Goal: Task Accomplishment & Management: Complete application form

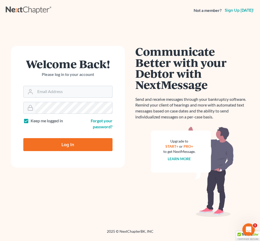
type input "[EMAIL_ADDRESS][DOMAIN_NAME]"
click at [68, 144] on input "Log In" at bounding box center [67, 144] width 89 height 13
type input "Thinking..."
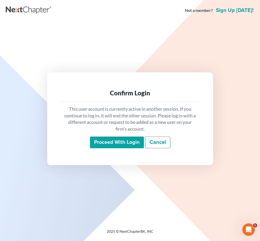
click at [104, 141] on input "Proceed with login" at bounding box center [117, 142] width 54 height 12
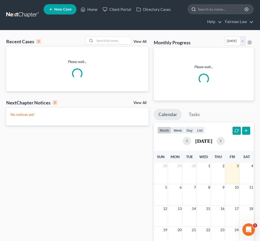
click at [209, 10] on input "search" at bounding box center [220, 9] width 47 height 10
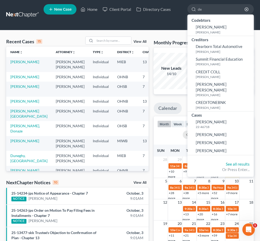
type input "d"
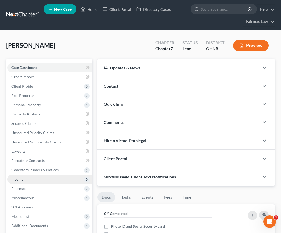
click at [46, 181] on span "Income" at bounding box center [49, 179] width 85 height 9
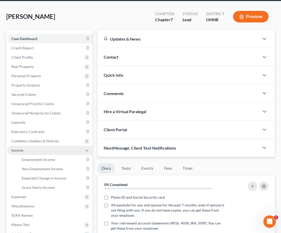
scroll to position [29, 0]
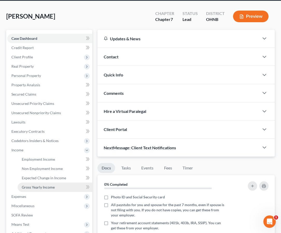
click at [42, 188] on span "Gross Yearly Income" at bounding box center [38, 187] width 33 height 4
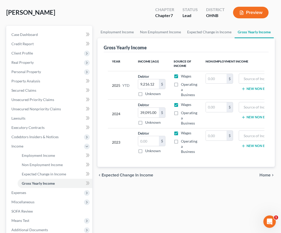
scroll to position [37, 0]
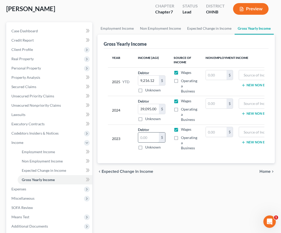
click at [144, 137] on input "text" at bounding box center [148, 138] width 21 height 10
click at [153, 137] on input "12,184" at bounding box center [148, 138] width 21 height 10
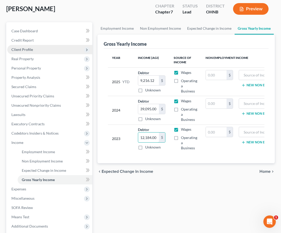
type input "12,184.00"
click at [48, 48] on span "Client Profile" at bounding box center [49, 49] width 85 height 9
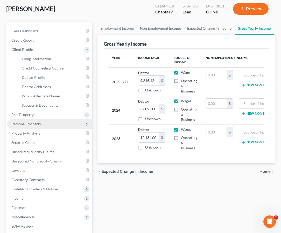
click at [31, 124] on span "Personal Property" at bounding box center [26, 124] width 30 height 4
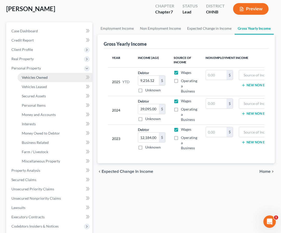
click at [37, 79] on span "Vehicles Owned" at bounding box center [35, 77] width 26 height 4
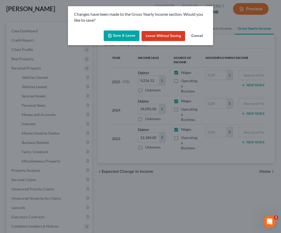
click at [116, 39] on button "Save & Leave" at bounding box center [122, 36] width 36 height 11
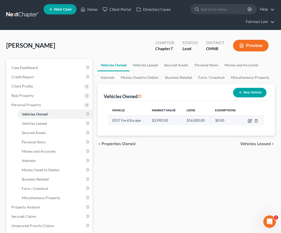
click at [250, 121] on icon "button" at bounding box center [249, 121] width 4 height 4
select select "0"
select select "9"
select select "3"
select select "0"
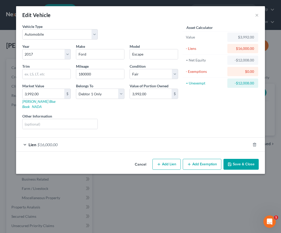
click at [175, 140] on div "Lien $16,000.00" at bounding box center [133, 145] width 234 height 14
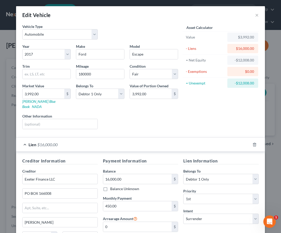
click at [175, 140] on div "Lien $16,000.00" at bounding box center [133, 145] width 234 height 14
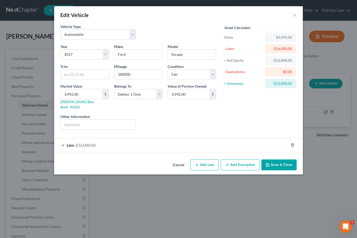
click at [177, 160] on button "Cancel" at bounding box center [178, 165] width 20 height 10
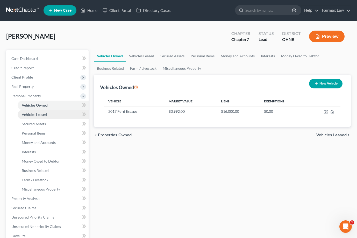
click at [41, 117] on link "Vehicles Leased" at bounding box center [53, 114] width 71 height 9
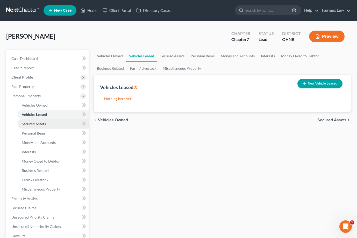
click at [40, 122] on span "Secured Assets" at bounding box center [34, 123] width 24 height 4
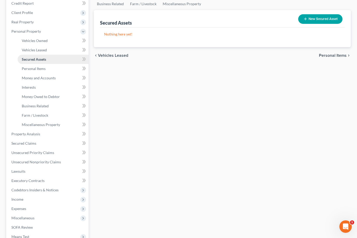
scroll to position [78, 0]
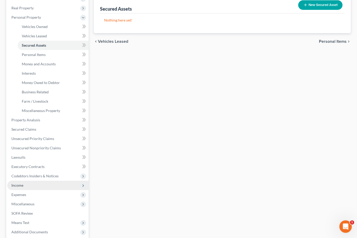
click at [33, 184] on span "Income" at bounding box center [47, 184] width 81 height 9
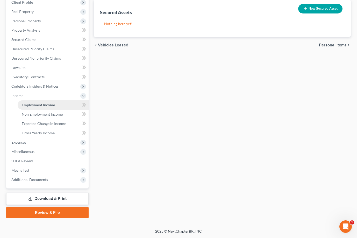
click at [41, 103] on span "Employment Income" at bounding box center [38, 104] width 33 height 4
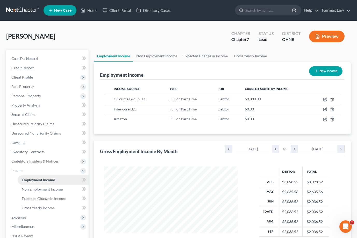
scroll to position [38, 0]
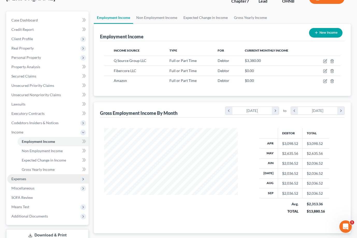
click at [30, 178] on span "Expenses" at bounding box center [47, 178] width 81 height 9
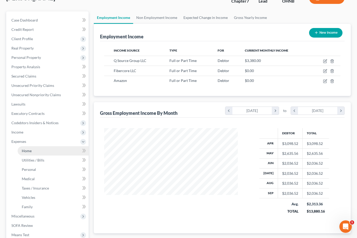
click at [28, 152] on span "Home" at bounding box center [27, 150] width 10 height 4
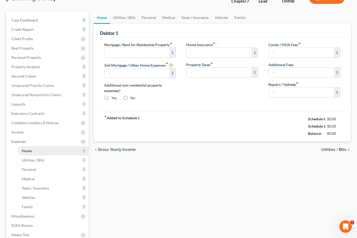
scroll to position [1, 0]
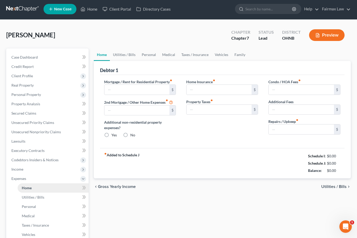
type input "1,300.00"
type input "0.00"
radio input "true"
type input "0.00"
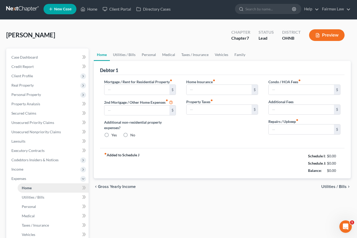
type input "0.00"
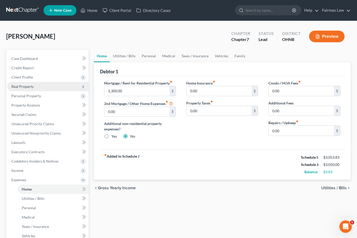
click at [38, 87] on span "Real Property" at bounding box center [47, 86] width 81 height 9
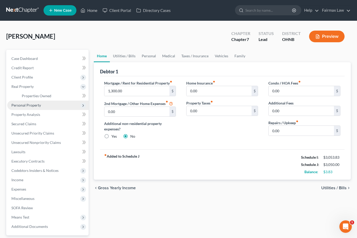
click at [32, 106] on span "Personal Property" at bounding box center [26, 105] width 30 height 4
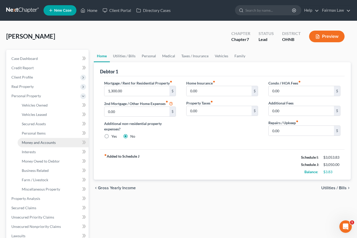
click at [45, 142] on span "Money and Accounts" at bounding box center [39, 142] width 34 height 4
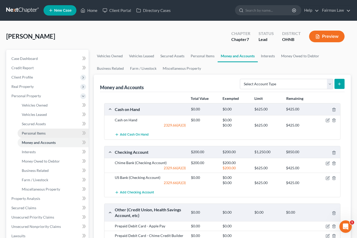
click at [49, 133] on link "Personal Items" at bounding box center [53, 132] width 71 height 9
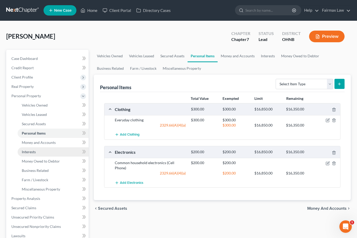
click at [32, 152] on span "Interests" at bounding box center [29, 151] width 14 height 4
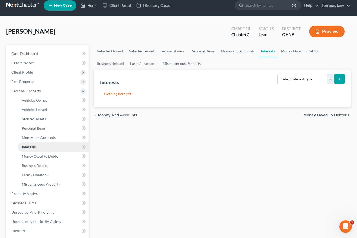
scroll to position [5, 0]
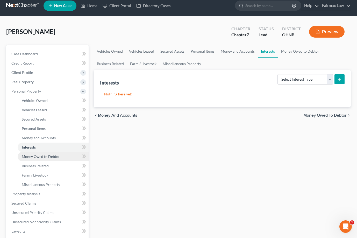
click at [34, 157] on span "Money Owed to Debtor" at bounding box center [41, 156] width 38 height 4
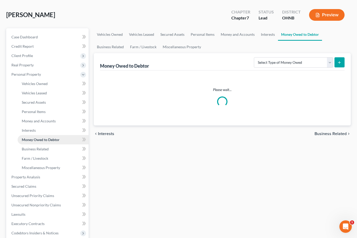
scroll to position [24, 0]
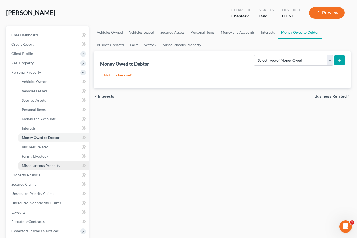
click at [34, 163] on link "Miscellaneous Property" at bounding box center [53, 165] width 71 height 9
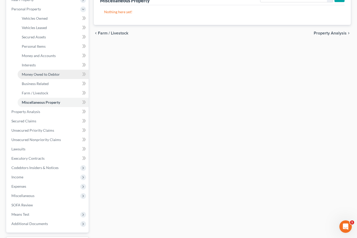
scroll to position [91, 0]
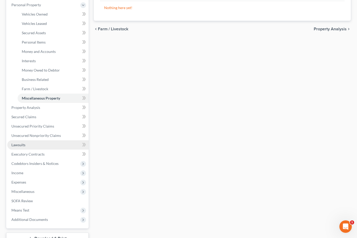
click at [33, 148] on link "Lawsuits" at bounding box center [47, 144] width 81 height 9
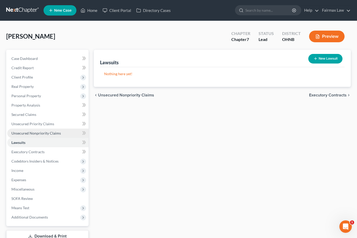
click at [35, 132] on span "Unsecured Nonpriority Claims" at bounding box center [35, 133] width 49 height 4
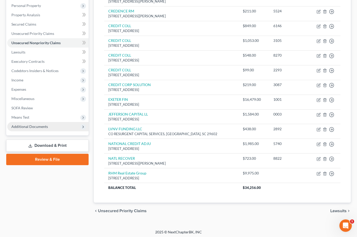
scroll to position [90, 0]
click at [57, 126] on span "Additional Documents" at bounding box center [47, 126] width 81 height 9
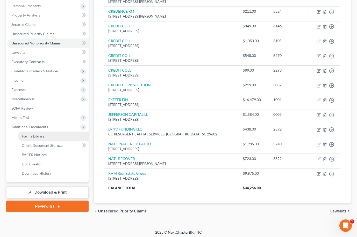
click at [51, 136] on link "Forms Library" at bounding box center [53, 136] width 71 height 9
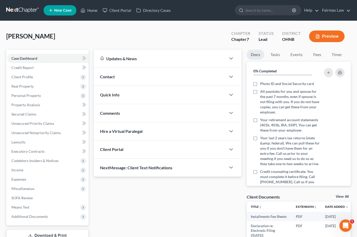
scroll to position [1, 0]
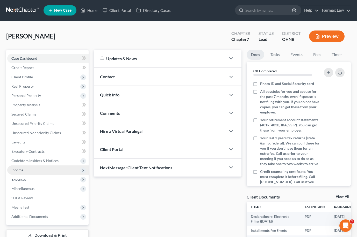
click at [28, 174] on span "Income" at bounding box center [47, 170] width 81 height 9
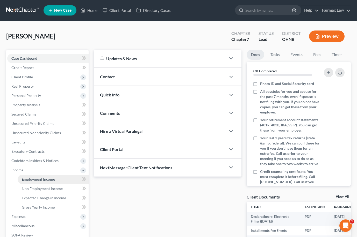
click at [29, 181] on span "Employment Income" at bounding box center [38, 179] width 33 height 4
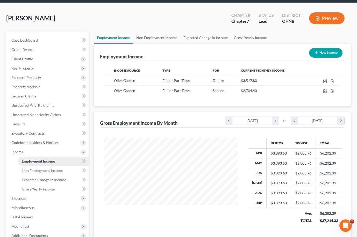
scroll to position [18, 0]
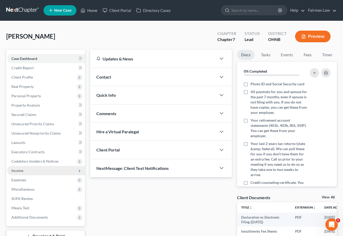
click at [27, 173] on span "Income" at bounding box center [46, 170] width 78 height 9
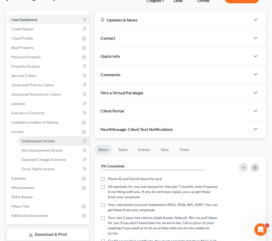
scroll to position [85, 0]
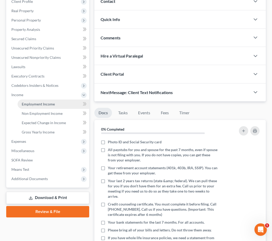
click at [43, 106] on span "Employment Income" at bounding box center [38, 104] width 33 height 4
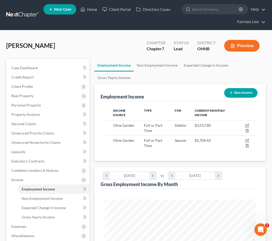
scroll to position [75, 161]
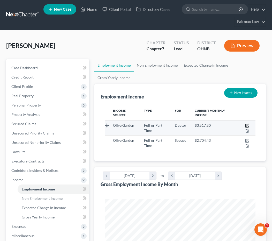
click at [247, 125] on icon "button" at bounding box center [248, 125] width 2 height 2
select select "0"
select select "9"
select select "3"
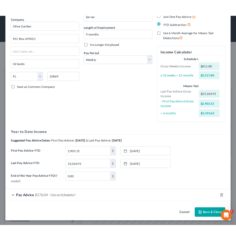
scroll to position [42, 0]
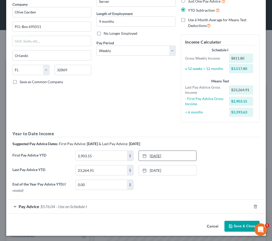
click at [167, 155] on link "3/7/2025" at bounding box center [167, 156] width 57 height 10
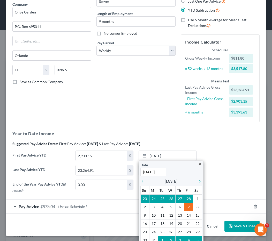
type input "3/27/2025"
click at [219, 154] on div "First Pay Advice YTD 2,903.15 $ 3/7/2025 close Date 3/27/2025 Time 12:00 AM che…" at bounding box center [136, 157] width 253 height 14
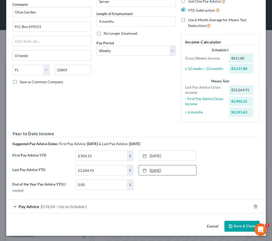
click at [168, 170] on link "8/29/2025" at bounding box center [167, 170] width 57 height 10
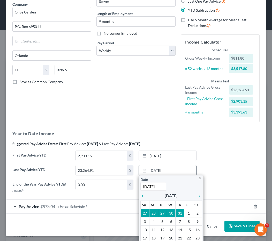
type input "9"
click at [180, 131] on h5 "Year to Date Income" at bounding box center [135, 133] width 247 height 6
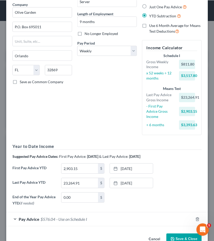
scroll to position [258716, 258615]
click at [139, 178] on link "9/25/2025" at bounding box center [131, 183] width 43 height 10
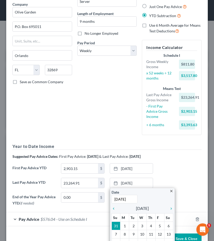
type input "9/19/2025"
click at [200, 178] on div "Last Pay Advice YTD 23,264.91 $ 9/19/2025 close Date 9/19/2025 Time 12:00 AM ch…" at bounding box center [107, 185] width 194 height 14
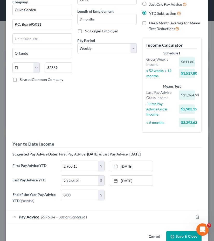
scroll to position [44, 0]
drag, startPoint x: 88, startPoint y: 172, endPoint x: 87, endPoint y: 167, distance: 4.9
type input "25,601.62"
click at [162, 161] on div "First Pay Advice YTD 2,903.15 $ 3/27/2025 close Date 3/27/2025 Time 12:00 AM ch…" at bounding box center [107, 168] width 194 height 14
click at [138, 161] on link "3/27/2025" at bounding box center [131, 166] width 43 height 10
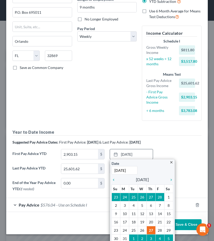
scroll to position [56, 0]
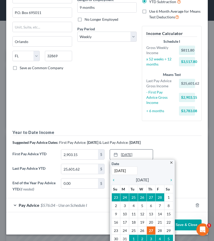
click at [134, 149] on link "3/27/2025" at bounding box center [131, 154] width 43 height 10
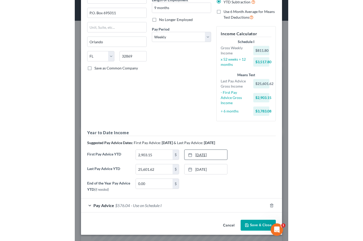
scroll to position [44, 0]
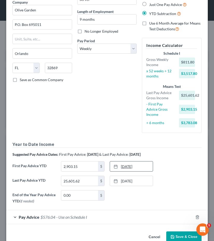
click at [127, 161] on link "3/27/2025" at bounding box center [131, 166] width 43 height 10
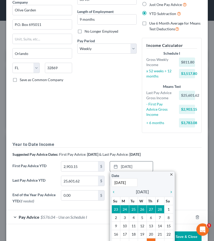
click at [122, 178] on input "3/27/2025" at bounding box center [124, 182] width 26 height 9
type input "3/21/2025"
click at [117, 124] on div "Debtor Spouse Occupation Server Length of Employment 9 months No Longer Employe…" at bounding box center [107, 58] width 65 height 157
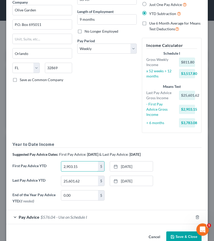
drag, startPoint x: 81, startPoint y: 156, endPoint x: 59, endPoint y: 156, distance: 22.0
click at [59, 161] on div "2,903.15 $" at bounding box center [82, 166] width 48 height 10
type input "4,016.50"
click at [153, 190] on div "End of the Year Pay Advice YTD (if needed) 0.00 $ None close Date Time chevron_…" at bounding box center [107, 198] width 194 height 16
click at [180, 231] on button "Save & Close" at bounding box center [183, 236] width 35 height 11
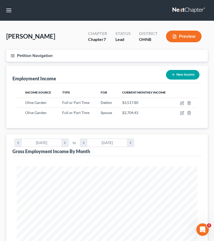
click at [13, 54] on icon "button" at bounding box center [12, 55] width 5 height 5
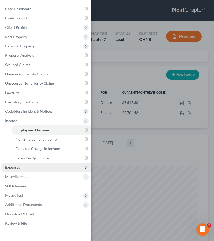
click at [18, 168] on span "Expenses" at bounding box center [12, 167] width 15 height 4
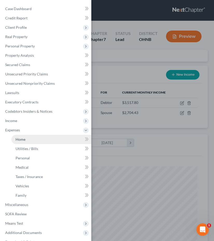
click at [24, 140] on span "Home" at bounding box center [21, 139] width 10 height 4
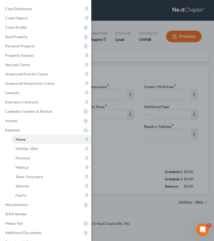
type input "775.00"
type input "0.00"
radio input "true"
type input "30.00"
type input "0.00"
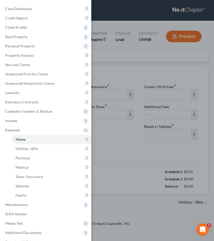
type input "0.00"
click at [126, 152] on div "Case Dashboard Payments Invoices Payments Payments Credit Report Client Profile" at bounding box center [107, 120] width 214 height 241
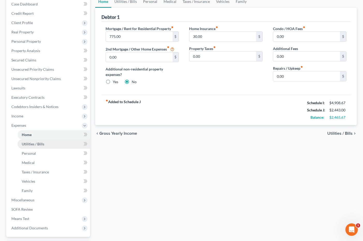
scroll to position [55, 0]
click at [44, 142] on link "Utilities / Bills" at bounding box center [54, 143] width 72 height 9
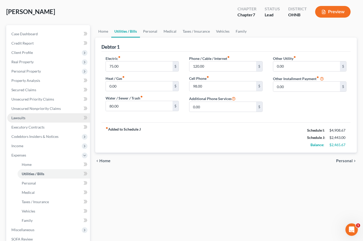
scroll to position [36, 0]
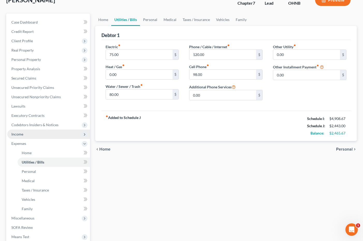
click at [38, 133] on span "Income" at bounding box center [48, 133] width 83 height 9
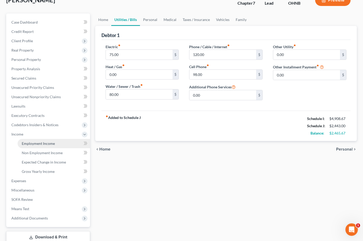
click at [38, 143] on span "Employment Income" at bounding box center [38, 143] width 33 height 4
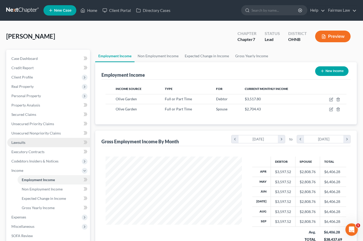
scroll to position [93, 146]
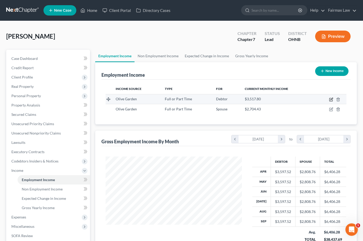
click at [274, 101] on icon "button" at bounding box center [331, 99] width 4 height 4
select select "0"
select select "9"
select select "3"
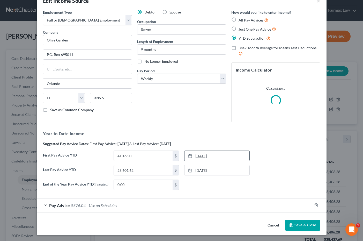
scroll to position [14, 0]
click at [181, 203] on div "Pay Advice $576.04 - Use on Schedule I" at bounding box center [174, 205] width 275 height 14
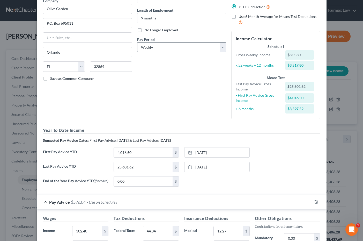
scroll to position [9, 0]
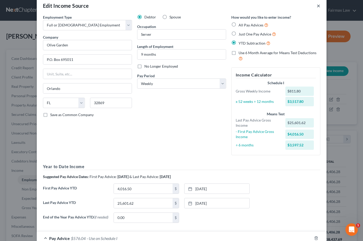
click at [274, 5] on button "×" at bounding box center [319, 6] width 4 height 6
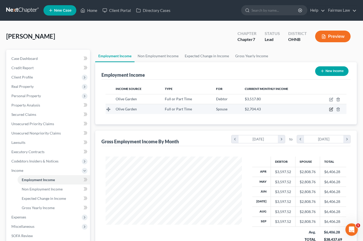
click at [274, 110] on icon "button" at bounding box center [331, 109] width 4 height 4
select select "0"
select select "9"
select select "3"
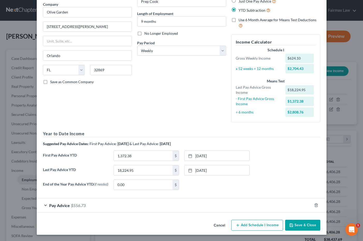
scroll to position [42, 0]
click at [221, 226] on button "Cancel" at bounding box center [220, 225] width 20 height 10
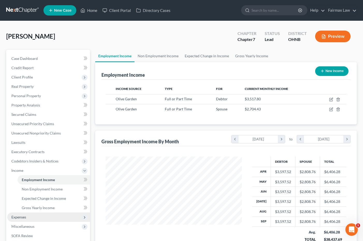
click at [50, 215] on span "Expenses" at bounding box center [48, 216] width 83 height 9
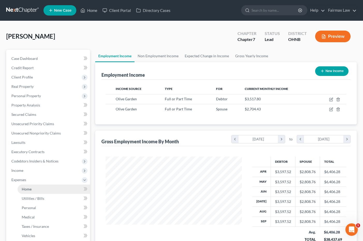
click at [43, 189] on link "Home" at bounding box center [54, 188] width 72 height 9
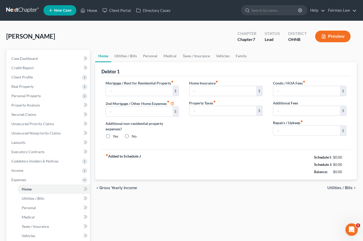
type input "775.00"
type input "0.00"
radio input "true"
type input "30.00"
type input "0.00"
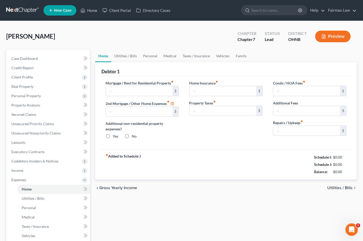
type input "0.00"
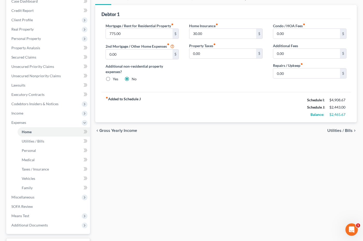
scroll to position [58, 0]
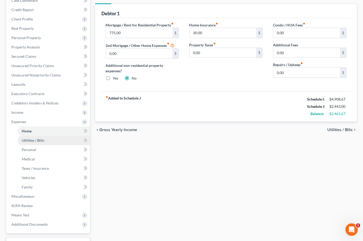
click at [34, 141] on span "Utilities / Bills" at bounding box center [33, 140] width 23 height 4
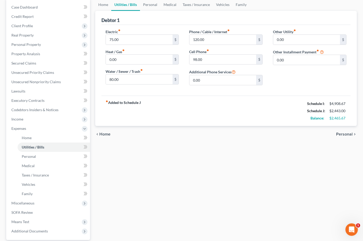
scroll to position [52, 0]
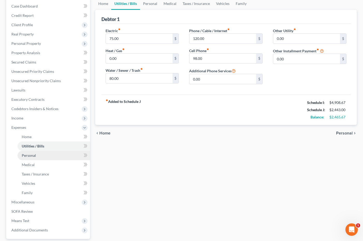
click at [60, 156] on link "Personal" at bounding box center [54, 155] width 72 height 9
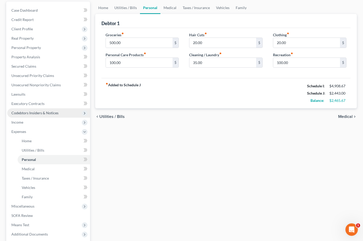
scroll to position [50, 0]
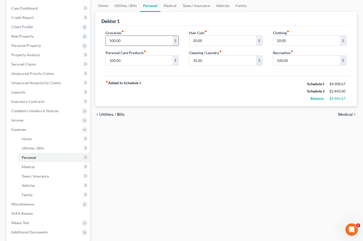
click at [113, 40] on input "500.00" at bounding box center [139, 41] width 67 height 10
type input "650.00"
click at [153, 177] on div "Home Utilities / Bills Personal Medical Taxes / Insurance Vehicles Family Debto…" at bounding box center [226, 134] width 267 height 271
click at [32, 169] on link "Medical" at bounding box center [54, 166] width 72 height 9
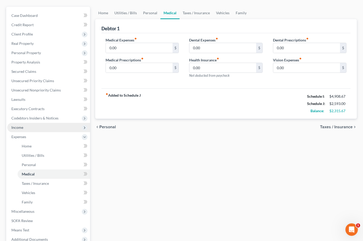
scroll to position [44, 0]
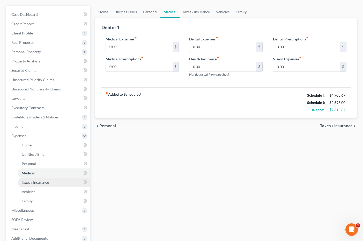
click at [33, 180] on span "Taxes / Insurance" at bounding box center [35, 182] width 27 height 4
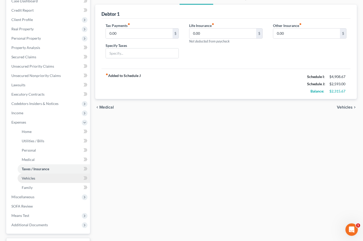
click at [34, 179] on span "Vehicles" at bounding box center [28, 178] width 13 height 4
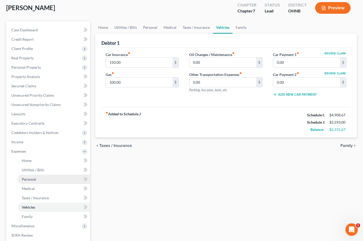
scroll to position [33, 0]
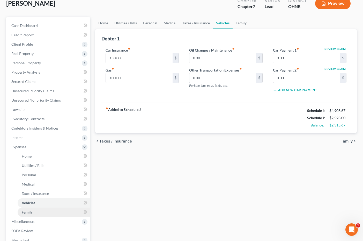
click at [30, 210] on span "Family" at bounding box center [27, 212] width 11 height 4
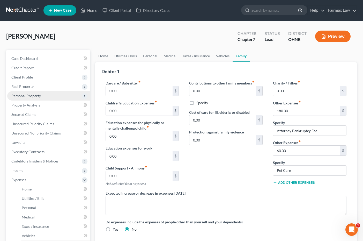
click at [45, 95] on span "Personal Property" at bounding box center [48, 95] width 83 height 9
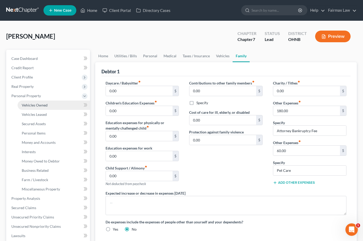
click at [44, 105] on span "Vehicles Owned" at bounding box center [35, 105] width 26 height 4
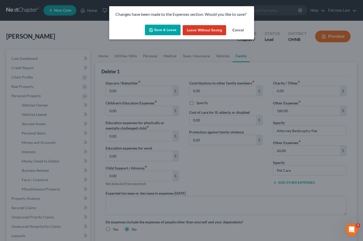
click at [172, 28] on button "Save & Leave" at bounding box center [163, 30] width 36 height 11
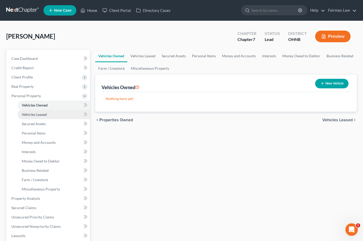
click at [53, 112] on link "Vehicles Leased" at bounding box center [54, 114] width 72 height 9
click at [50, 104] on link "Vehicles Owned" at bounding box center [54, 104] width 72 height 9
click at [48, 114] on link "Vehicles Leased" at bounding box center [54, 114] width 72 height 9
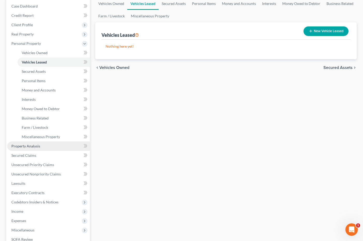
scroll to position [53, 0]
click at [40, 145] on link "Property Analysis" at bounding box center [48, 145] width 83 height 9
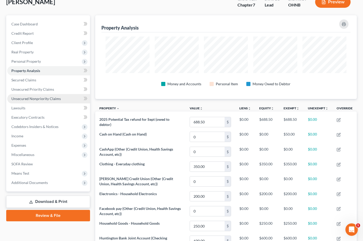
click at [36, 98] on span "Unsecured Nonpriority Claims" at bounding box center [35, 98] width 49 height 4
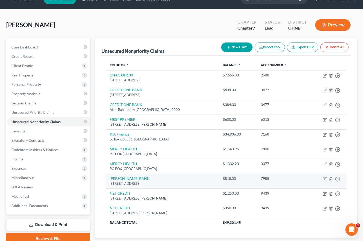
scroll to position [34, 0]
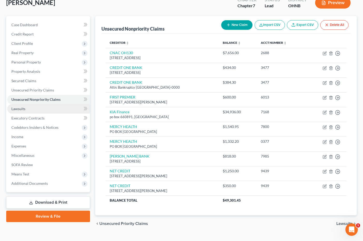
click at [61, 106] on link "Lawsuits" at bounding box center [48, 108] width 83 height 9
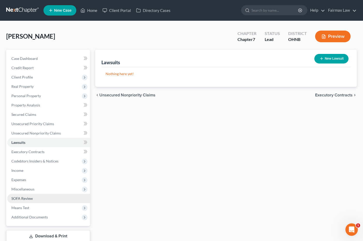
click at [45, 196] on link "SOFA Review" at bounding box center [48, 198] width 83 height 9
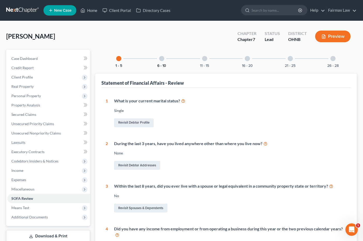
click at [163, 65] on button "6 - 10" at bounding box center [161, 66] width 9 height 4
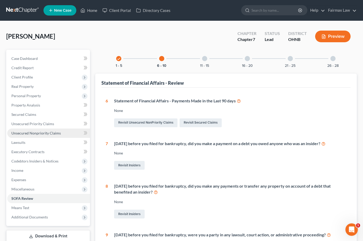
click at [52, 132] on span "Unsecured Nonpriority Claims" at bounding box center [35, 133] width 49 height 4
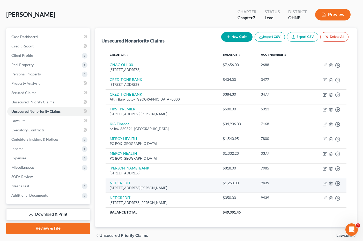
scroll to position [22, 0]
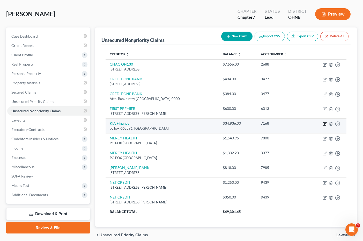
click at [274, 123] on icon "button" at bounding box center [325, 123] width 2 height 2
select select "45"
select select "14"
select select "0"
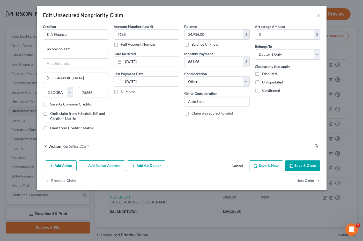
click at [85, 146] on span "Kia Seltos 2024" at bounding box center [75, 145] width 26 height 5
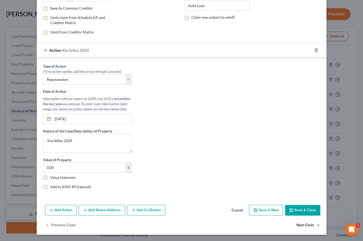
scroll to position [95, 0]
click at [274, 209] on button "Save & Close" at bounding box center [302, 210] width 35 height 11
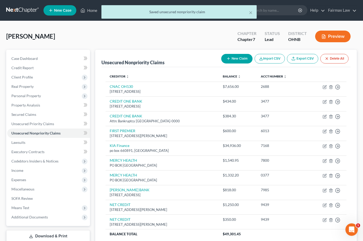
scroll to position [0, 0]
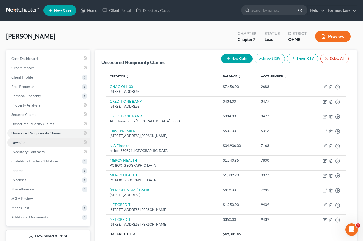
click at [34, 141] on link "Lawsuits" at bounding box center [48, 142] width 83 height 9
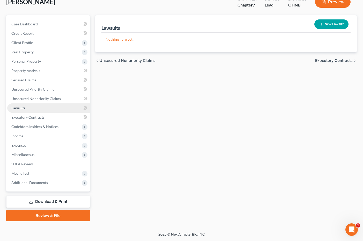
scroll to position [34, 0]
click at [34, 120] on link "Executory Contracts" at bounding box center [48, 117] width 83 height 9
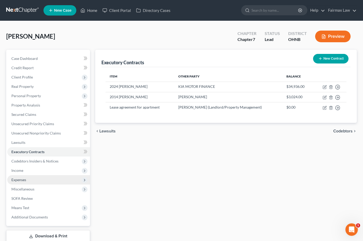
click at [31, 177] on span "Expenses" at bounding box center [48, 179] width 83 height 9
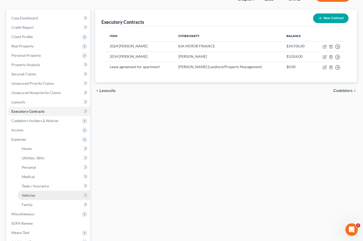
click at [36, 195] on link "Vehicles" at bounding box center [54, 194] width 72 height 9
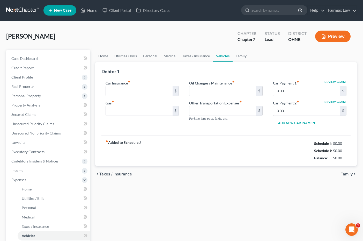
type input "150.00"
type input "100.00"
type input "0.00"
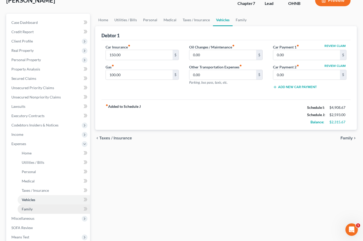
click at [39, 209] on link "Family" at bounding box center [54, 208] width 72 height 9
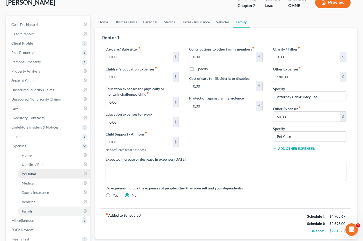
click at [41, 173] on link "Personal" at bounding box center [54, 173] width 72 height 9
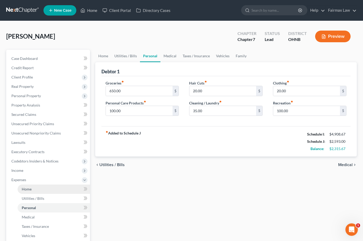
click at [35, 186] on link "Home" at bounding box center [54, 188] width 72 height 9
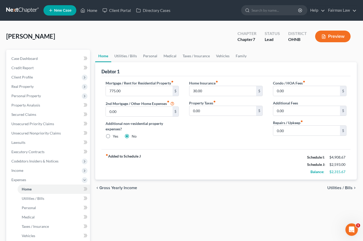
click at [176, 166] on div "fiber_manual_record Added to Schedule J Schedule I: $4,908.67 Schedule J: $2,59…" at bounding box center [225, 164] width 249 height 30
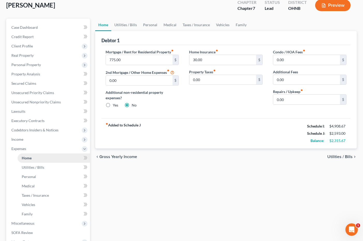
scroll to position [45, 0]
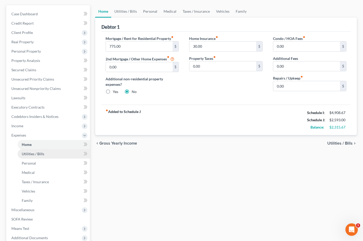
click at [44, 155] on link "Utilities / Bills" at bounding box center [54, 153] width 72 height 9
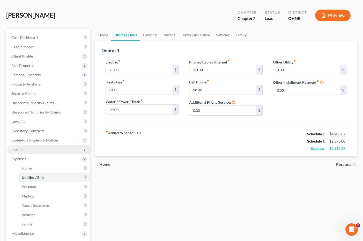
scroll to position [22, 0]
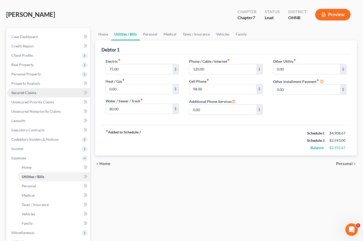
click at [46, 92] on link "Secured Claims" at bounding box center [48, 92] width 83 height 9
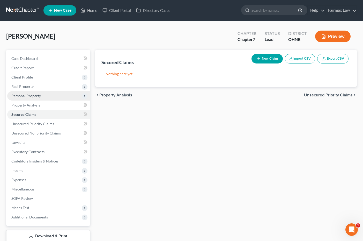
click at [38, 97] on span "Personal Property" at bounding box center [26, 95] width 30 height 4
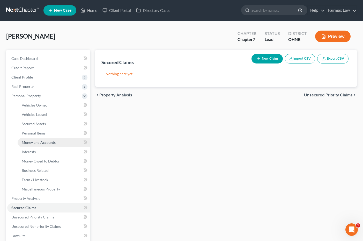
click at [40, 140] on span "Money and Accounts" at bounding box center [39, 142] width 34 height 4
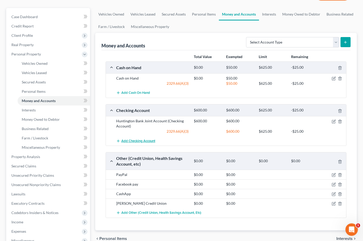
scroll to position [42, 0]
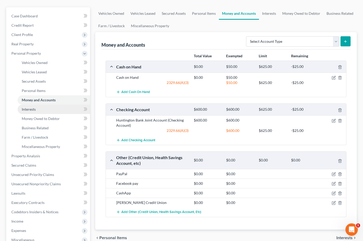
click at [57, 113] on link "Interests" at bounding box center [54, 109] width 72 height 9
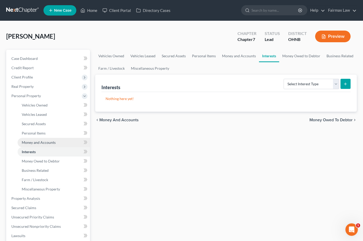
click at [51, 145] on link "Money and Accounts" at bounding box center [54, 142] width 72 height 9
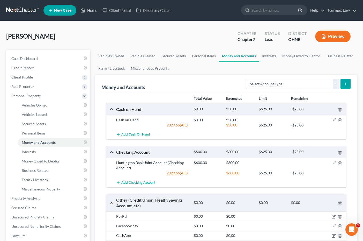
click at [274, 122] on icon "button" at bounding box center [333, 120] width 3 height 3
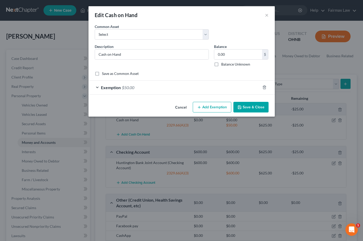
click at [202, 89] on div "Exemption $50.00" at bounding box center [175, 87] width 172 height 14
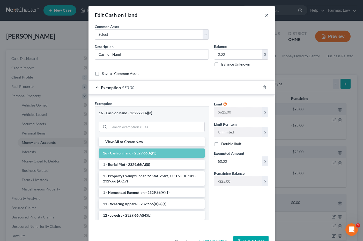
click at [268, 14] on button "×" at bounding box center [267, 15] width 4 height 6
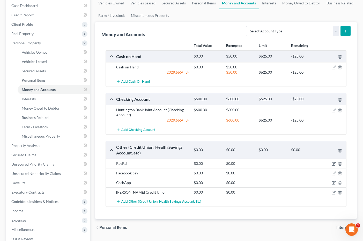
scroll to position [53, 0]
click at [39, 99] on link "Interests" at bounding box center [54, 98] width 72 height 9
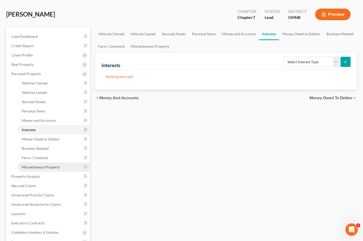
scroll to position [38, 0]
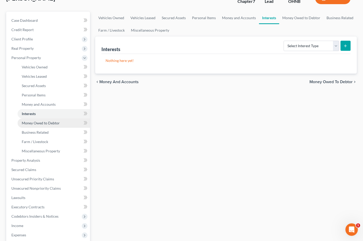
click at [46, 125] on link "Money Owed to Debtor" at bounding box center [54, 122] width 72 height 9
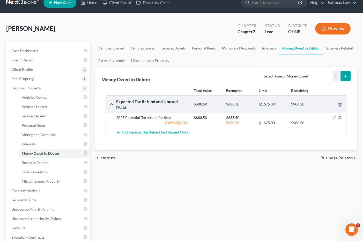
scroll to position [8, 0]
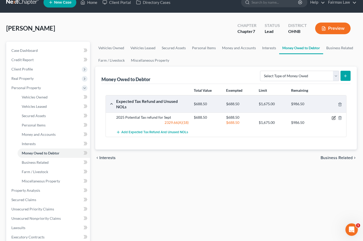
click at [274, 116] on icon "button" at bounding box center [334, 118] width 4 height 4
select select "1"
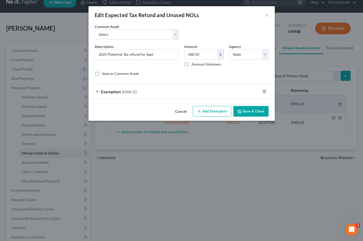
click at [142, 95] on div "Exemption $688.50" at bounding box center [175, 92] width 172 height 14
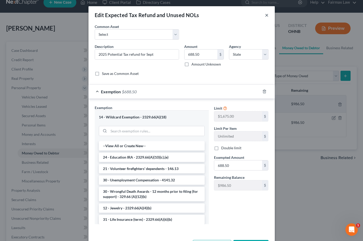
click at [268, 16] on div "Edit Expected Tax Refund and Unused NOLs ×" at bounding box center [182, 15] width 186 height 18
click at [267, 14] on button "×" at bounding box center [267, 15] width 4 height 6
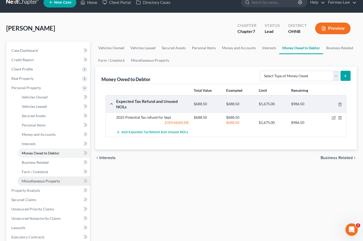
click at [54, 179] on span "Miscellaneous Property" at bounding box center [41, 181] width 38 height 4
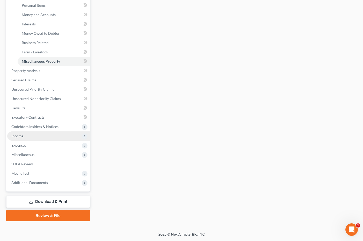
click at [41, 135] on span "Income" at bounding box center [48, 135] width 83 height 9
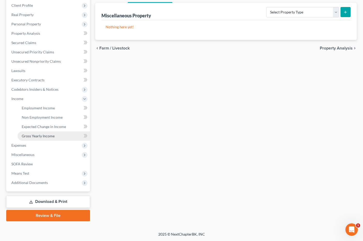
scroll to position [72, 0]
click at [27, 146] on span "Expenses" at bounding box center [48, 145] width 83 height 9
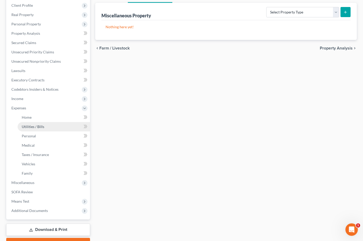
click at [40, 122] on link "Utilities / Bills" at bounding box center [54, 126] width 72 height 9
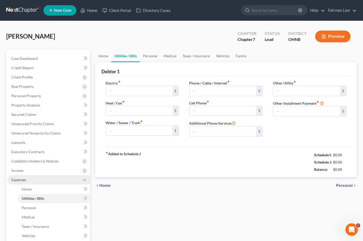
type input "75.00"
type input "0.00"
type input "80.00"
type input "120.00"
type input "98.00"
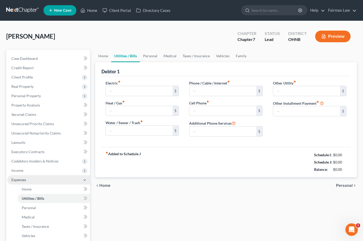
type input "0.00"
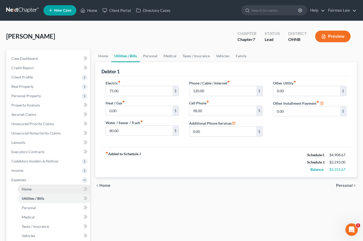
click at [42, 191] on link "Home" at bounding box center [54, 188] width 72 height 9
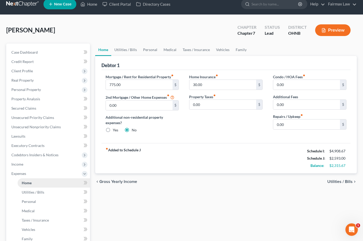
scroll to position [22, 0]
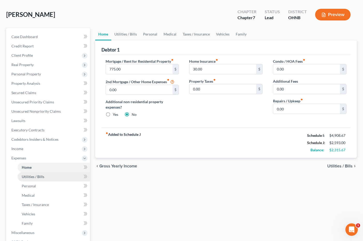
click at [46, 177] on link "Utilities / Bills" at bounding box center [54, 176] width 72 height 9
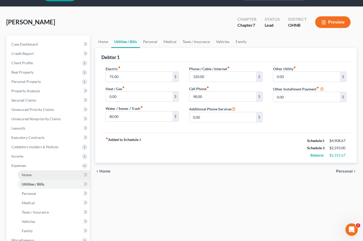
scroll to position [15, 0]
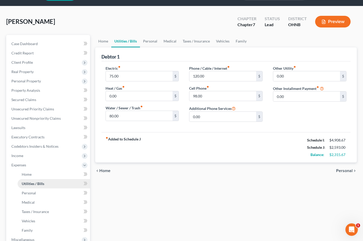
click at [42, 185] on span "Utilities / Bills" at bounding box center [33, 183] width 23 height 4
click at [42, 191] on link "Personal" at bounding box center [54, 192] width 72 height 9
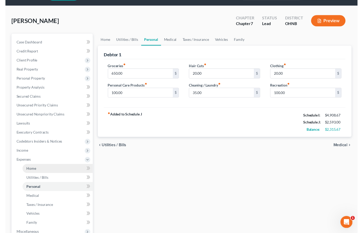
scroll to position [15, 0]
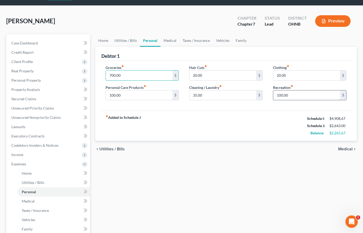
type input "700.00"
click at [274, 95] on input "100.00" at bounding box center [306, 96] width 67 height 10
drag, startPoint x: 299, startPoint y: 95, endPoint x: 269, endPoint y: 94, distance: 30.0
click at [269, 94] on div "Clothing fiber_manual_record 20.00 $ Recreation fiber_manual_record 100.00 $" at bounding box center [310, 85] width 84 height 40
click at [238, 131] on div "fiber_manual_record Added to Schedule J Schedule I: $4,908.67 Schedule J: $2,64…" at bounding box center [225, 126] width 249 height 30
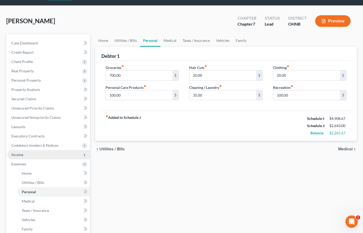
click at [63, 153] on span "Income" at bounding box center [48, 154] width 83 height 9
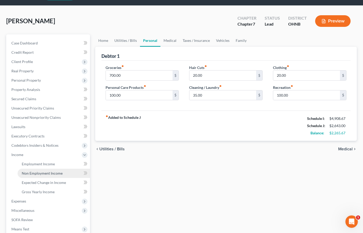
click at [53, 177] on link "Non Employment Income" at bounding box center [54, 173] width 72 height 9
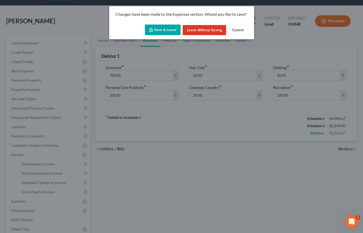
click at [161, 31] on button "Save & Leave" at bounding box center [163, 30] width 36 height 11
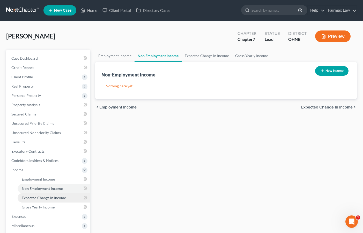
click at [53, 200] on span "Expected Change in Income" at bounding box center [44, 198] width 44 height 4
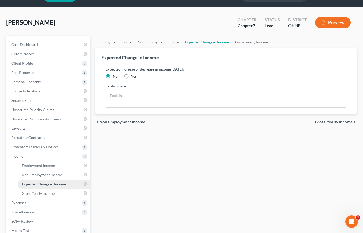
scroll to position [14, 0]
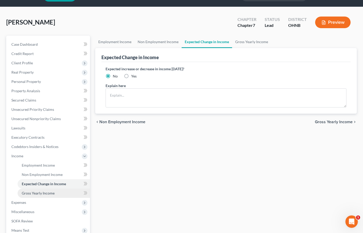
click at [49, 194] on span "Gross Yearly Income" at bounding box center [38, 193] width 33 height 4
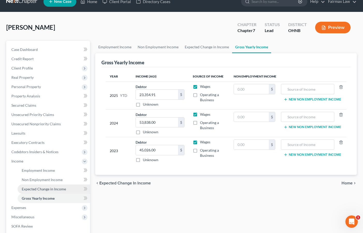
scroll to position [11, 0]
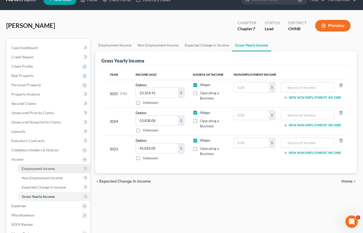
click at [51, 171] on link "Employment Income" at bounding box center [54, 168] width 72 height 9
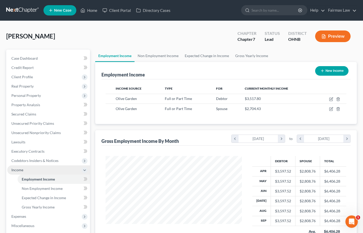
scroll to position [93, 146]
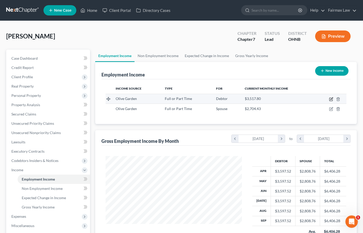
click at [274, 99] on icon "button" at bounding box center [331, 99] width 4 height 4
select select "0"
select select "9"
select select "3"
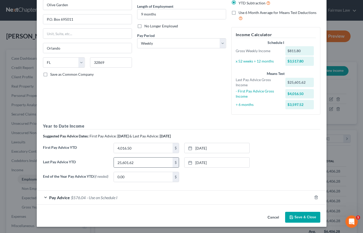
scroll to position [49, 0]
click at [152, 202] on div "Pay Advice $576.04 - Use on Schedule I" at bounding box center [174, 198] width 275 height 14
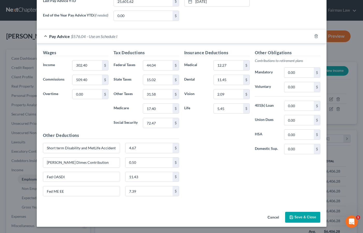
scroll to position [211, 0]
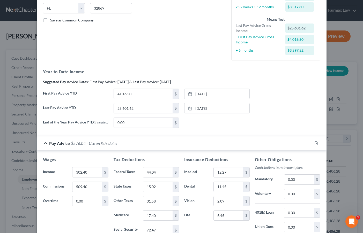
click at [126, 145] on div "Pay Advice $576.04 - Use on Schedule I" at bounding box center [174, 144] width 275 height 14
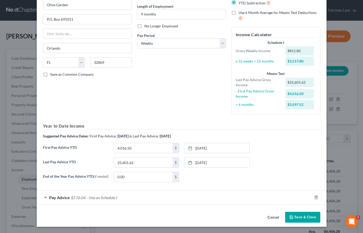
scroll to position [49, 0]
click at [274, 218] on button "Save & Close" at bounding box center [302, 217] width 35 height 11
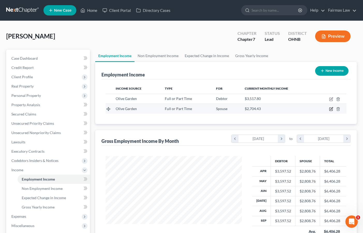
click at [274, 110] on icon "button" at bounding box center [331, 109] width 2 height 2
select select "0"
select select "9"
select select "3"
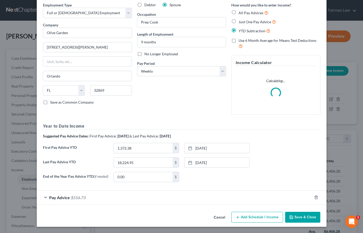
scroll to position [21, 0]
click at [197, 200] on div "Pay Advice $556.73" at bounding box center [174, 198] width 275 height 14
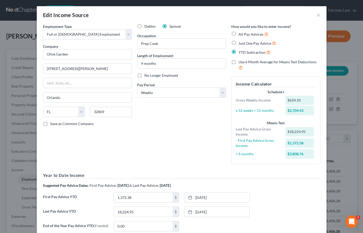
scroll to position [0, 0]
click at [274, 17] on button "×" at bounding box center [319, 15] width 4 height 6
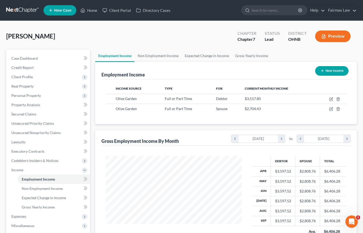
click at [274, 36] on button "Preview" at bounding box center [332, 37] width 35 height 12
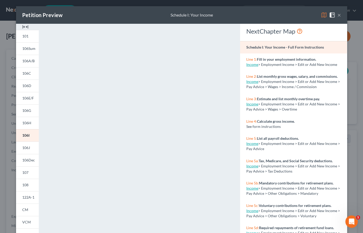
click at [274, 16] on button "×" at bounding box center [339, 15] width 4 height 6
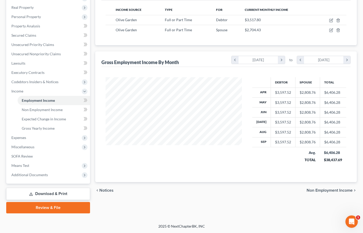
scroll to position [79, 0]
click at [62, 113] on link "Non Employment Income" at bounding box center [54, 109] width 72 height 9
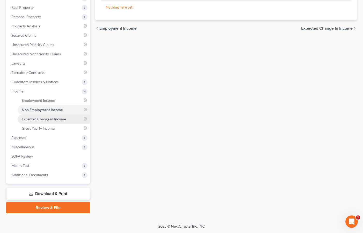
click at [50, 122] on link "Expected Change in Income" at bounding box center [54, 119] width 72 height 9
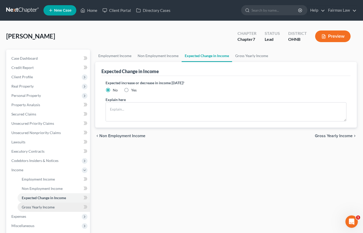
click at [44, 207] on span "Gross Yearly Income" at bounding box center [38, 207] width 33 height 4
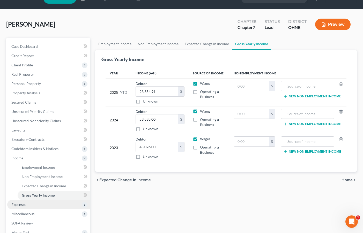
click at [44, 207] on span "Expenses" at bounding box center [48, 204] width 83 height 9
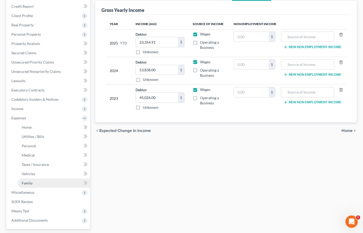
scroll to position [67, 0]
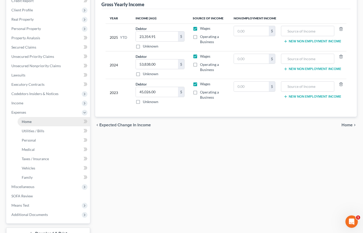
click at [34, 124] on link "Home" at bounding box center [54, 121] width 72 height 9
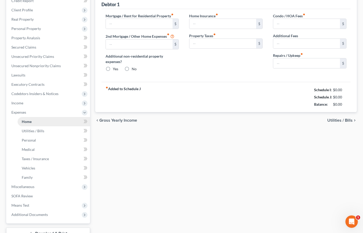
scroll to position [9, 0]
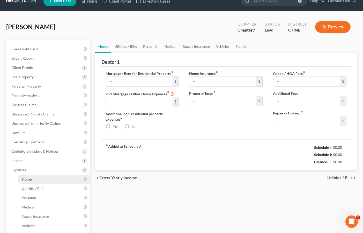
type input "775.00"
type input "0.00"
radio input "true"
type input "30.00"
type input "0.00"
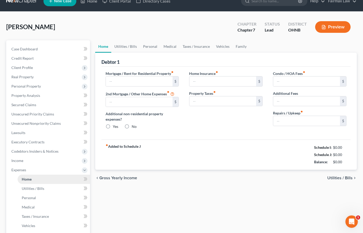
type input "0.00"
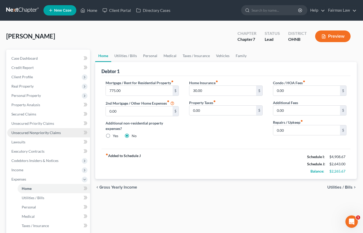
click at [32, 134] on span "Unsecured Nonpriority Claims" at bounding box center [35, 133] width 49 height 4
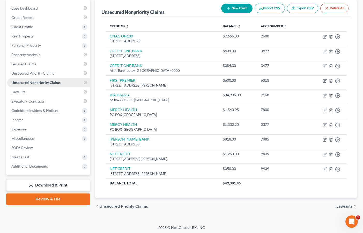
scroll to position [50, 0]
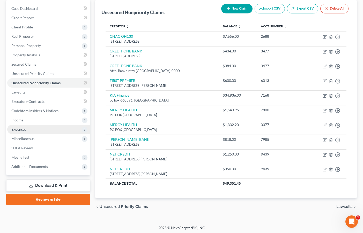
click at [32, 132] on span "Expenses" at bounding box center [48, 129] width 83 height 9
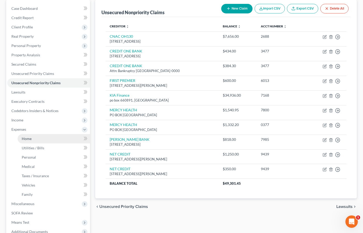
click at [32, 138] on link "Home" at bounding box center [54, 138] width 72 height 9
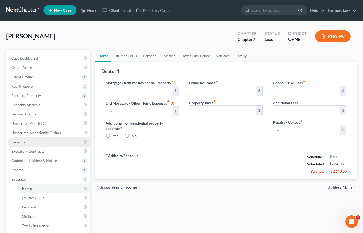
type input "775.00"
type input "0.00"
radio input "true"
type input "30.00"
type input "0.00"
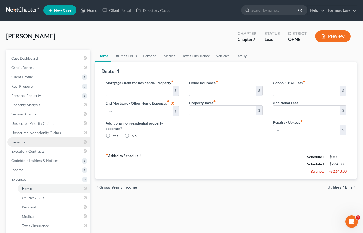
type input "0.00"
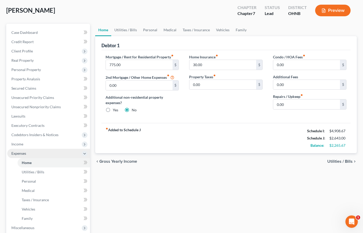
scroll to position [36, 0]
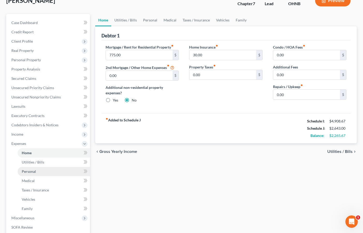
click at [30, 170] on span "Personal" at bounding box center [29, 172] width 14 height 4
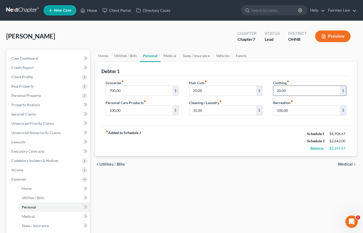
click at [274, 92] on input "20.00" at bounding box center [306, 91] width 67 height 10
type input "120.00"
click at [195, 92] on input "20.00" at bounding box center [222, 91] width 67 height 10
type input "0.00"
click at [193, 110] on input "35.00" at bounding box center [222, 111] width 67 height 10
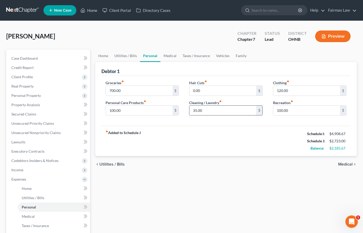
click at [197, 111] on input "35.00" at bounding box center [222, 111] width 67 height 10
type input "0"
type input "100.00"
click at [227, 160] on div "chevron_left Utilities / Bills Medical chevron_right" at bounding box center [226, 164] width 262 height 17
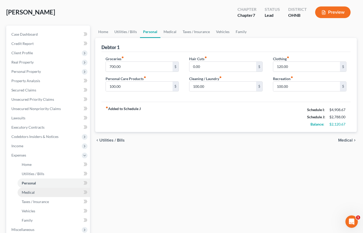
click at [50, 194] on link "Medical" at bounding box center [54, 192] width 72 height 9
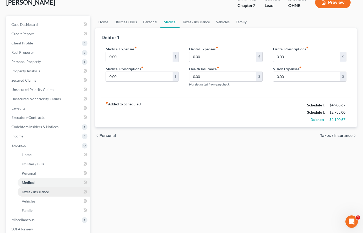
click at [49, 195] on link "Taxes / Insurance" at bounding box center [54, 192] width 72 height 9
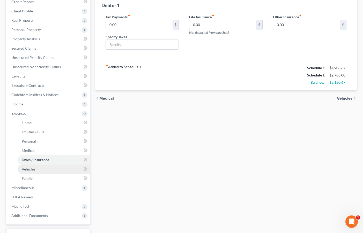
click at [47, 169] on link "Vehicles" at bounding box center [54, 169] width 72 height 9
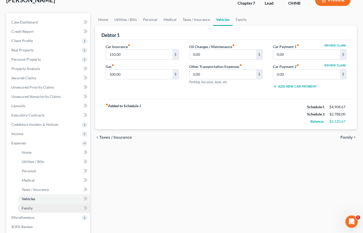
click at [39, 209] on link "Family" at bounding box center [54, 208] width 72 height 9
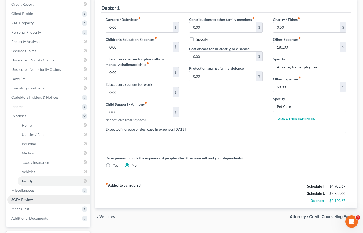
scroll to position [64, 0]
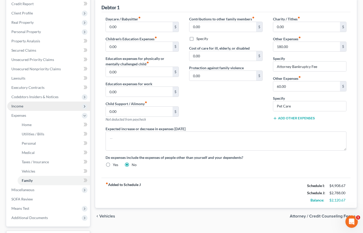
click at [40, 109] on span "Income" at bounding box center [48, 106] width 83 height 9
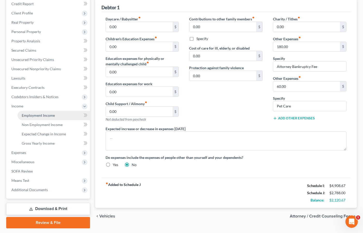
click at [39, 116] on span "Employment Income" at bounding box center [38, 115] width 33 height 4
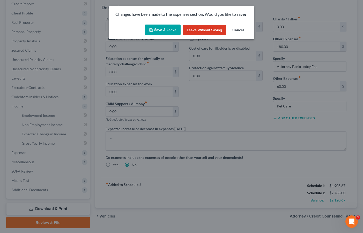
click at [167, 27] on button "Save & Leave" at bounding box center [163, 30] width 36 height 11
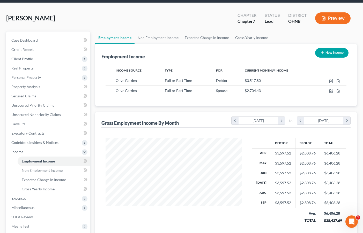
scroll to position [2, 0]
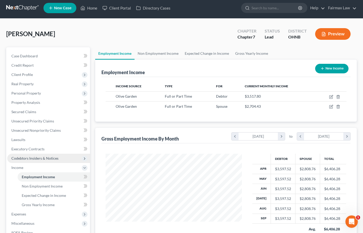
click at [52, 155] on span "Codebtors Insiders & Notices" at bounding box center [48, 158] width 83 height 9
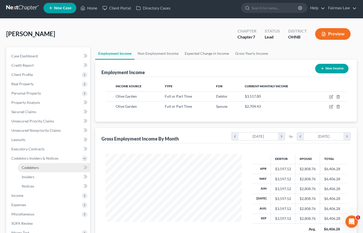
click at [51, 167] on link "Codebtors" at bounding box center [54, 167] width 72 height 9
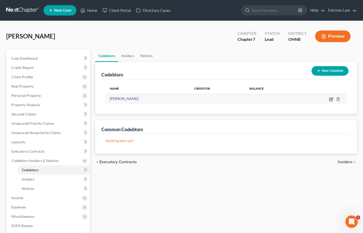
click at [274, 99] on icon "button" at bounding box center [331, 99] width 4 height 4
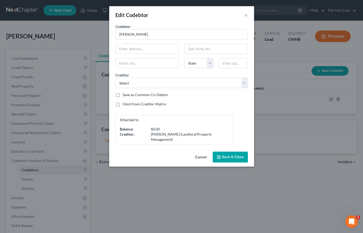
click at [187, 133] on div "Kristie Parks (Landlord/Property Management)" at bounding box center [188, 137] width 75 height 10
click at [230, 160] on button "Save & Close" at bounding box center [230, 157] width 35 height 11
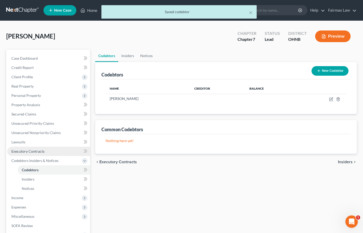
click at [34, 156] on link "Executory Contracts" at bounding box center [48, 151] width 83 height 9
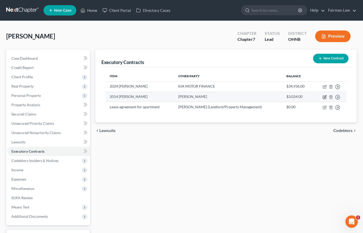
click at [274, 97] on icon "button" at bounding box center [325, 96] width 2 height 2
select select "3"
select select "36"
select select "0"
select select "1"
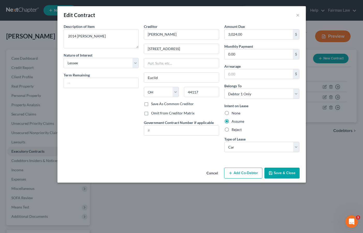
click at [274, 172] on button "Save & Close" at bounding box center [281, 173] width 35 height 11
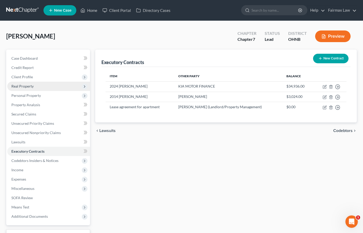
click at [68, 89] on span "Real Property" at bounding box center [48, 86] width 83 height 9
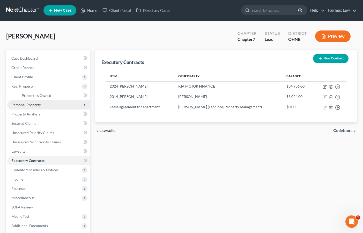
click at [55, 105] on span "Personal Property" at bounding box center [48, 104] width 83 height 9
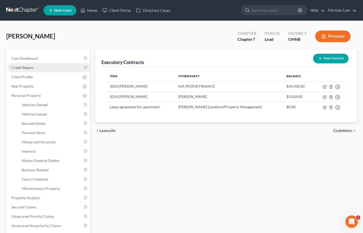
click at [51, 70] on link "Credit Report" at bounding box center [48, 67] width 83 height 9
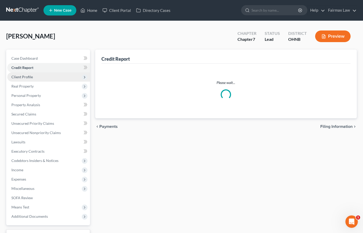
click at [50, 79] on span "Client Profile" at bounding box center [48, 76] width 83 height 9
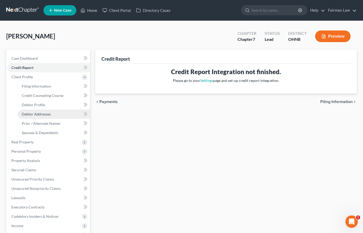
click at [46, 110] on link "Debtor Addresses" at bounding box center [54, 114] width 72 height 9
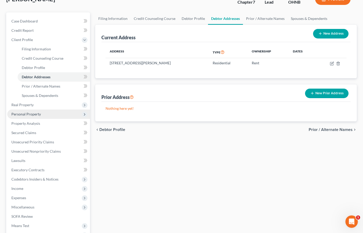
scroll to position [59, 0]
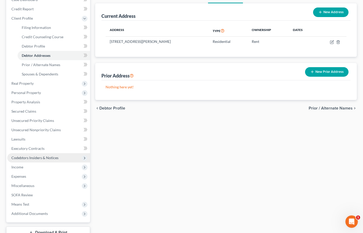
click at [52, 154] on span "Codebtors Insiders & Notices" at bounding box center [48, 157] width 83 height 9
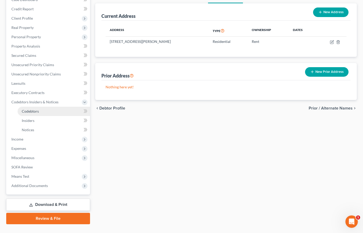
click at [43, 115] on link "Codebtors" at bounding box center [54, 111] width 72 height 9
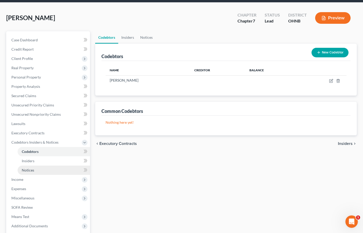
scroll to position [38, 0]
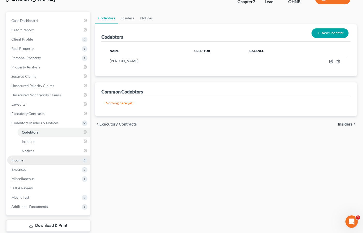
click at [29, 163] on span "Income" at bounding box center [48, 160] width 83 height 9
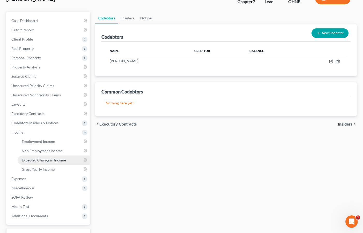
click at [30, 163] on link "Expected Change in Income" at bounding box center [54, 160] width 72 height 9
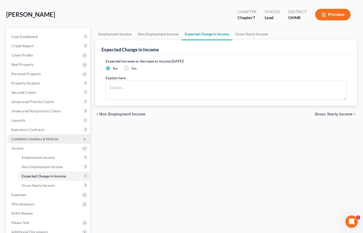
scroll to position [24, 0]
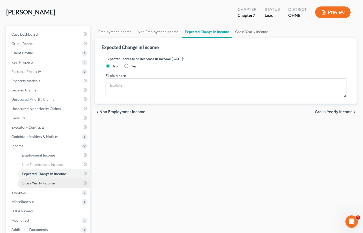
click at [34, 183] on span "Gross Yearly Income" at bounding box center [38, 183] width 33 height 4
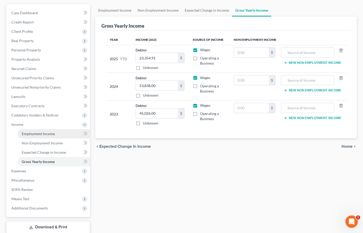
scroll to position [48, 0]
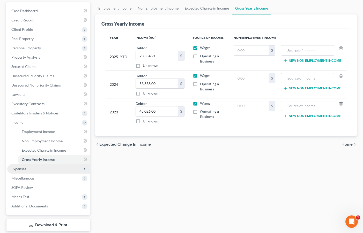
click at [28, 171] on span "Expenses" at bounding box center [48, 169] width 83 height 9
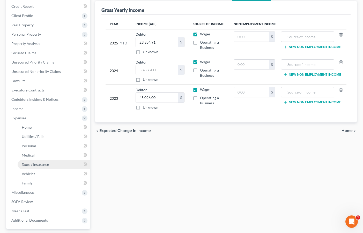
scroll to position [63, 0]
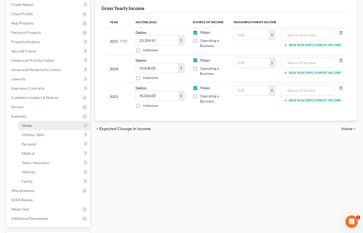
click at [28, 128] on span "Home" at bounding box center [27, 125] width 10 height 4
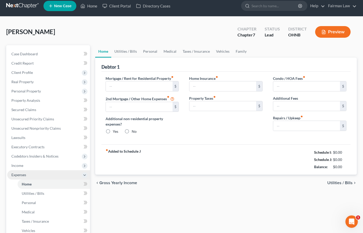
type input "775.00"
type input "0.00"
radio input "true"
type input "30.00"
type input "0.00"
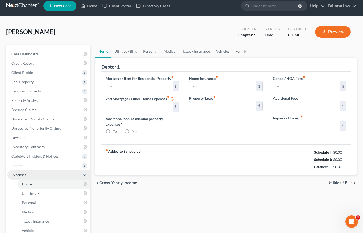
type input "0.00"
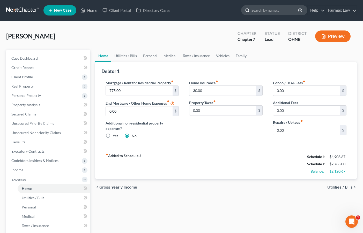
click at [274, 13] on input "search" at bounding box center [275, 10] width 47 height 10
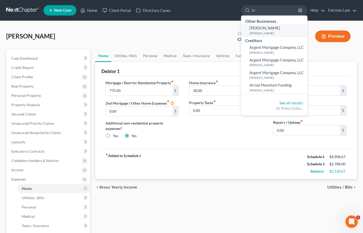
type input "A"
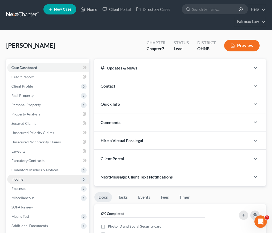
click at [37, 181] on span "Income" at bounding box center [48, 179] width 82 height 9
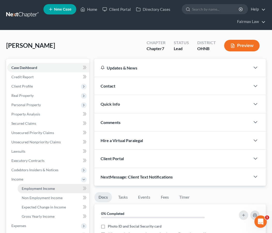
click at [40, 187] on span "Employment Income" at bounding box center [38, 189] width 33 height 4
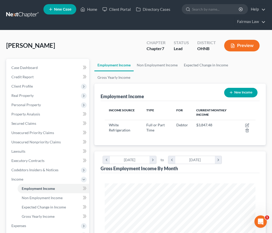
scroll to position [75, 161]
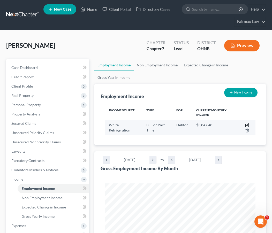
click at [248, 125] on icon "button" at bounding box center [247, 125] width 4 height 4
select select "0"
select select "36"
select select "3"
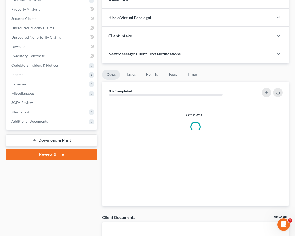
scroll to position [108, 0]
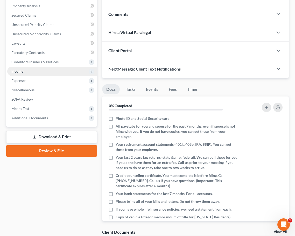
click at [39, 71] on span "Income" at bounding box center [52, 71] width 90 height 9
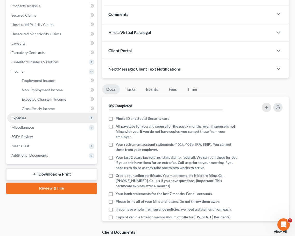
click at [31, 118] on span "Expenses" at bounding box center [52, 117] width 90 height 9
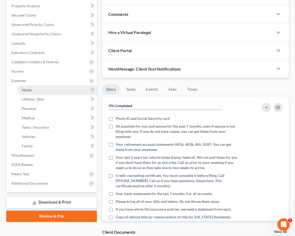
click at [28, 93] on link "Home" at bounding box center [57, 89] width 79 height 9
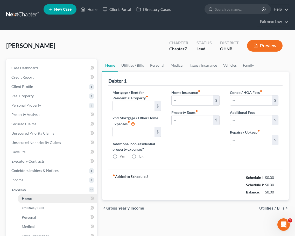
type input "775.00"
type input "0.00"
radio input "true"
type input "30.00"
type input "0.00"
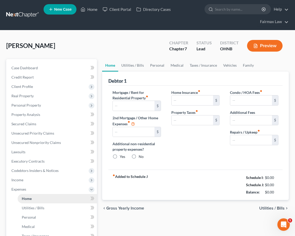
type input "0.00"
click at [176, 162] on div "Home Insurance fiber_manual_record 30.00 $ Property Taxes fiber_manual_record 0…" at bounding box center [195, 127] width 59 height 74
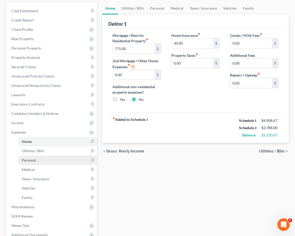
scroll to position [58, 0]
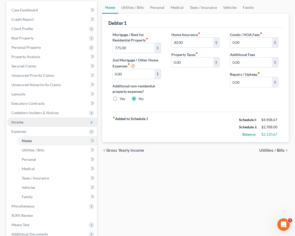
click at [41, 124] on span "Income" at bounding box center [52, 121] width 90 height 9
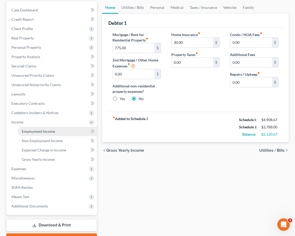
click at [43, 130] on span "Employment Income" at bounding box center [38, 131] width 33 height 4
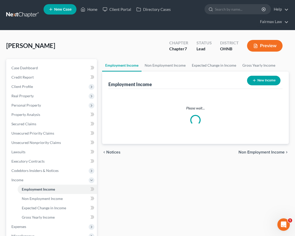
click at [268, 47] on button "Preview" at bounding box center [264, 46] width 35 height 12
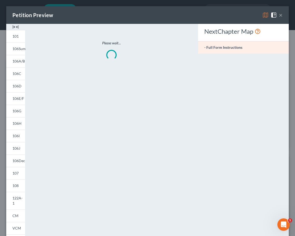
scroll to position [83, 176]
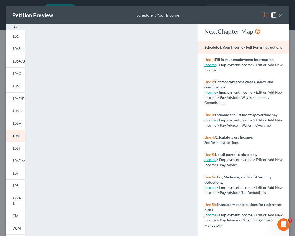
click at [281, 14] on button "×" at bounding box center [280, 15] width 4 height 6
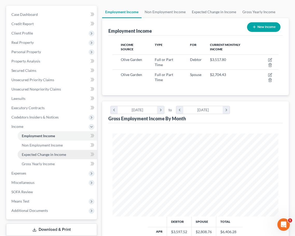
scroll to position [76, 0]
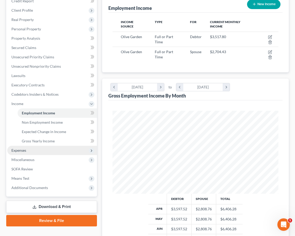
click at [57, 152] on span "Expenses" at bounding box center [52, 149] width 90 height 9
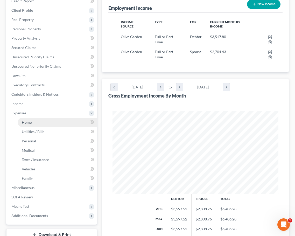
click at [53, 122] on link "Home" at bounding box center [57, 121] width 79 height 9
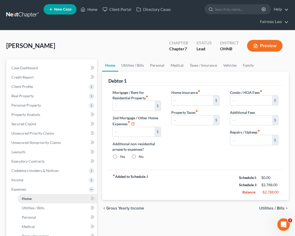
type input "775.00"
type input "0.00"
radio input "true"
type input "30.00"
type input "0.00"
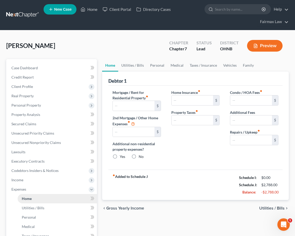
type input "0.00"
click at [98, 38] on div "Dailey, Steven Upgraded Chapter Chapter 7 Status Lead District OHNB Preview" at bounding box center [147, 47] width 282 height 23
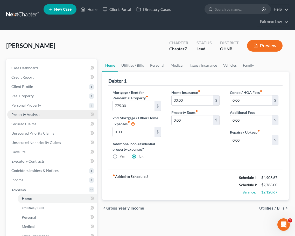
click at [71, 117] on link "Property Analysis" at bounding box center [52, 114] width 90 height 9
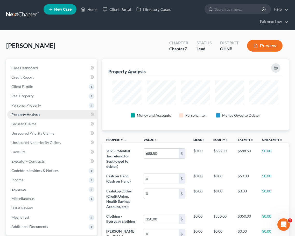
scroll to position [71, 186]
click at [70, 110] on link "Property Analysis" at bounding box center [52, 114] width 90 height 9
click at [69, 107] on span "Personal Property" at bounding box center [52, 104] width 90 height 9
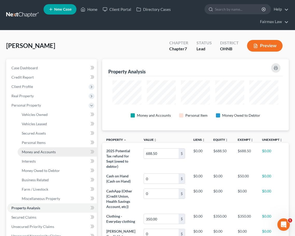
click at [63, 155] on link "Money and Accounts" at bounding box center [57, 151] width 79 height 9
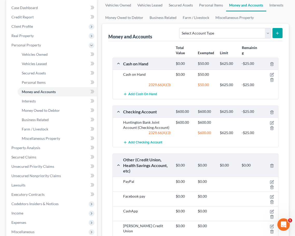
scroll to position [29, 0]
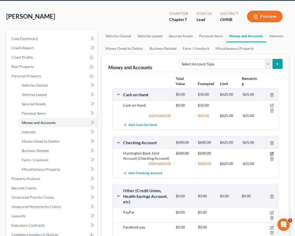
click at [273, 153] on icon "button" at bounding box center [271, 153] width 4 height 4
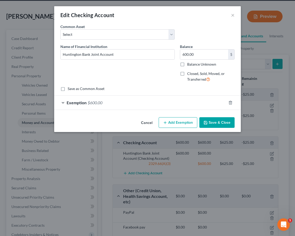
click at [164, 101] on div "Exemption $600.00" at bounding box center [140, 102] width 172 height 14
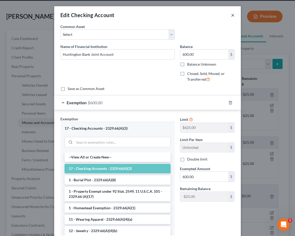
scroll to position [0, 0]
click at [234, 15] on button "×" at bounding box center [233, 15] width 4 height 6
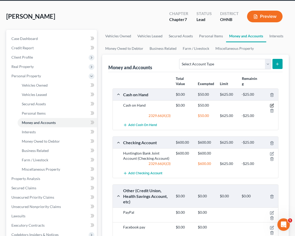
click at [271, 104] on icon "button" at bounding box center [271, 105] width 4 height 4
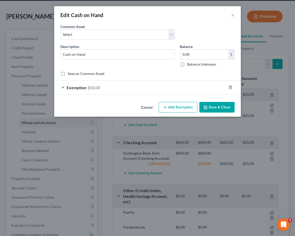
click at [180, 89] on div "Exemption $50.00" at bounding box center [140, 87] width 172 height 14
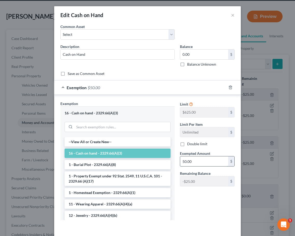
click at [199, 162] on input "50.00" at bounding box center [204, 161] width 48 height 10
drag, startPoint x: 199, startPoint y: 162, endPoint x: 174, endPoint y: 162, distance: 25.6
click at [174, 162] on div "Exemption Set must be selected for CA. Exemption * 16 - Cash on hand - 2329.66(…" at bounding box center [147, 162] width 179 height 123
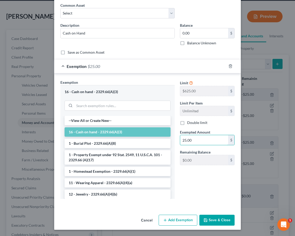
scroll to position [21, 0]
type input "25.00"
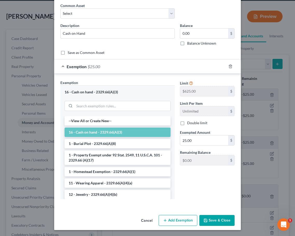
click at [173, 218] on button "Add Exemption" at bounding box center [177, 220] width 39 height 11
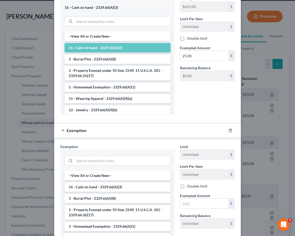
scroll to position [114, 0]
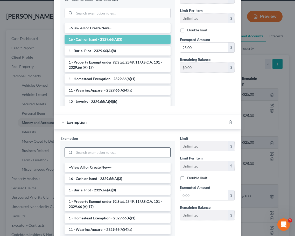
click at [115, 153] on input "search" at bounding box center [122, 152] width 96 height 10
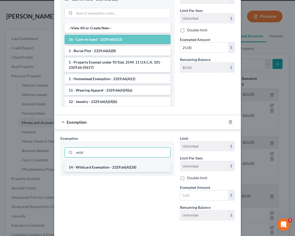
type input "wild"
click at [119, 167] on li "14 - Wildcard Exemption - 2329.66(A)(18)" at bounding box center [117, 166] width 106 height 9
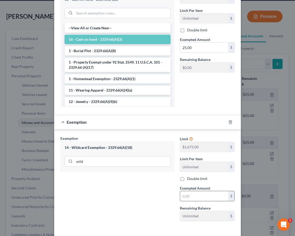
click at [185, 194] on input "text" at bounding box center [204, 196] width 48 height 10
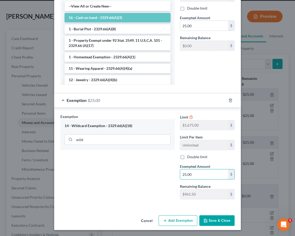
type input "25.00"
click at [225, 223] on button "Save & Close" at bounding box center [216, 220] width 35 height 11
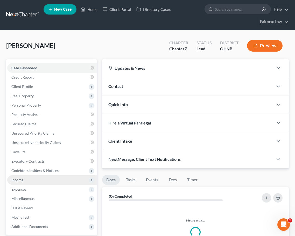
click at [31, 182] on span "Income" at bounding box center [52, 179] width 90 height 9
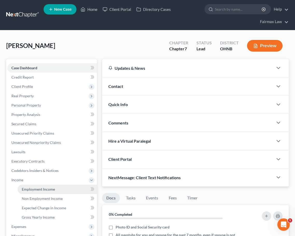
click at [28, 188] on span "Employment Income" at bounding box center [38, 189] width 33 height 4
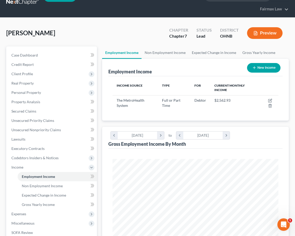
scroll to position [16, 0]
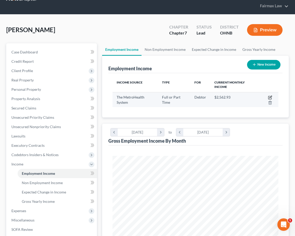
click at [270, 98] on icon "button" at bounding box center [270, 97] width 4 height 4
select select "0"
select select "36"
select select "2"
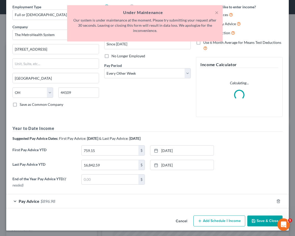
scroll to position [19, 0]
click at [215, 12] on button "×" at bounding box center [217, 12] width 4 height 6
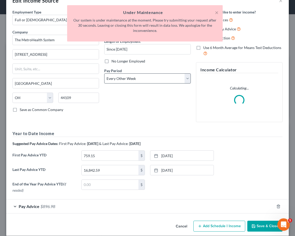
scroll to position [13, 0]
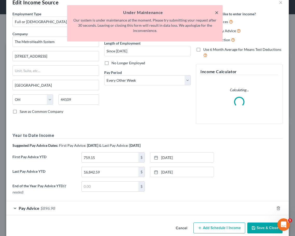
click at [216, 12] on button "×" at bounding box center [217, 12] width 4 height 6
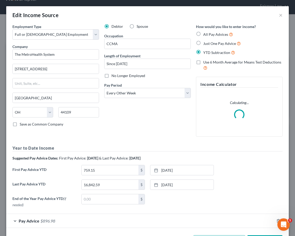
scroll to position [0, 0]
click at [280, 17] on button "×" at bounding box center [280, 15] width 4 height 6
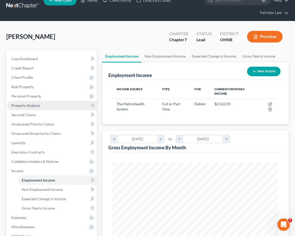
scroll to position [6, 0]
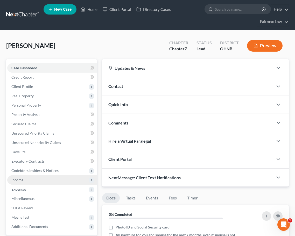
click at [39, 178] on span "Income" at bounding box center [52, 179] width 90 height 9
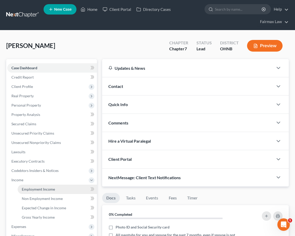
click at [39, 192] on link "Employment Income" at bounding box center [57, 188] width 79 height 9
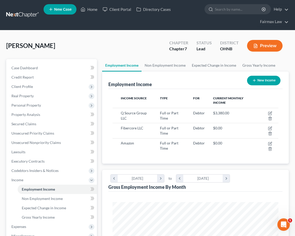
scroll to position [83, 176]
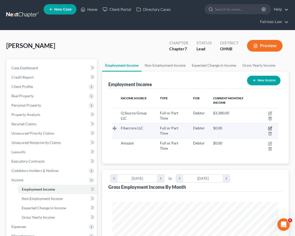
click at [270, 128] on icon "button" at bounding box center [270, 128] width 2 height 2
select select "0"
select select "36"
select select "3"
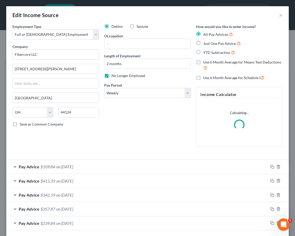
scroll to position [0, 0]
click at [279, 16] on button "×" at bounding box center [280, 15] width 4 height 6
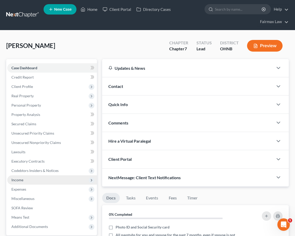
click at [51, 181] on span "Income" at bounding box center [52, 179] width 90 height 9
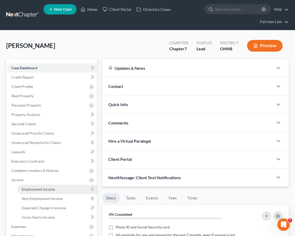
click at [36, 190] on span "Employment Income" at bounding box center [38, 189] width 33 height 4
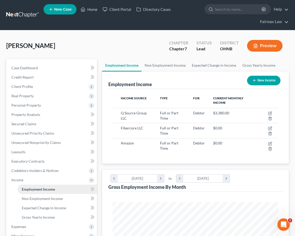
scroll to position [83, 176]
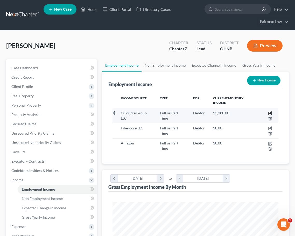
click at [268, 113] on icon "button" at bounding box center [270, 113] width 4 height 4
select select "0"
select select "23"
select select "2"
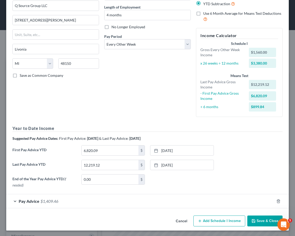
scroll to position [48, 0]
drag, startPoint x: 116, startPoint y: 150, endPoint x: 65, endPoint y: 142, distance: 51.8
click at [65, 143] on div "Year to Date Income Suggested Pay Advice Dates: First Pay Advice: [DATE] & Last…" at bounding box center [147, 157] width 270 height 64
type input "0.00"
click at [110, 113] on div "Debtor Spouse Occupation Molder Length of Employment 4 months No Longer Employe…" at bounding box center [147, 48] width 92 height 146
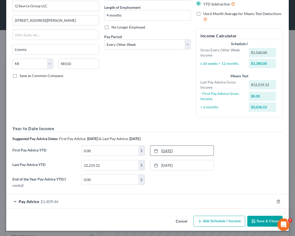
click at [159, 147] on link "3/7/2025" at bounding box center [181, 150] width 63 height 10
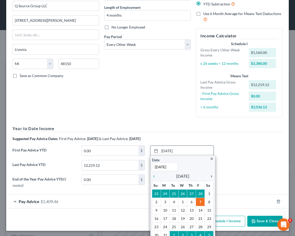
click at [210, 175] on icon "chevron_right" at bounding box center [210, 176] width 7 height 4
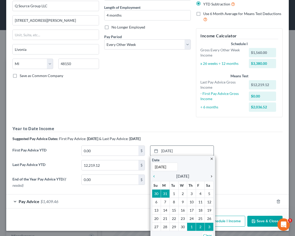
click at [210, 175] on icon "chevron_right" at bounding box center [210, 176] width 7 height 4
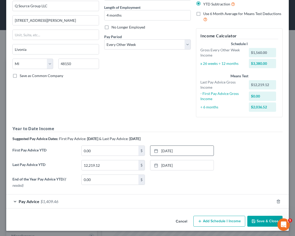
click at [258, 219] on button "Save & Close" at bounding box center [264, 220] width 35 height 11
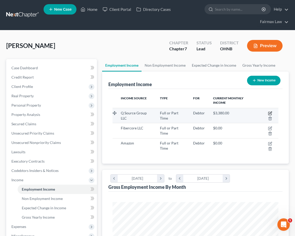
click at [270, 113] on icon "button" at bounding box center [270, 113] width 4 height 4
select select "0"
select select "23"
select select "2"
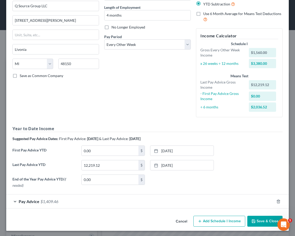
click at [253, 219] on icon "button" at bounding box center [253, 221] width 4 height 4
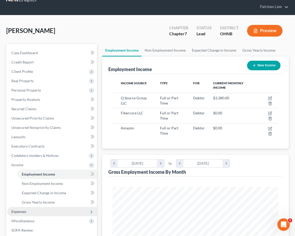
click at [25, 210] on span "Expenses" at bounding box center [18, 211] width 15 height 4
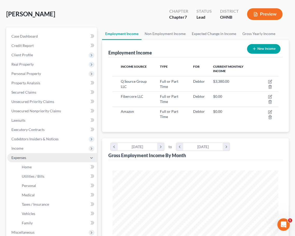
scroll to position [40, 0]
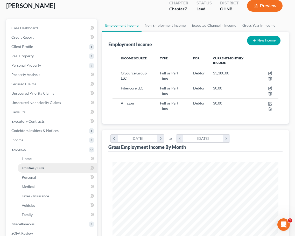
click at [28, 163] on link "Utilities / Bills" at bounding box center [57, 167] width 79 height 9
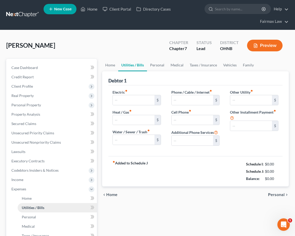
type input "100.00"
type input "35.00"
type input "50.00"
type input "200.00"
type input "0.00"
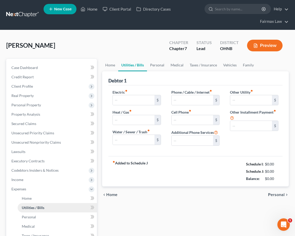
type input "0.00"
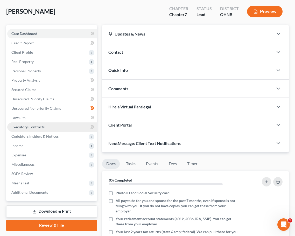
scroll to position [41, 0]
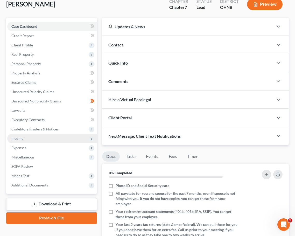
click at [30, 141] on span "Income" at bounding box center [52, 138] width 90 height 9
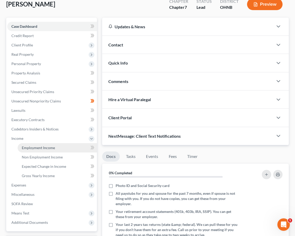
click at [30, 150] on link "Employment Income" at bounding box center [57, 147] width 79 height 9
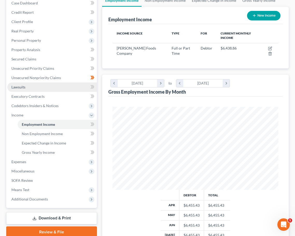
scroll to position [65, 0]
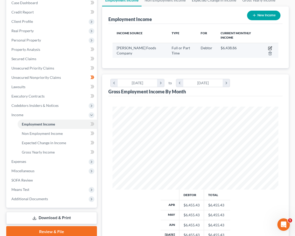
click at [270, 48] on icon "button" at bounding box center [270, 47] width 2 height 2
select select "0"
select select "39"
select select "3"
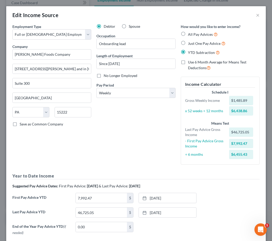
scroll to position [258731, 258645]
click at [159, 212] on link "8/29/2025" at bounding box center [167, 212] width 57 height 10
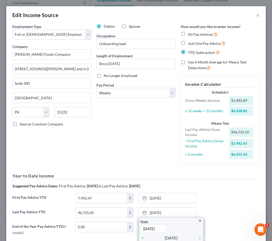
type input "9/12/2025"
click at [150, 118] on div "Debtor Spouse Occupation Onboarding lead Length of Employment Since 11/03/2023 …" at bounding box center [136, 96] width 84 height 145
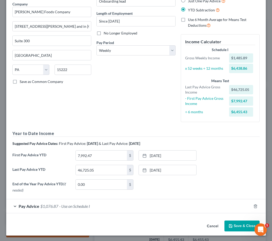
scroll to position [42, 0]
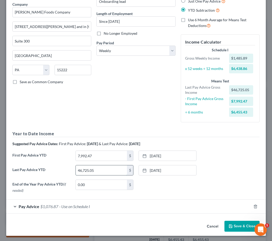
click at [113, 168] on input "46,725.05" at bounding box center [101, 170] width 51 height 10
click at [100, 171] on input "48" at bounding box center [101, 170] width 51 height 10
click at [97, 171] on input "48" at bounding box center [101, 170] width 51 height 10
click at [102, 166] on input "48,450" at bounding box center [101, 170] width 51 height 10
click at [102, 170] on input "48,450" at bounding box center [101, 170] width 51 height 10
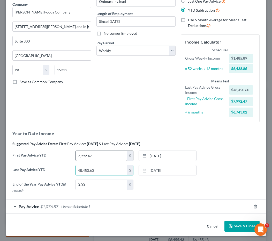
type input "48,450.60"
drag, startPoint x: 103, startPoint y: 157, endPoint x: 73, endPoint y: 157, distance: 30.0
click at [73, 157] on div "7,992.47 $" at bounding box center [104, 155] width 63 height 10
type input "12,670.96"
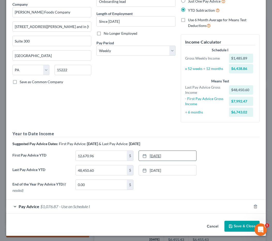
click at [147, 154] on div at bounding box center [146, 155] width 7 height 4
click at [106, 205] on div "Pay Advice $1,076.87 - Use on Schedule I" at bounding box center [128, 206] width 245 height 14
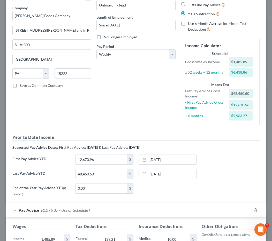
scroll to position [17, 0]
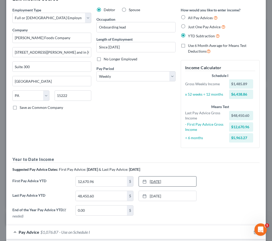
click at [157, 179] on link "3/21/2025" at bounding box center [167, 181] width 57 height 10
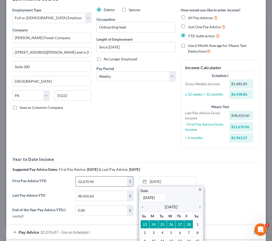
type input "3/14/2025"
click at [110, 182] on input "12,670.96" at bounding box center [101, 181] width 51 height 10
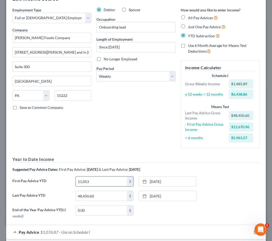
click at [104, 180] on input "11,053" at bounding box center [101, 181] width 51 height 10
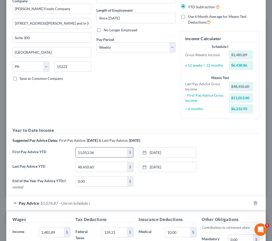
scroll to position [87, 0]
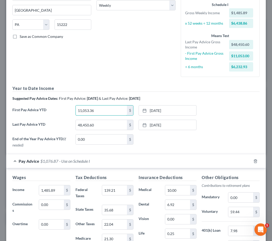
type input "11,053.36"
click at [137, 152] on form "Employment Type * Select Full or Part Time Employment Self Employment Company *…" at bounding box center [135, 138] width 247 height 404
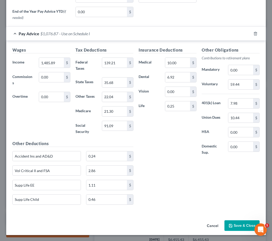
scroll to position [214, 0]
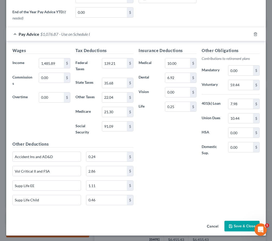
click at [236, 223] on button "Save & Close" at bounding box center [242, 226] width 35 height 11
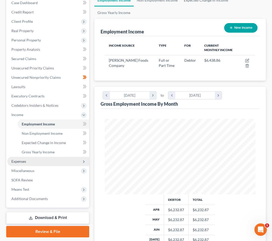
click at [34, 162] on span "Expenses" at bounding box center [48, 161] width 82 height 9
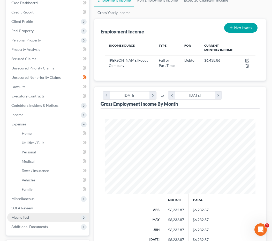
click at [32, 216] on span "Means Test" at bounding box center [48, 216] width 82 height 9
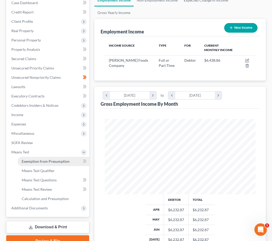
click at [41, 160] on span "Exemption from Presumption" at bounding box center [46, 161] width 48 height 4
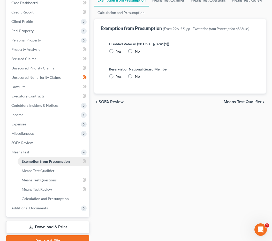
scroll to position [0, 0]
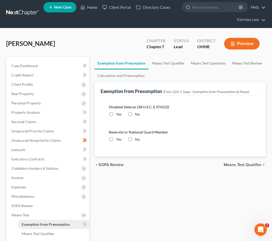
radio input "true"
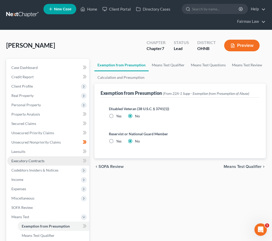
scroll to position [0, 0]
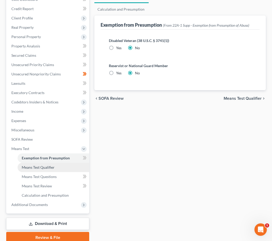
click at [40, 167] on span "Means Test Qualifier" at bounding box center [38, 167] width 33 height 4
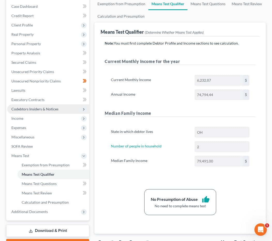
scroll to position [62, 0]
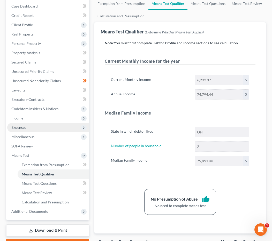
click at [39, 127] on span "Expenses" at bounding box center [48, 127] width 82 height 9
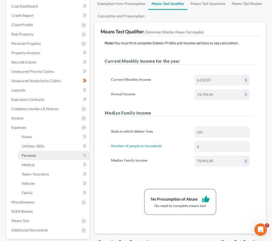
click at [32, 157] on span "Personal" at bounding box center [29, 155] width 14 height 4
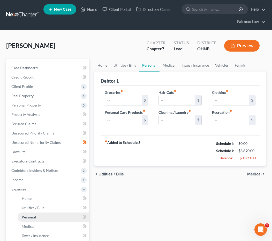
type input "900.00"
type input "200.00"
type input "30.00"
type input "200.00"
type input "150.00"
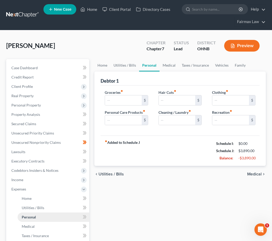
type input "250.00"
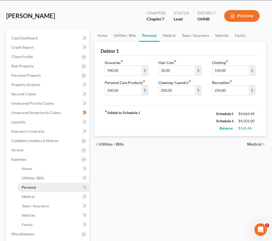
scroll to position [31, 0]
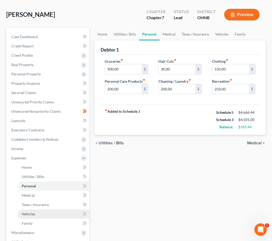
click at [31, 216] on link "Vehicles" at bounding box center [54, 213] width 72 height 9
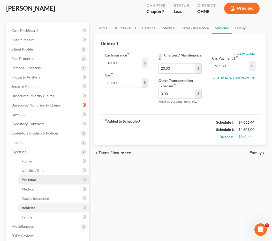
scroll to position [38, 0]
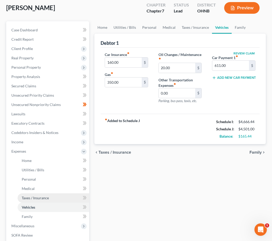
click at [35, 198] on span "Taxes / Insurance" at bounding box center [35, 197] width 27 height 4
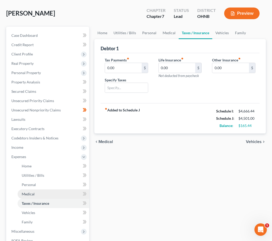
click at [33, 195] on span "Medical" at bounding box center [28, 194] width 13 height 4
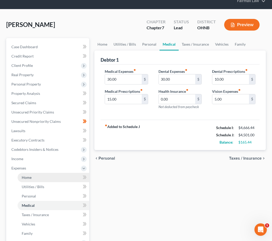
scroll to position [20, 0]
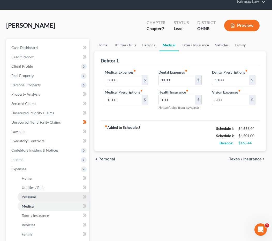
click at [34, 197] on span "Personal" at bounding box center [29, 196] width 14 height 4
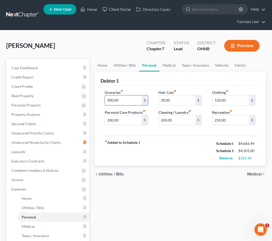
click at [112, 99] on input "900.00" at bounding box center [123, 100] width 37 height 10
type input "850.00"
click at [163, 100] on input "30.00" at bounding box center [177, 100] width 37 height 10
type input "0.00"
click at [218, 100] on input "150.00" at bounding box center [230, 100] width 37 height 10
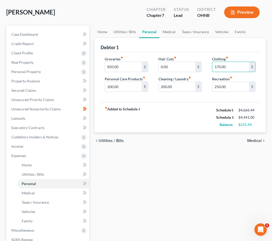
scroll to position [54, 0]
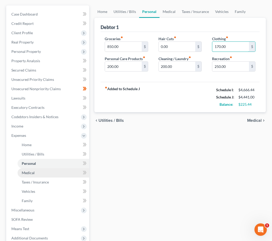
type input "170.00"
click at [37, 172] on link "Medical" at bounding box center [54, 172] width 72 height 9
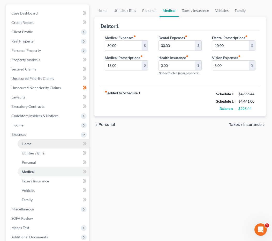
scroll to position [59, 0]
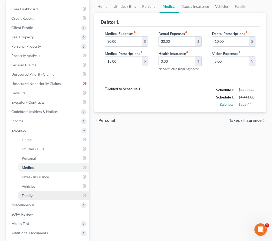
click at [36, 194] on link "Family" at bounding box center [54, 195] width 72 height 9
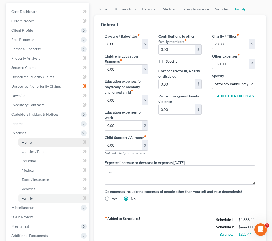
scroll to position [57, 0]
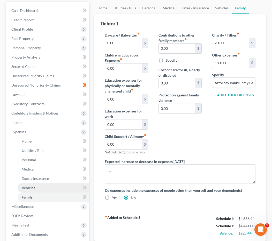
click at [36, 187] on link "Vehicles" at bounding box center [54, 187] width 72 height 9
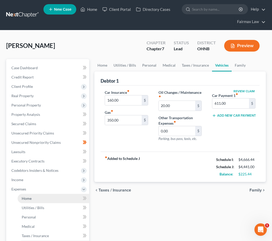
click at [33, 200] on link "Home" at bounding box center [54, 198] width 72 height 9
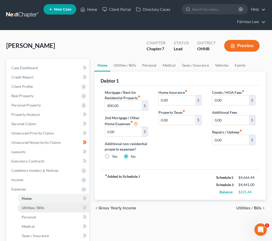
click at [50, 206] on link "Utilities / Bills" at bounding box center [54, 207] width 72 height 9
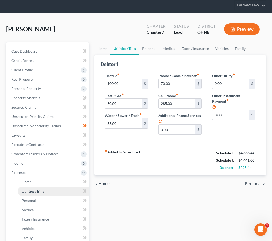
scroll to position [26, 0]
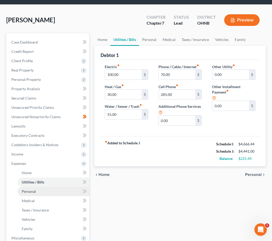
click at [47, 190] on link "Personal" at bounding box center [54, 191] width 72 height 9
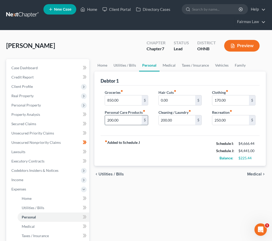
click at [111, 120] on input "200.00" at bounding box center [123, 120] width 37 height 10
type input "250.00"
click at [146, 152] on div "fiber_manual_record Added to Schedule J Schedule I: $4,666.44 Schedule J: $4,49…" at bounding box center [180, 150] width 159 height 30
click at [220, 100] on input "170.00" at bounding box center [230, 100] width 37 height 10
type input "175.00"
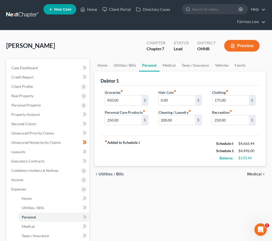
click at [209, 131] on div "Groceries fiber_manual_record 850.00 $ Personal Care Products fiber_manual_reco…" at bounding box center [180, 110] width 159 height 50
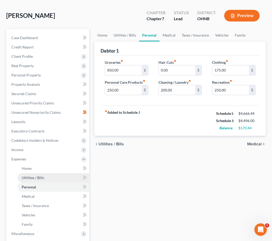
scroll to position [45, 0]
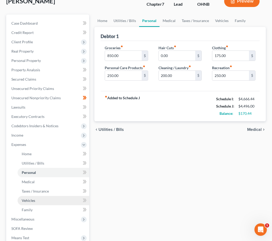
click at [51, 202] on link "Vehicles" at bounding box center [54, 200] width 72 height 9
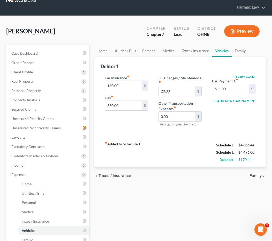
scroll to position [17, 0]
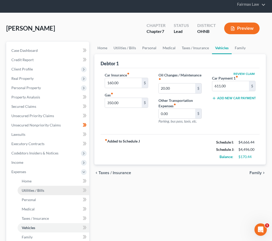
click at [41, 192] on span "Utilities / Bills" at bounding box center [33, 190] width 23 height 4
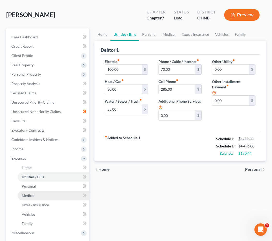
scroll to position [38, 0]
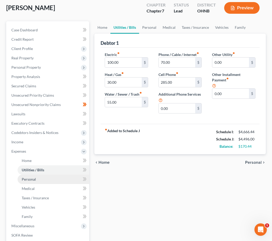
click at [43, 179] on link "Personal" at bounding box center [54, 178] width 72 height 9
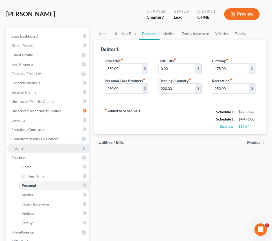
scroll to position [32, 0]
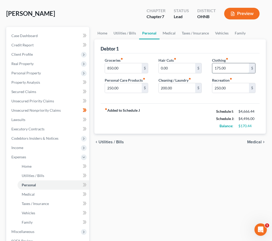
click at [221, 68] on input "175.00" at bounding box center [230, 68] width 37 height 10
type input "180.00"
click at [184, 112] on div "fiber_manual_record Added to Schedule J Schedule I: $4,666.44 Schedule J: $4,50…" at bounding box center [180, 118] width 159 height 30
click at [165, 87] on input "200.00" at bounding box center [177, 88] width 37 height 10
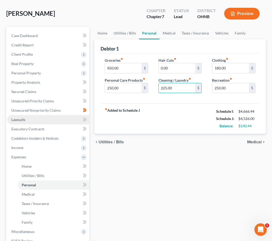
type input "225.00"
click at [51, 122] on link "Lawsuits" at bounding box center [48, 119] width 82 height 9
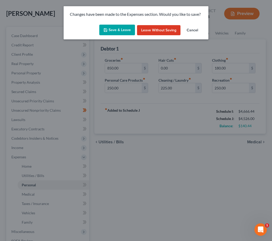
click at [118, 31] on button "Save & Leave" at bounding box center [117, 30] width 36 height 11
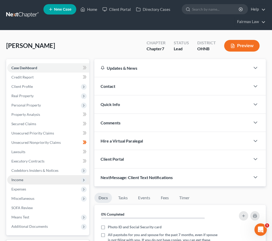
click at [26, 178] on span "Income" at bounding box center [48, 179] width 82 height 9
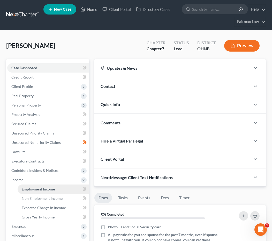
click at [28, 189] on span "Employment Income" at bounding box center [38, 189] width 33 height 4
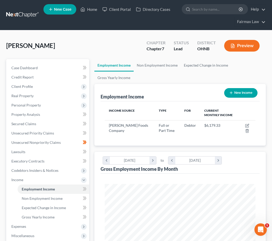
scroll to position [75, 161]
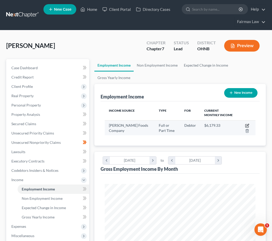
click at [246, 127] on icon "button" at bounding box center [247, 125] width 4 height 4
select select "0"
select select "39"
select select "3"
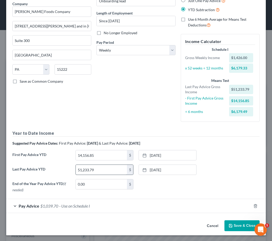
scroll to position [42, 0]
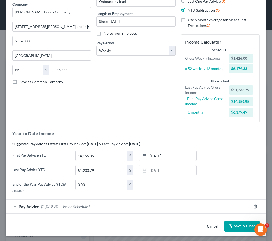
click at [211, 224] on button "Cancel" at bounding box center [213, 226] width 20 height 10
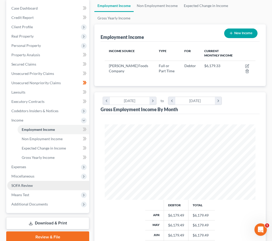
scroll to position [73, 0]
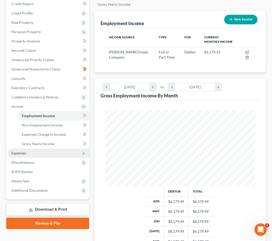
click at [33, 154] on span "Expenses" at bounding box center [48, 152] width 82 height 9
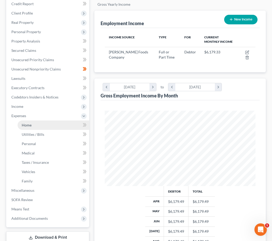
click at [31, 126] on span "Home" at bounding box center [27, 125] width 10 height 4
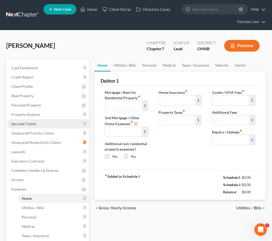
type input "800.00"
type input "0.00"
radio input "true"
type input "0.00"
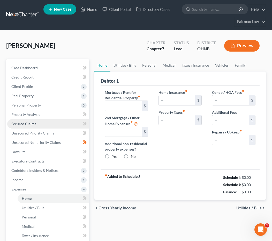
type input "0.00"
type input "50.00"
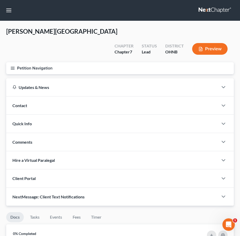
click at [14, 66] on icon "button" at bounding box center [12, 68] width 5 height 5
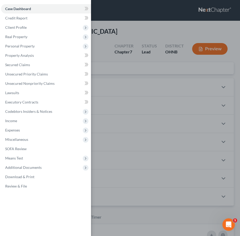
click at [111, 88] on div "Case Dashboard Payments Invoices Payments Payments Credit Report Client Profile" at bounding box center [120, 118] width 240 height 236
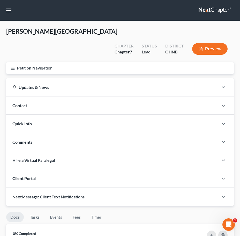
click at [13, 69] on line "button" at bounding box center [13, 69] width 4 height 0
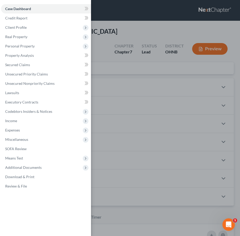
click at [131, 111] on div "Case Dashboard Payments Invoices Payments Payments Credit Report Client Profile" at bounding box center [120, 118] width 240 height 236
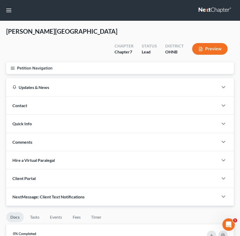
click at [85, 62] on button "Petition Navigation" at bounding box center [120, 68] width 228 height 12
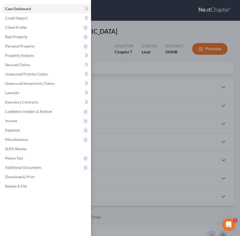
click at [238, 75] on div "Case Dashboard Payments Invoices Payments Payments Credit Report Client Profile" at bounding box center [120, 118] width 240 height 236
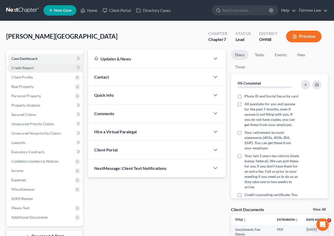
click at [31, 69] on span "Credit Report" at bounding box center [22, 67] width 22 height 4
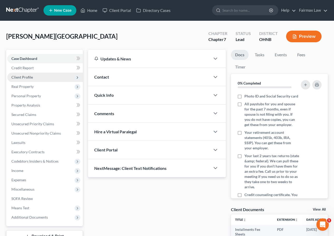
click at [32, 76] on span "Client Profile" at bounding box center [21, 77] width 21 height 4
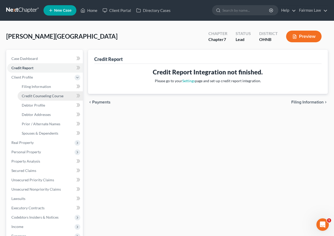
click at [34, 97] on span "Credit Counseling Course" at bounding box center [43, 95] width 42 height 4
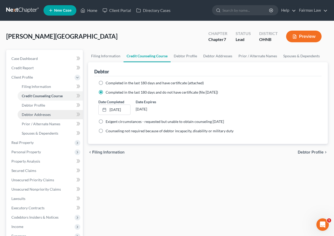
click at [38, 115] on span "Debtor Addresses" at bounding box center [36, 114] width 29 height 4
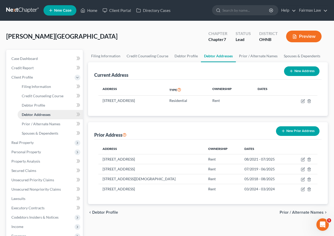
scroll to position [14, 0]
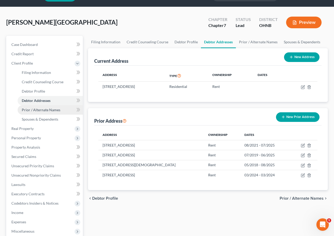
click at [45, 112] on link "Prior / Alternate Names" at bounding box center [50, 109] width 65 height 9
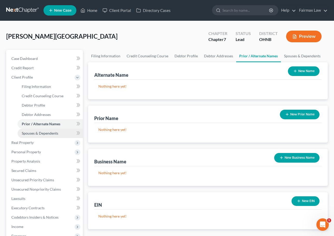
click at [43, 132] on span "Spouses & Dependents" at bounding box center [40, 133] width 36 height 4
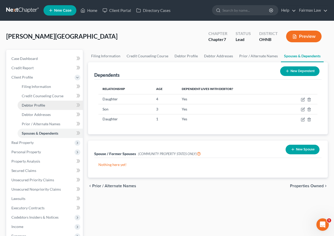
click at [51, 108] on link "Debtor Profile" at bounding box center [50, 104] width 65 height 9
select select "0"
select select "3"
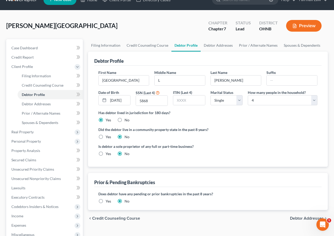
scroll to position [33, 0]
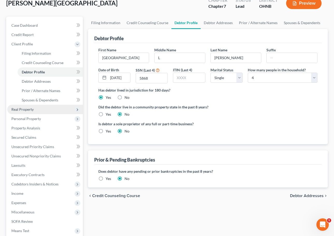
click at [49, 109] on span "Real Property" at bounding box center [45, 109] width 76 height 9
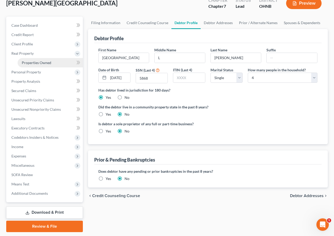
click at [38, 62] on span "Properties Owned" at bounding box center [37, 62] width 30 height 4
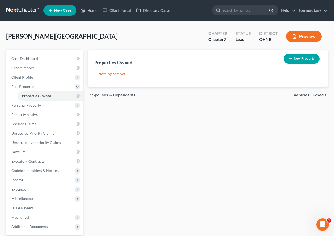
click at [210, 144] on div "Properties Owned New Property Nothing here yet! Property Market Value Liens Exe…" at bounding box center [207, 157] width 245 height 215
click at [48, 107] on span "Personal Property" at bounding box center [45, 104] width 76 height 9
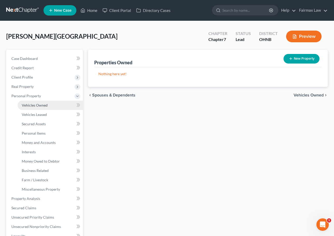
click at [49, 106] on link "Vehicles Owned" at bounding box center [50, 104] width 65 height 9
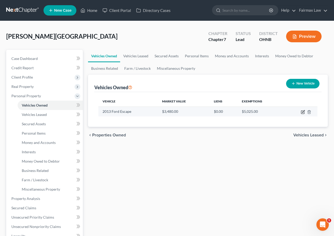
click at [240, 112] on icon "button" at bounding box center [303, 112] width 4 height 4
select select "0"
select select "13"
select select "3"
select select "0"
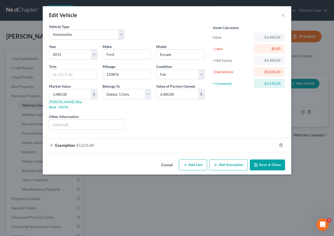
click at [175, 141] on div "Exemption $5,025.00" at bounding box center [160, 145] width 234 height 14
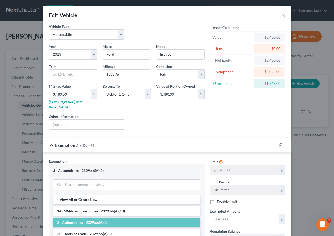
click at [171, 142] on div "Exemption $5,025.00" at bounding box center [160, 145] width 234 height 14
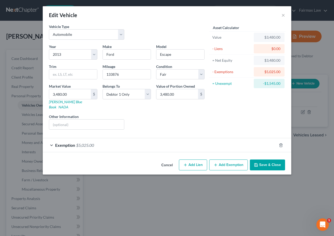
click at [172, 160] on button "Cancel" at bounding box center [167, 165] width 20 height 10
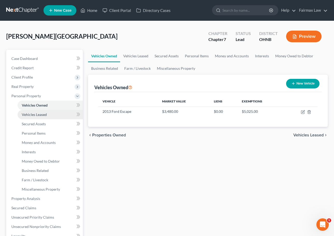
click at [38, 115] on span "Vehicles Leased" at bounding box center [34, 114] width 25 height 4
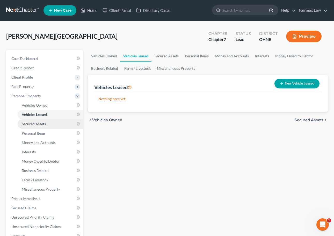
click at [40, 126] on link "Secured Assets" at bounding box center [50, 123] width 65 height 9
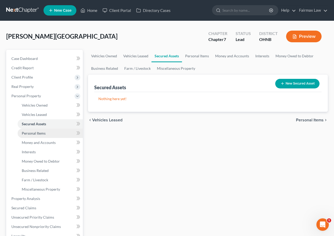
click at [40, 132] on span "Personal Items" at bounding box center [34, 133] width 24 height 4
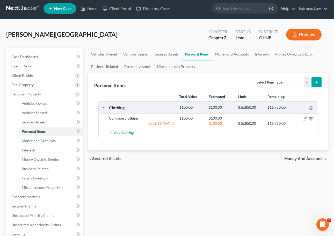
scroll to position [3, 0]
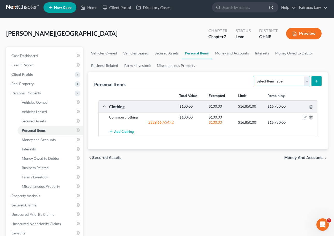
select select "electronics"
click at [240, 84] on button "submit" at bounding box center [316, 81] width 10 height 10
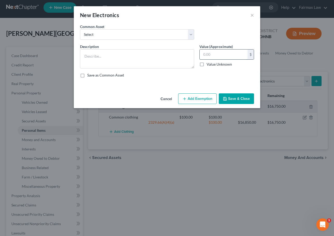
click at [219, 54] on input "text" at bounding box center [224, 54] width 48 height 10
select select "5"
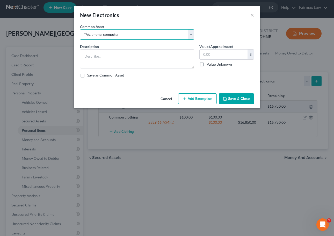
type textarea "TVs, phone, computer"
type input "900.00"
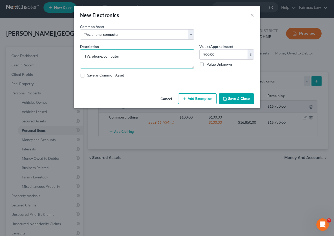
drag, startPoint x: 155, startPoint y: 61, endPoint x: 104, endPoint y: 54, distance: 51.5
click at [104, 54] on textarea "TVs, phone, computer" at bounding box center [137, 58] width 114 height 19
type textarea "TVs, phone"
click at [223, 57] on input "900.00" at bounding box center [224, 54] width 48 height 10
drag, startPoint x: 223, startPoint y: 57, endPoint x: 190, endPoint y: 56, distance: 32.9
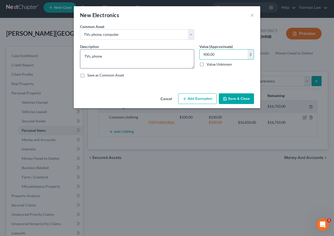
click at [190, 56] on div "Description * TVs, phone Value (Approximate) 900.00 $ Value Unknown Balance Und…" at bounding box center [166, 63] width 179 height 38
type input "1,500.00"
click at [201, 98] on button "Add Exemption" at bounding box center [197, 98] width 39 height 11
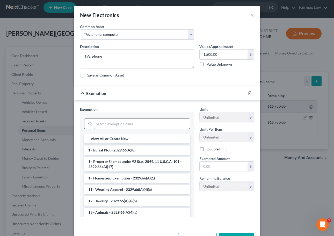
click at [147, 125] on input "search" at bounding box center [142, 124] width 96 height 10
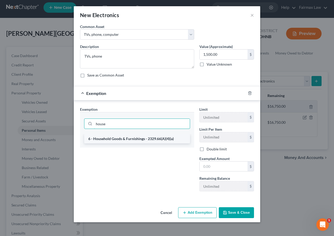
type input "house"
click at [158, 139] on li "6 - Household Goods & Furnishings - 2329.66(A)(4)(a)" at bounding box center [137, 138] width 106 height 9
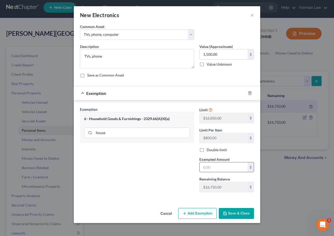
click at [216, 169] on input "text" at bounding box center [224, 167] width 48 height 10
type input "1,500.00"
click at [232, 214] on button "Save & Close" at bounding box center [236, 213] width 35 height 11
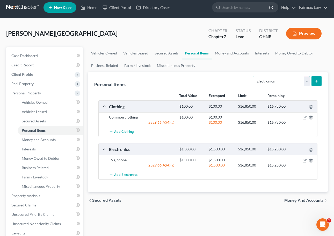
select select "household_goods"
click at [240, 81] on button "submit" at bounding box center [316, 81] width 10 height 10
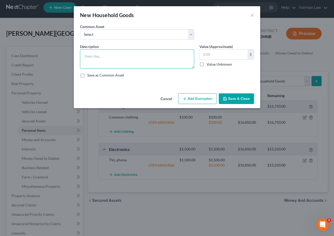
click at [163, 53] on textarea at bounding box center [137, 58] width 114 height 19
type textarea "F"
type textarea "Household furniture"
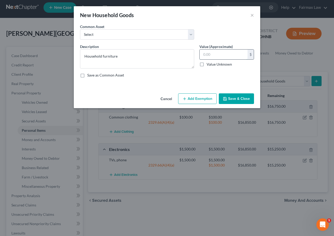
click at [232, 57] on input "text" at bounding box center [224, 54] width 48 height 10
type input "1,000.00"
click at [206, 98] on button "Add Exemption" at bounding box center [197, 98] width 39 height 11
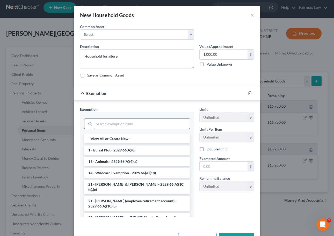
click at [175, 126] on input "search" at bounding box center [142, 124] width 96 height 10
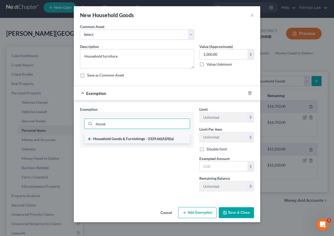
type input "house"
click at [172, 138] on li "6 - Household Goods & Furnishings - 2329.66(A)(4)(a)" at bounding box center [137, 138] width 106 height 9
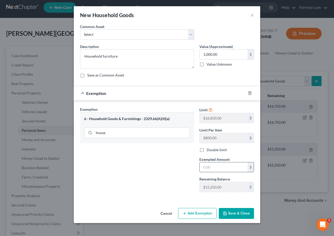
click at [209, 165] on input "text" at bounding box center [224, 167] width 48 height 10
type input "1,000.00"
click at [233, 210] on button "Save & Close" at bounding box center [236, 213] width 35 height 11
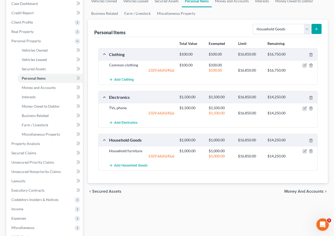
scroll to position [56, 0]
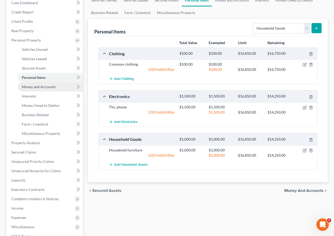
click at [48, 87] on span "Money and Accounts" at bounding box center [39, 86] width 34 height 4
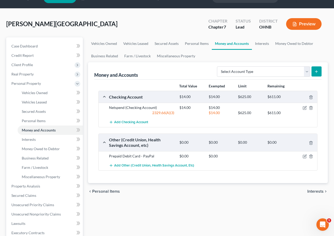
scroll to position [15, 0]
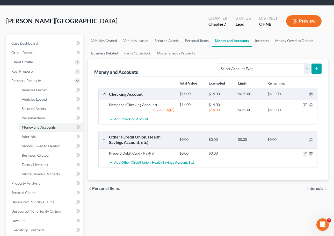
click at [128, 207] on div "Vehicles Owned Vehicles Leased Secured Assets Personal Items Money and Accounts…" at bounding box center [207, 183] width 245 height 299
click at [32, 135] on span "Interests" at bounding box center [29, 136] width 14 height 4
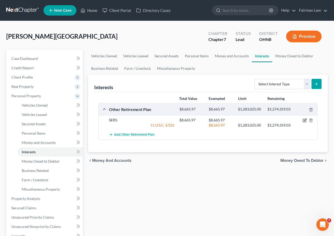
click at [240, 120] on icon "button" at bounding box center [305, 120] width 4 height 4
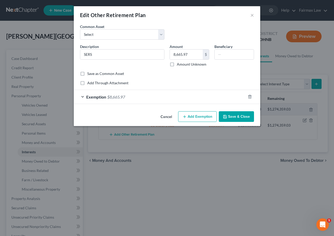
click at [120, 77] on div "Common Asset Select Alight Description * SERS Amount 8,665.97 $ Amount Unknown …" at bounding box center [167, 55] width 174 height 62
click at [120, 97] on span "$8,665.97" at bounding box center [116, 96] width 18 height 5
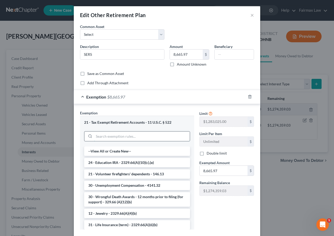
click at [115, 135] on input "search" at bounding box center [142, 136] width 96 height 10
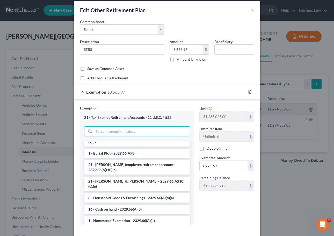
scroll to position [638, 0]
click at [138, 173] on li "21 - ERISA (employee retirement account) - 2329.66(A)(10)(b)" at bounding box center [137, 167] width 106 height 14
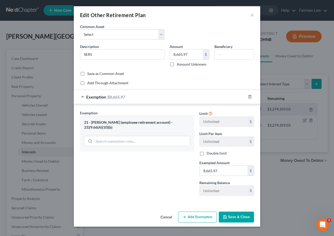
click at [239, 215] on button "Save & Close" at bounding box center [236, 216] width 35 height 11
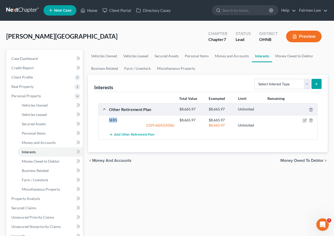
drag, startPoint x: 106, startPoint y: 119, endPoint x: 128, endPoint y: 118, distance: 21.8
click at [128, 118] on div "SERS $8,665.97 $8,665.97 2329.66(A)(10)(b) $8,665.97 Unlimited" at bounding box center [208, 122] width 219 height 15
click at [128, 119] on div "SERS" at bounding box center [141, 119] width 70 height 5
click at [33, 163] on span "Money Owed to Debtor" at bounding box center [41, 161] width 38 height 4
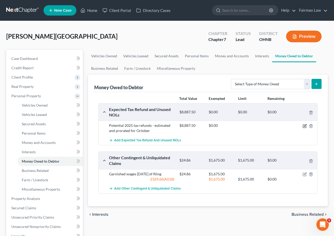
click at [240, 127] on icon "button" at bounding box center [305, 126] width 4 height 4
select select "0"
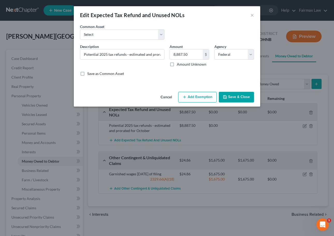
click at [187, 99] on button "Add Exemption" at bounding box center [197, 97] width 39 height 11
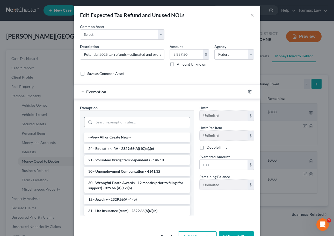
click at [155, 121] on input "search" at bounding box center [142, 122] width 96 height 10
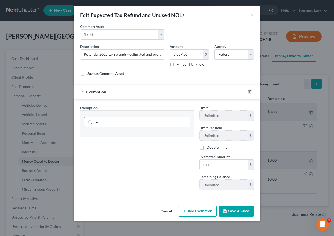
type input "e"
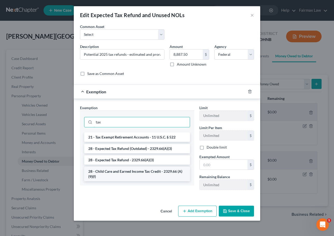
type input "tax"
click at [158, 173] on li "28 - Child Care and Earned Income Tax Credit - 2329.66 (A)(9)(f)" at bounding box center [137, 173] width 106 height 14
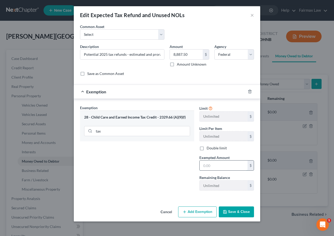
click at [214, 165] on input "text" at bounding box center [224, 165] width 48 height 10
type input "8,887.50"
click at [240, 211] on button "Save & Close" at bounding box center [236, 211] width 35 height 11
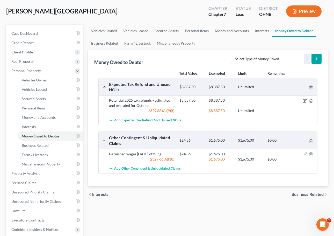
scroll to position [26, 0]
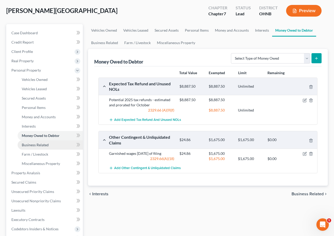
click at [47, 147] on link "Business Related" at bounding box center [50, 144] width 65 height 9
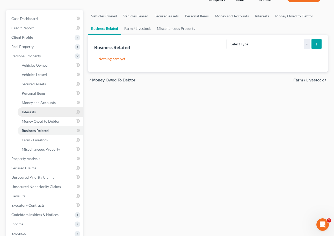
scroll to position [43, 0]
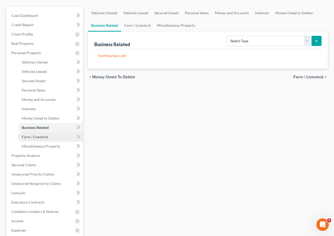
click at [45, 138] on span "Farm / Livestock" at bounding box center [35, 136] width 26 height 4
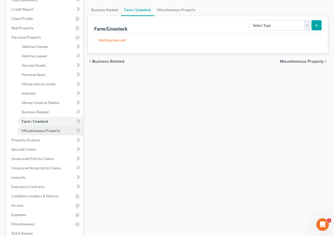
click at [46, 132] on span "Miscellaneous Property" at bounding box center [41, 130] width 38 height 4
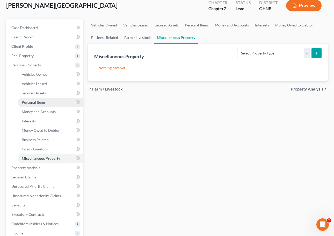
scroll to position [31, 0]
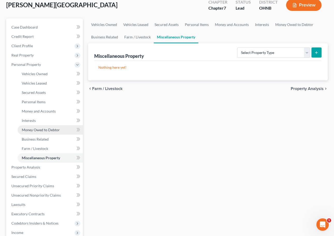
click at [44, 131] on span "Money Owed to Debtor" at bounding box center [41, 129] width 38 height 4
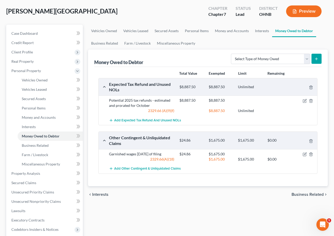
scroll to position [26, 0]
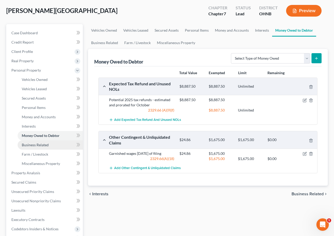
click at [43, 144] on span "Business Related" at bounding box center [35, 144] width 27 height 4
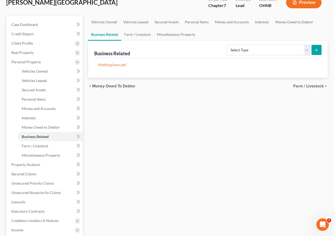
scroll to position [36, 0]
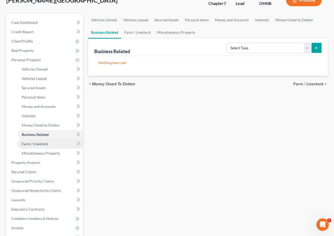
click at [36, 144] on span "Farm / Livestock" at bounding box center [35, 143] width 26 height 4
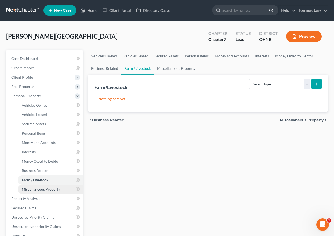
click at [46, 191] on link "Miscellaneous Property" at bounding box center [50, 188] width 65 height 9
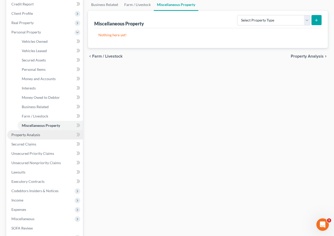
click at [33, 136] on span "Property Analysis" at bounding box center [25, 134] width 29 height 4
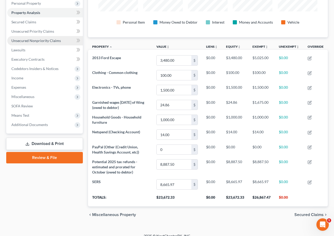
scroll to position [65, 0]
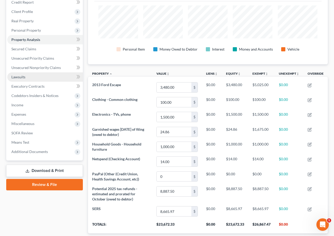
click at [28, 76] on link "Lawsuits" at bounding box center [45, 76] width 76 height 9
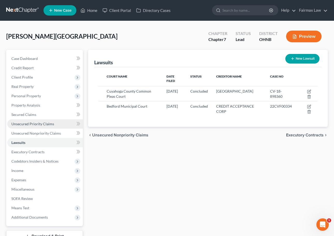
click at [36, 122] on span "Unsecured Priority Claims" at bounding box center [32, 123] width 43 height 4
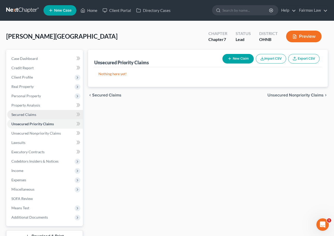
click at [34, 116] on span "Secured Claims" at bounding box center [23, 114] width 25 height 4
click at [240, 60] on button "New Claim" at bounding box center [237, 59] width 31 height 10
select select "0"
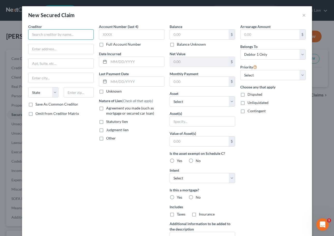
click at [86, 37] on input "text" at bounding box center [60, 34] width 65 height 10
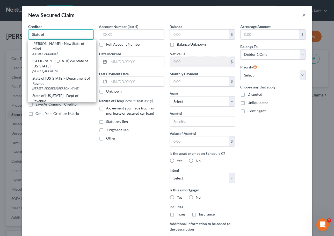
type input "State of"
click at [240, 15] on button "×" at bounding box center [304, 15] width 4 height 6
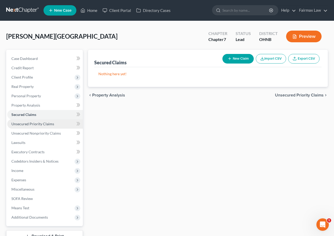
click at [55, 125] on link "Unsecured Priority Claims" at bounding box center [45, 123] width 76 height 9
click at [240, 60] on button "New Claim" at bounding box center [237, 59] width 31 height 10
select select "0"
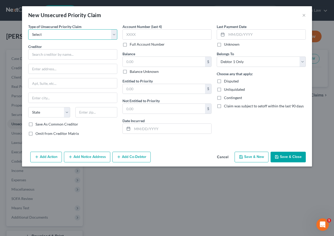
select select "0"
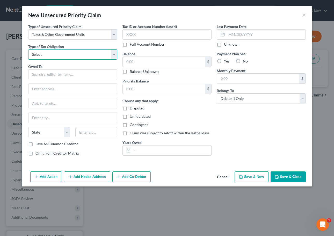
select select "2"
click at [68, 76] on input "text" at bounding box center [72, 74] width 89 height 10
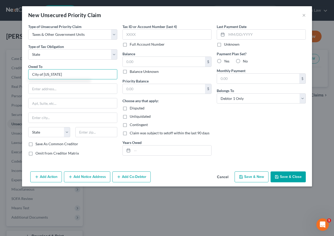
drag, startPoint x: 68, startPoint y: 77, endPoint x: -16, endPoint y: 61, distance: 85.3
click at [0, 61] on html "Home New Case Client Portal Directory Cases Fairmax Law farrah@fairmaxlaw.com M…" at bounding box center [167, 137] width 334 height 275
type input "="
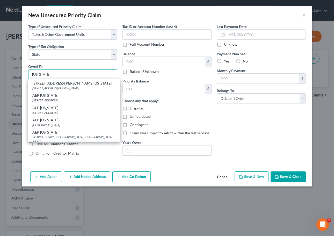
type input "Ohio"
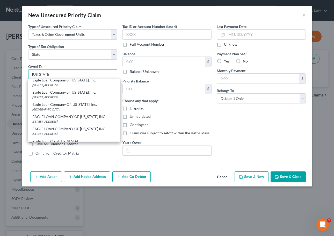
scroll to position [331, 0]
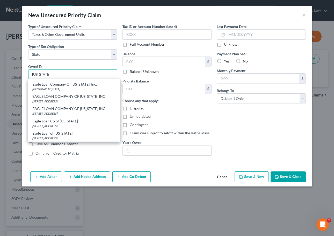
drag, startPoint x: 62, startPoint y: 74, endPoint x: 12, endPoint y: 72, distance: 49.4
click at [12, 72] on div "New Unsecured Priority Claim × Type of Unsecured Priority Claim * Select Taxes …" at bounding box center [167, 118] width 334 height 236
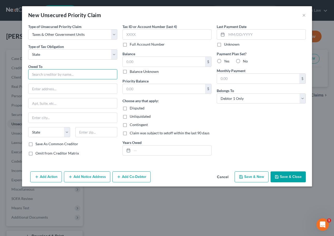
scroll to position [0, 0]
type input "State of Ohio"
drag, startPoint x: 68, startPoint y: 75, endPoint x: 7, endPoint y: 73, distance: 60.3
click at [7, 73] on div "New Unsecured Priority Claim × Type of Unsecured Priority Claim * Select Taxes …" at bounding box center [167, 118] width 334 height 236
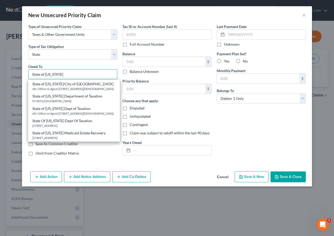
scroll to position [85, 0]
click at [66, 103] on div "PO BOX 89471, Cleveland, OH 44101" at bounding box center [73, 100] width 83 height 4
type input "State of Ohio Department of Taxation"
type input "PO BOX 89471"
type input "Cleveland"
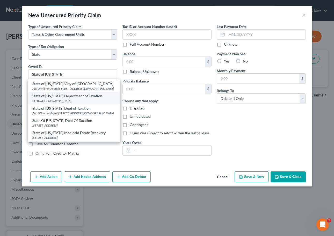
select select "36"
type input "44101"
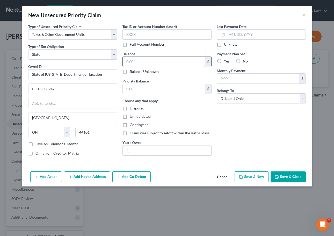
click at [145, 62] on input "text" at bounding box center [164, 62] width 82 height 10
type input "2,000.00"
click at [231, 114] on div "Last Payment Date Unknown Payment Plan Set? Yes No Monthly Payment $ Belongs To…" at bounding box center [261, 92] width 94 height 136
click at [240, 177] on button "Save & Close" at bounding box center [287, 176] width 35 height 11
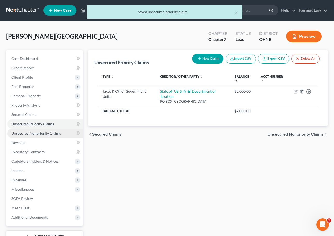
click at [50, 136] on link "Unsecured Nonpriority Claims" at bounding box center [45, 132] width 76 height 9
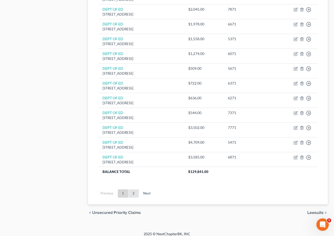
click at [133, 189] on link "2" at bounding box center [133, 193] width 10 height 8
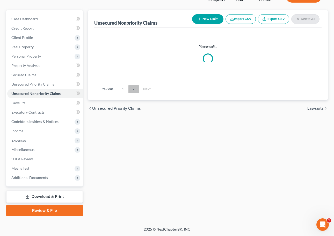
scroll to position [40, 0]
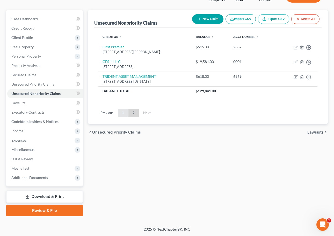
click at [123, 112] on link "1" at bounding box center [123, 113] width 10 height 8
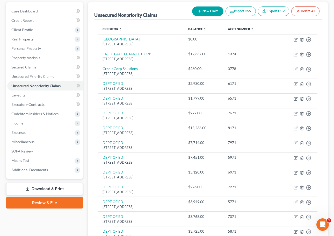
scroll to position [39, 0]
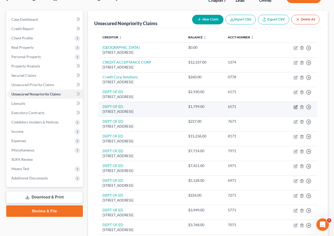
click at [240, 106] on icon "button" at bounding box center [295, 107] width 4 height 4
select select "30"
select select "17"
select select "0"
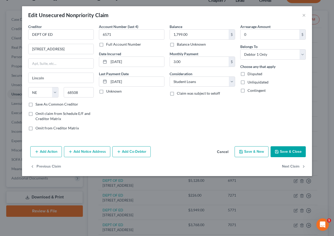
click at [226, 153] on button "Cancel" at bounding box center [223, 151] width 20 height 10
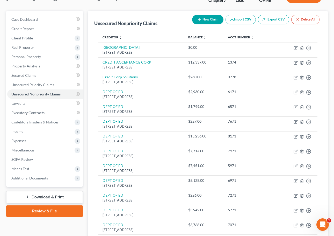
scroll to position [95, 0]
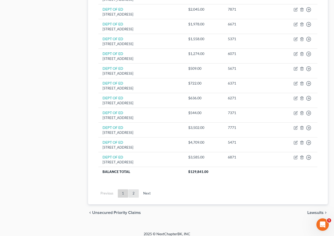
click at [133, 192] on link "2" at bounding box center [133, 193] width 10 height 8
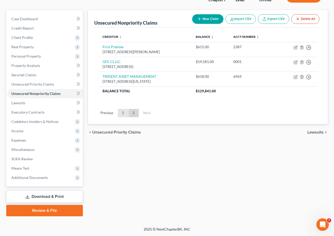
click at [122, 111] on link "1" at bounding box center [123, 113] width 10 height 8
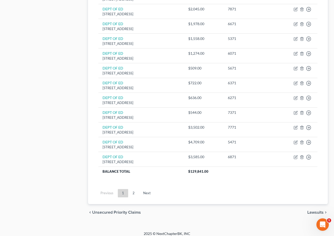
scroll to position [357, 0]
click at [134, 189] on link "2" at bounding box center [133, 193] width 10 height 8
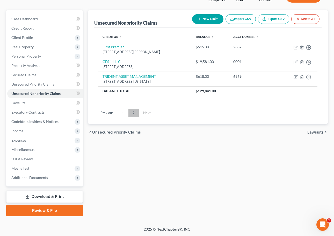
scroll to position [40, 0]
click at [123, 114] on link "1" at bounding box center [123, 113] width 10 height 8
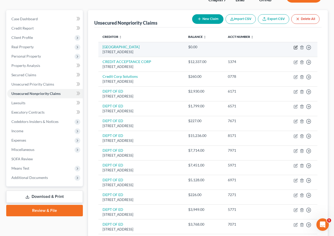
click at [240, 47] on icon "button" at bounding box center [295, 47] width 4 height 4
select select "36"
select select "17"
select select "0"
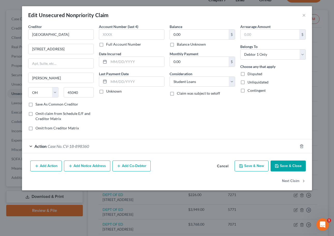
click at [200, 149] on div "Action Case No. CV-18-898360" at bounding box center [159, 146] width 275 height 14
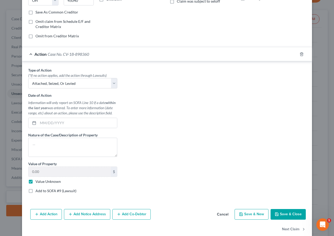
scroll to position [96, 0]
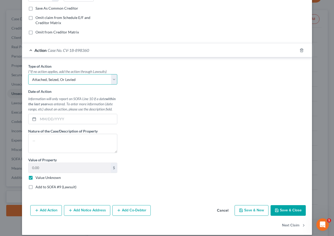
select select "1"
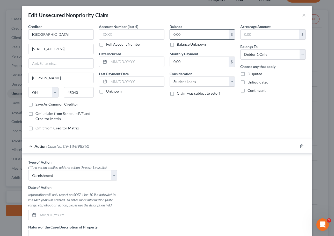
click at [197, 35] on input "0.00" at bounding box center [199, 35] width 59 height 10
drag, startPoint x: 197, startPoint y: 35, endPoint x: 154, endPoint y: 28, distance: 43.5
click at [154, 28] on div "Creditor * Cleveland State University 4660 Duke Drive Ste 300 Mason State AL AK…" at bounding box center [167, 79] width 283 height 111
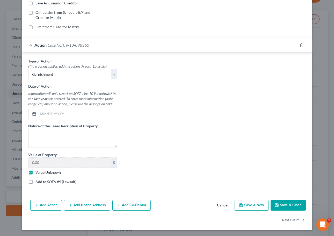
scroll to position [101, 0]
type input "3,800.00"
click at [240, 206] on button "Save & Close" at bounding box center [287, 205] width 35 height 11
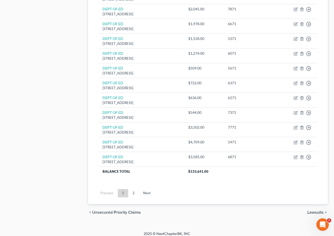
scroll to position [357, 0]
click at [133, 189] on link "2" at bounding box center [133, 193] width 10 height 8
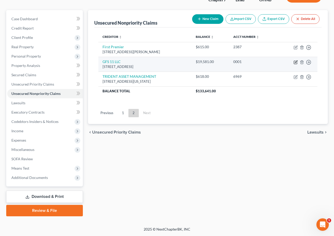
click at [240, 62] on icon "button" at bounding box center [295, 62] width 4 height 4
select select "9"
select select "14"
select select "0"
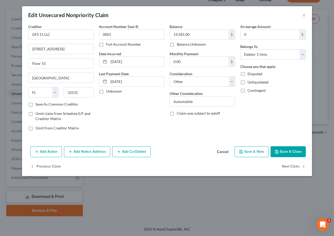
click at [53, 154] on button "Add Action" at bounding box center [46, 151] width 32 height 11
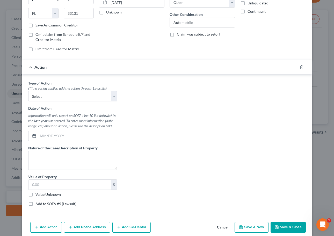
scroll to position [87, 0]
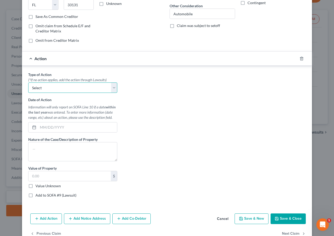
select select "0"
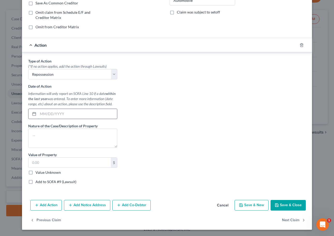
scroll to position [101, 0]
type input "02/01/2023"
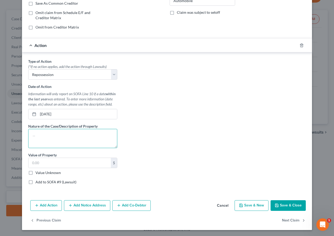
click at [56, 141] on textarea at bounding box center [72, 138] width 89 height 19
type textarea "1"
type textarea "2015 Nissan Juke"
click at [240, 207] on button "Save & Close" at bounding box center [287, 205] width 35 height 11
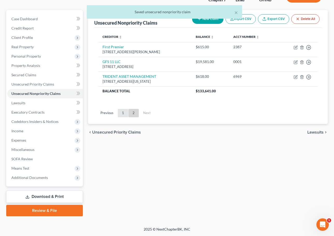
click at [123, 114] on link "1" at bounding box center [123, 113] width 10 height 8
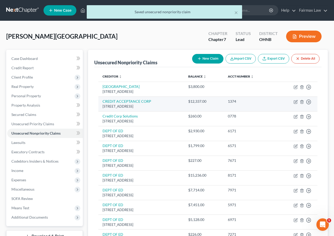
scroll to position [0, 0]
click at [240, 101] on icon "button" at bounding box center [296, 101] width 2 height 2
select select "23"
select select "14"
select select "0"
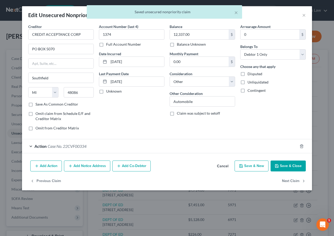
click at [91, 148] on div "Action Case No. 22CVF00334" at bounding box center [159, 146] width 275 height 14
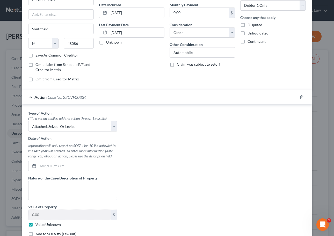
scroll to position [61, 0]
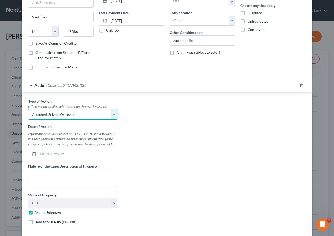
select select "0"
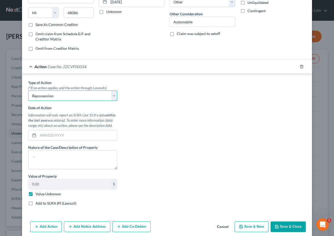
scroll to position [96, 0]
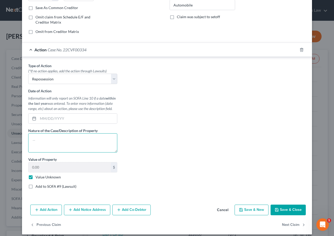
click at [59, 149] on textarea at bounding box center [72, 142] width 89 height 19
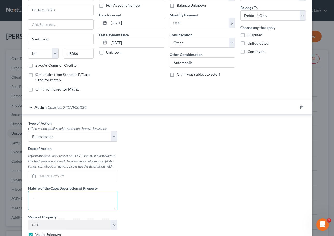
scroll to position [40, 0]
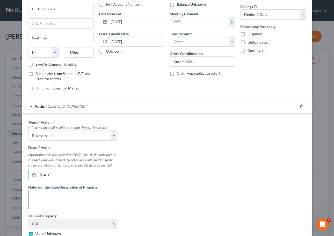
type input "10/01/2019"
click at [74, 200] on textarea at bounding box center [72, 198] width 89 height 19
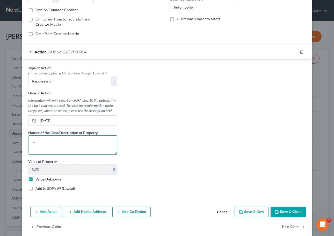
scroll to position [96, 0]
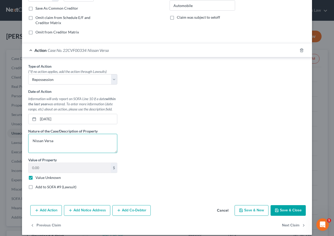
type textarea "Nissan Versa"
click at [240, 214] on button "Save & Close" at bounding box center [287, 210] width 35 height 11
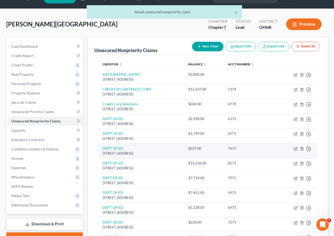
scroll to position [13, 0]
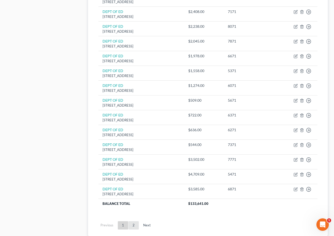
click at [135, 221] on link "2" at bounding box center [133, 225] width 10 height 8
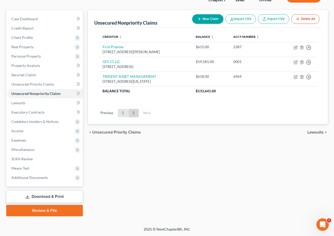
click at [123, 111] on link "1" at bounding box center [123, 113] width 10 height 8
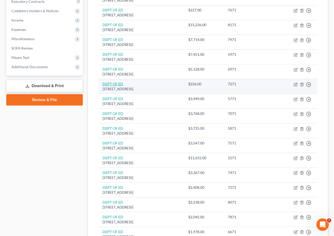
scroll to position [56, 0]
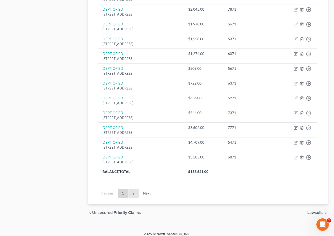
click at [133, 189] on link "2" at bounding box center [133, 193] width 10 height 8
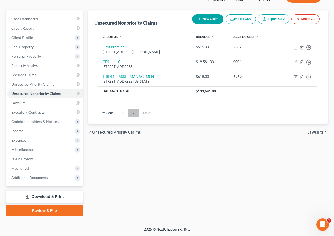
scroll to position [40, 0]
click at [47, 106] on link "Lawsuits" at bounding box center [45, 102] width 76 height 9
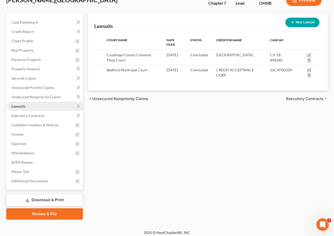
scroll to position [37, 0]
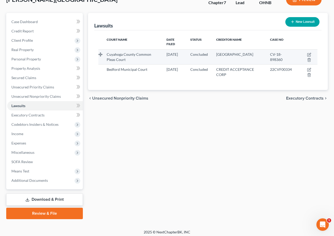
drag, startPoint x: 248, startPoint y: 55, endPoint x: 225, endPoint y: 48, distance: 23.9
click at [225, 52] on div "Cleveland State University" at bounding box center [239, 54] width 46 height 5
click at [240, 55] on div "Cleveland State University" at bounding box center [239, 54] width 46 height 5
click at [240, 53] on icon "button" at bounding box center [309, 55] width 4 height 4
select select "36"
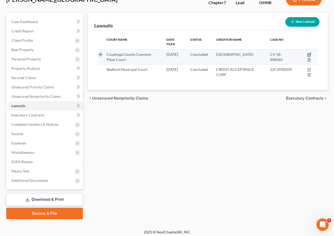
select select "2"
select select "1"
select select "36"
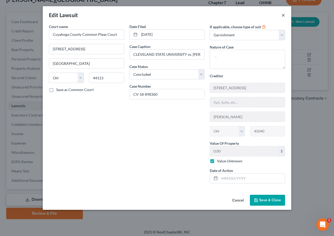
click at [240, 17] on button "×" at bounding box center [283, 15] width 4 height 6
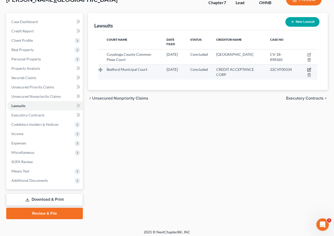
click at [240, 68] on icon "button" at bounding box center [309, 70] width 4 height 4
select select "36"
select select "2"
select select "0"
select select "23"
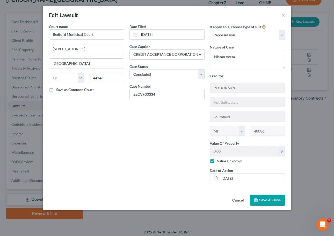
click at [240, 198] on span "Save & Close" at bounding box center [270, 199] width 22 height 4
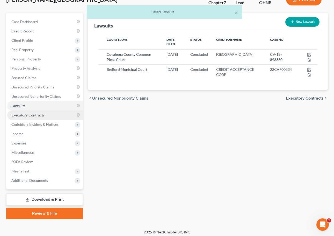
click at [33, 117] on span "Executory Contracts" at bounding box center [27, 115] width 33 height 4
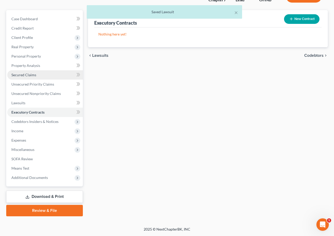
scroll to position [40, 0]
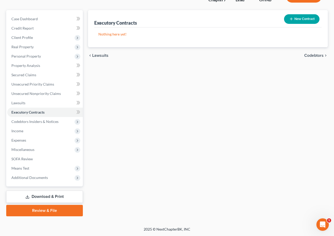
click at [240, 21] on button "New Contract" at bounding box center [301, 19] width 35 height 10
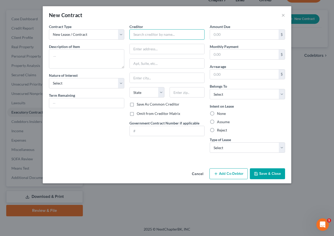
click at [137, 36] on input "text" at bounding box center [166, 34] width 75 height 10
click at [200, 175] on button "Cancel" at bounding box center [198, 173] width 20 height 10
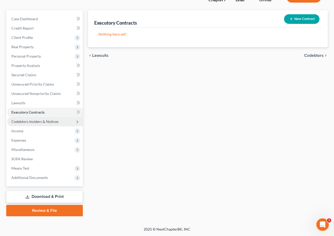
click at [45, 123] on span "Codebtors Insiders & Notices" at bounding box center [34, 121] width 47 height 4
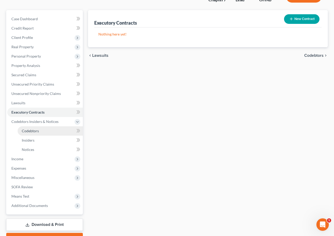
click at [42, 130] on link "Codebtors" at bounding box center [50, 130] width 65 height 9
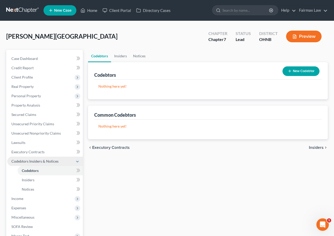
click at [78, 162] on icon at bounding box center [77, 161] width 4 height 4
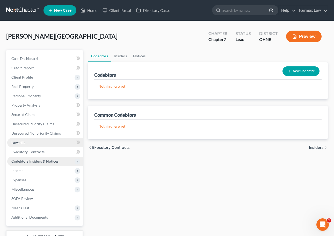
click at [55, 144] on link "Lawsuits" at bounding box center [45, 142] width 76 height 9
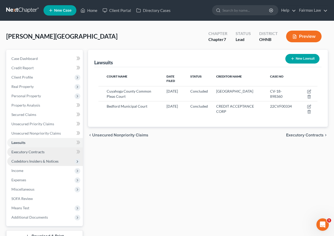
click at [54, 148] on link "Executory Contracts" at bounding box center [45, 151] width 76 height 9
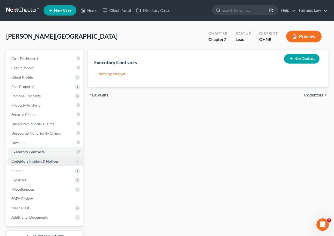
click at [55, 160] on span "Codebtors Insiders & Notices" at bounding box center [34, 161] width 47 height 4
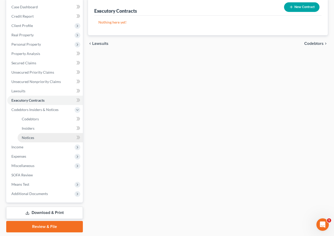
scroll to position [62, 0]
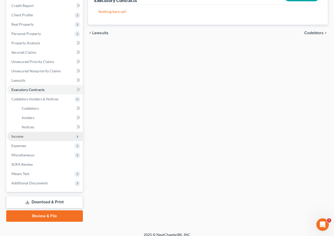
click at [46, 138] on span "Income" at bounding box center [45, 135] width 76 height 9
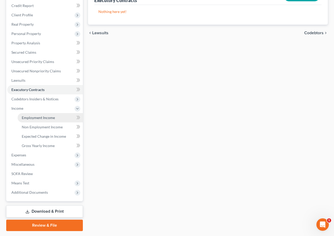
click at [42, 119] on span "Employment Income" at bounding box center [38, 117] width 33 height 4
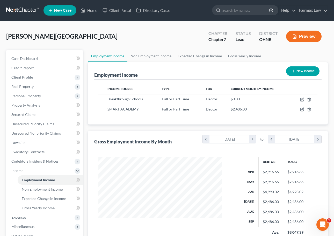
scroll to position [93, 134]
click at [240, 99] on icon "button" at bounding box center [302, 99] width 2 height 2
select select "0"
select select "36"
select select "1"
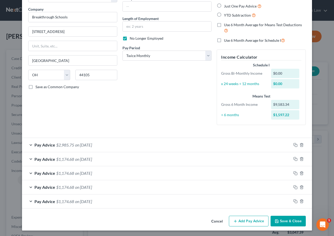
scroll to position [37, 0]
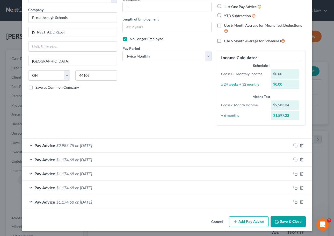
click at [214, 222] on button "Cancel" at bounding box center [217, 221] width 20 height 10
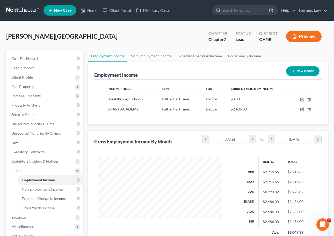
scroll to position [0, 0]
click at [240, 110] on icon "button" at bounding box center [302, 109] width 4 height 4
select select "0"
select select "36"
select select "1"
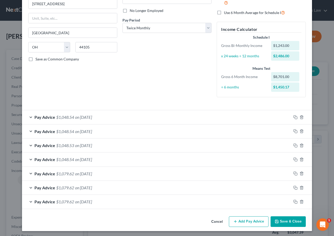
scroll to position [65, 0]
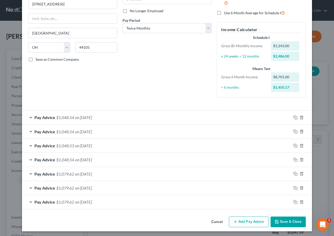
click at [203, 113] on div "Pay Advice $1,048.54 on 09/30/2025" at bounding box center [156, 117] width 269 height 14
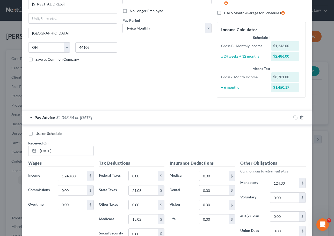
click at [197, 120] on div "Pay Advice $1,048.54 on 09/30/2025" at bounding box center [156, 117] width 269 height 14
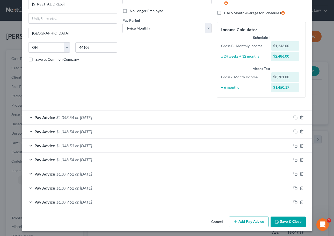
click at [122, 174] on div "Pay Advice $1,079.62 on 07/31/2025" at bounding box center [156, 174] width 269 height 14
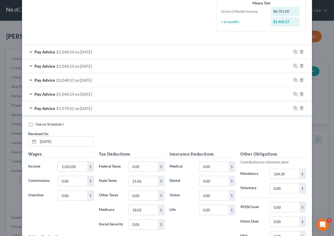
scroll to position [122, 0]
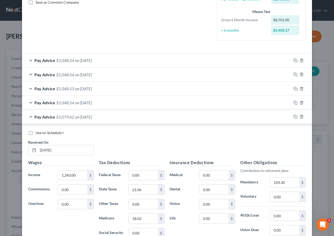
click at [123, 113] on div "Pay Advice $1,079.62 on 07/31/2025" at bounding box center [156, 117] width 269 height 14
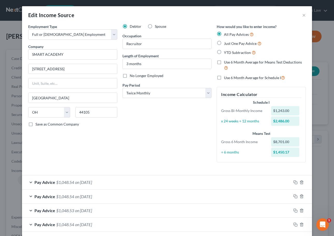
scroll to position [0, 0]
click at [240, 16] on button "×" at bounding box center [304, 15] width 4 height 6
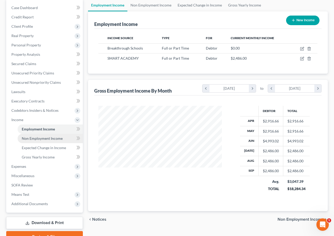
click at [43, 137] on span "Non Employment Income" at bounding box center [42, 138] width 41 height 4
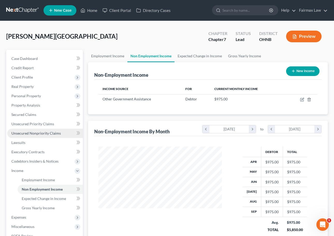
scroll to position [93, 134]
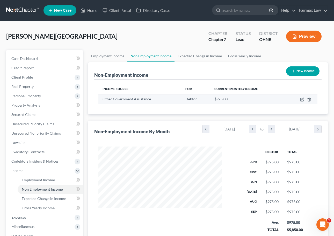
click at [240, 102] on td at bounding box center [301, 99] width 31 height 10
click at [240, 101] on icon "button" at bounding box center [302, 99] width 4 height 4
select select "5"
select select "0"
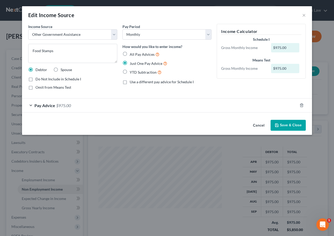
click at [125, 103] on div "Pay Advice $975.00" at bounding box center [159, 105] width 275 height 14
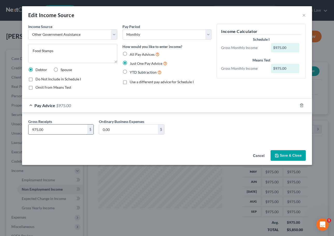
click at [59, 127] on input "975.00" at bounding box center [57, 129] width 59 height 10
drag, startPoint x: 59, startPoint y: 127, endPoint x: 18, endPoint y: 119, distance: 41.4
click at [18, 120] on div "Edit Income Source × Income Source * Select Unemployment Disability (from emplo…" at bounding box center [167, 118] width 334 height 236
type input "687.00"
click at [240, 155] on button "Save & Close" at bounding box center [287, 155] width 35 height 11
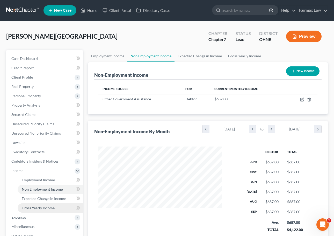
click at [46, 209] on span "Gross Yearly Income" at bounding box center [38, 207] width 33 height 4
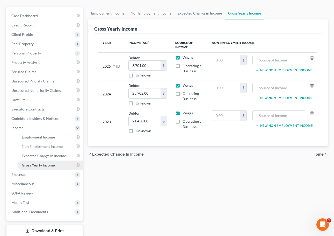
scroll to position [43, 0]
click at [46, 157] on span "Expected Change in Income" at bounding box center [44, 155] width 44 height 4
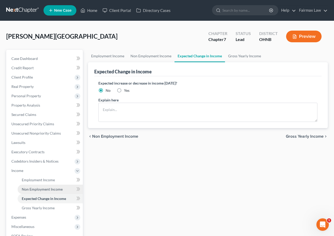
click at [43, 187] on span "Non Employment Income" at bounding box center [42, 189] width 41 height 4
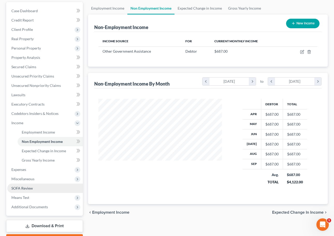
scroll to position [48, 0]
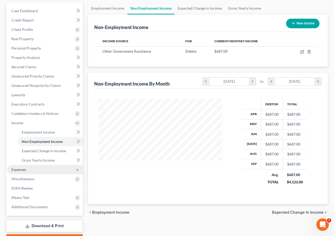
click at [27, 168] on span "Expenses" at bounding box center [45, 169] width 76 height 9
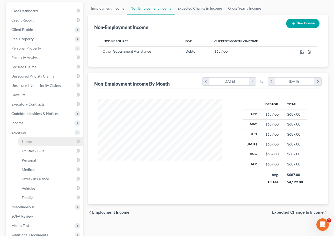
click at [27, 145] on link "Home" at bounding box center [50, 141] width 65 height 9
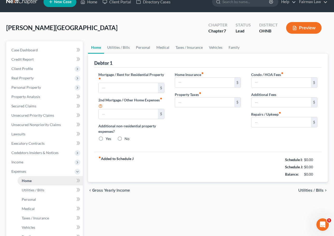
type input "900.00"
type input "0.00"
radio input "true"
type input "0.00"
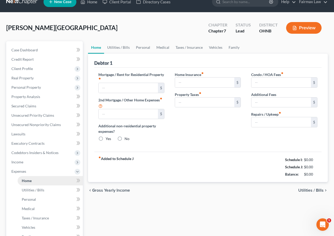
type input "0.00"
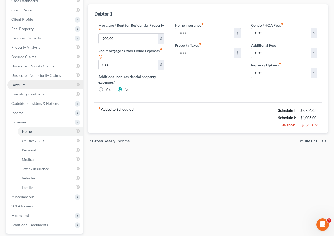
scroll to position [58, 0]
click at [133, 186] on div "Home Utilities / Bills Personal Medical Taxes / Insurance Vehicles Family Debto…" at bounding box center [207, 127] width 245 height 271
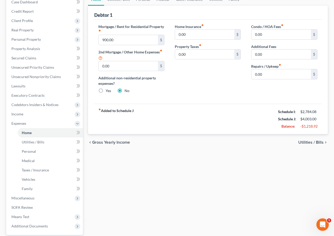
scroll to position [56, 0]
click at [40, 141] on span "Utilities / Bills" at bounding box center [33, 141] width 23 height 4
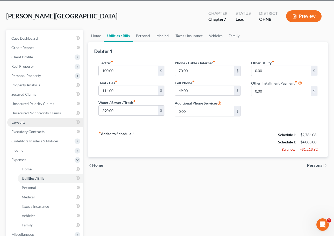
scroll to position [22, 0]
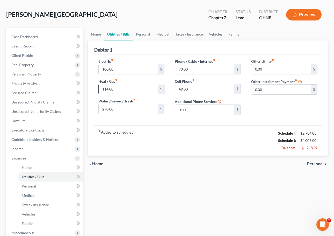
click at [119, 90] on input "114.00" at bounding box center [129, 89] width 60 height 10
drag, startPoint x: 119, startPoint y: 90, endPoint x: 87, endPoint y: 90, distance: 31.3
click at [88, 90] on div "Debtor 1 Electric fiber_manual_record 100.00 $ Heat / Gas fiber_manual_record 1…" at bounding box center [208, 97] width 240 height 115
type input "124.00"
click at [117, 155] on div "fiber_manual_record Added to Schedule J Schedule I: $2,784.08 Schedule J: $4,01…" at bounding box center [207, 140] width 227 height 30
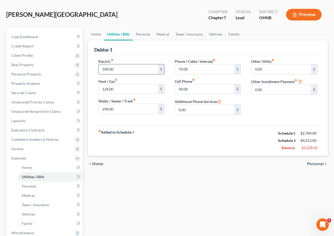
drag, startPoint x: 108, startPoint y: 69, endPoint x: 100, endPoint y: 68, distance: 7.8
click at [100, 68] on input "100.00" at bounding box center [129, 69] width 60 height 10
type input "90.00"
click at [152, 134] on div "fiber_manual_record Added to Schedule J Schedule I: $2,784.08 Schedule J: $4,00…" at bounding box center [207, 140] width 227 height 30
type input "50.00"
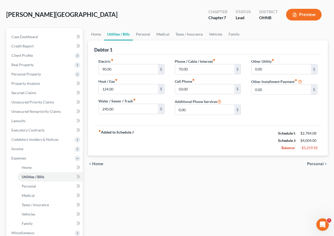
click at [200, 125] on div "fiber_manual_record Added to Schedule J Schedule I: $2,784.08 Schedule J: $4,00…" at bounding box center [207, 140] width 227 height 30
click at [124, 110] on input "290.00" at bounding box center [129, 109] width 60 height 10
drag, startPoint x: 124, startPoint y: 110, endPoint x: 97, endPoint y: 108, distance: 27.8
click at [97, 108] on div "Electric fiber_manual_record 90.00 $ Heat / Gas fiber_manual_record 124.00 $ Wa…" at bounding box center [131, 88] width 76 height 60
type input "1"
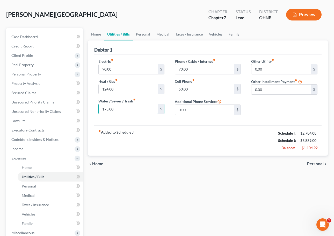
type input "175.00"
click at [157, 151] on div "fiber_manual_record Added to Schedule J Schedule I: $2,784.08 Schedule J: $3,88…" at bounding box center [207, 140] width 227 height 30
click at [144, 161] on div "chevron_left Home Personal chevron_right" at bounding box center [208, 163] width 240 height 17
click at [40, 187] on link "Personal" at bounding box center [50, 185] width 65 height 9
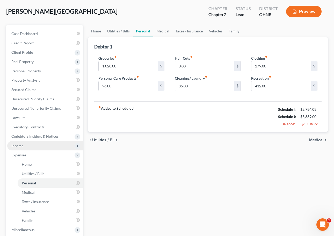
scroll to position [26, 0]
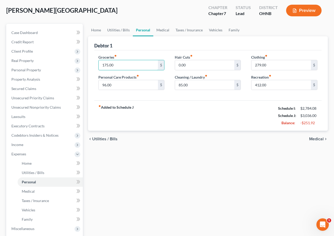
type input "175.00"
click at [155, 152] on div "Home Utilities / Bills Personal Medical Taxes / Insurance Vehicles Family Debto…" at bounding box center [207, 159] width 245 height 271
click at [240, 64] on input "279.00" at bounding box center [281, 65] width 60 height 10
type input "250.00"
click at [240, 149] on div "Home Utilities / Bills Personal Medical Taxes / Insurance Vehicles Family Debto…" at bounding box center [207, 159] width 245 height 271
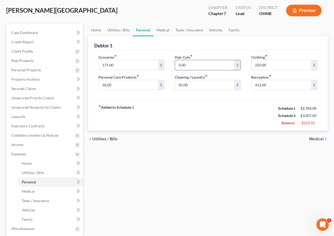
click at [177, 65] on input "0.00" at bounding box center [205, 65] width 60 height 10
type input "140.00"
click at [240, 86] on input "412.00" at bounding box center [281, 85] width 60 height 10
drag, startPoint x: 300, startPoint y: 86, endPoint x: 207, endPoint y: 79, distance: 93.4
click at [208, 80] on div "Groceries fiber_manual_record 175.00 $ Personal Care Products fiber_manual_reco…" at bounding box center [208, 74] width 230 height 40
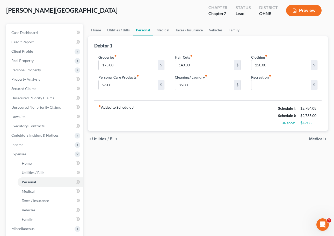
click at [190, 107] on div "fiber_manual_record Added to Schedule J Schedule I: $2,784.08 Schedule J: $2,73…" at bounding box center [207, 115] width 227 height 30
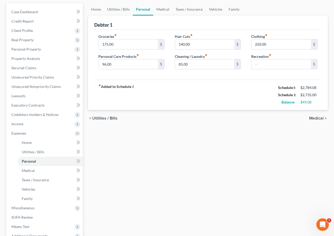
scroll to position [49, 0]
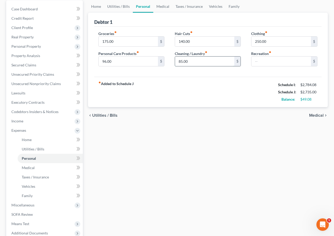
click at [196, 65] on input "85.00" at bounding box center [205, 61] width 60 height 10
drag, startPoint x: 200, startPoint y: 65, endPoint x: 168, endPoint y: 60, distance: 32.0
click at [169, 61] on div "Groceries fiber_manual_record 175.00 $ Personal Care Products fiber_manual_reco…" at bounding box center [208, 51] width 230 height 40
type input "100.00"
click at [156, 116] on div "chevron_left Utilities / Bills Medical chevron_right" at bounding box center [208, 115] width 240 height 17
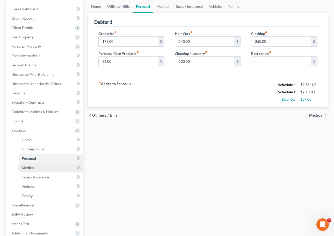
click at [64, 165] on link "Medical" at bounding box center [50, 167] width 65 height 9
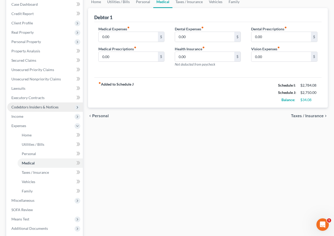
scroll to position [58, 0]
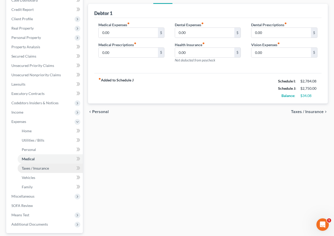
click at [31, 172] on link "Taxes / Insurance" at bounding box center [50, 167] width 65 height 9
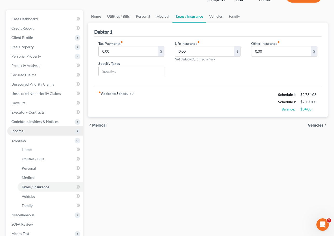
scroll to position [53, 0]
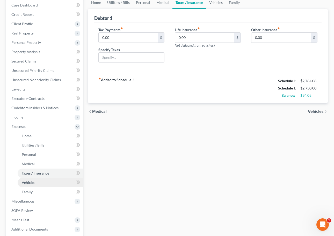
click at [37, 184] on link "Vehicles" at bounding box center [50, 182] width 65 height 9
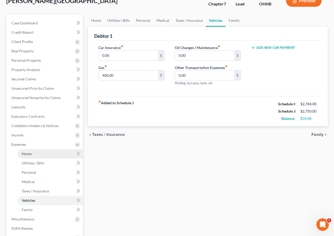
scroll to position [37, 0]
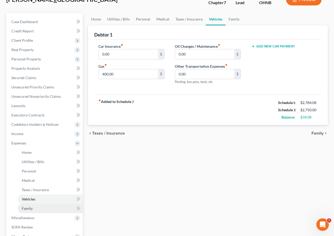
click at [38, 205] on link "Family" at bounding box center [50, 207] width 65 height 9
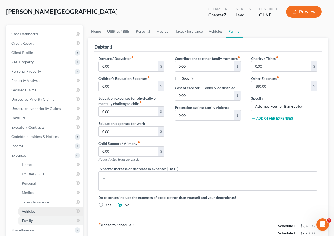
scroll to position [25, 0]
click at [45, 210] on link "Vehicles" at bounding box center [50, 210] width 65 height 9
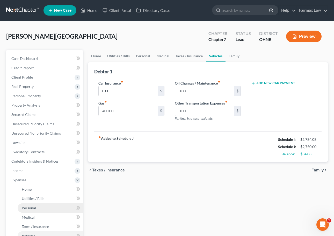
scroll to position [16, 0]
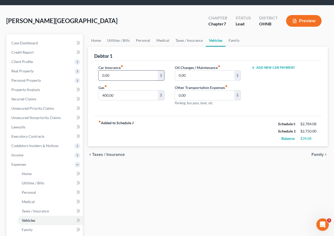
click at [102, 76] on input "0.00" at bounding box center [129, 75] width 60 height 10
type input "130.00"
click at [116, 111] on div "Car Insurance fiber_manual_record 130.00 $ Gas fiber_manual_record 400.00 $ Oil…" at bounding box center [207, 88] width 227 height 55
click at [106, 94] on input "400.00" at bounding box center [129, 95] width 60 height 10
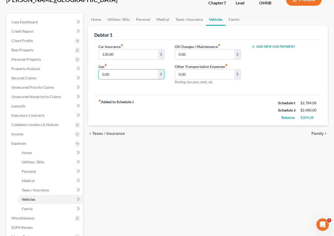
scroll to position [37, 0]
type input "120.00"
click at [156, 185] on div "Home Utilities / Bills Personal Medical Taxes / Insurance Vehicles Family Debto…" at bounding box center [207, 148] width 245 height 271
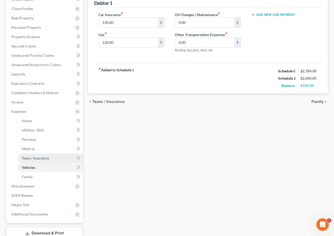
scroll to position [88, 0]
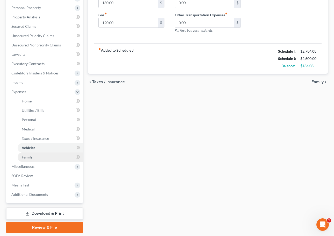
click at [43, 157] on link "Family" at bounding box center [50, 156] width 65 height 9
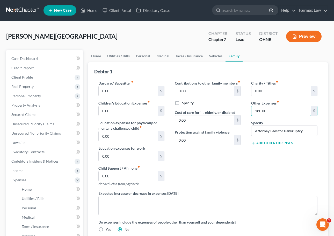
drag, startPoint x: 271, startPoint y: 112, endPoint x: 247, endPoint y: 110, distance: 24.4
click at [240, 110] on div "Charity / Tithes fiber_manual_record 0.00 $ Other Expenses fiber_manual_record …" at bounding box center [284, 135] width 76 height 110
click at [232, 105] on div "Specify" at bounding box center [208, 102] width 66 height 5
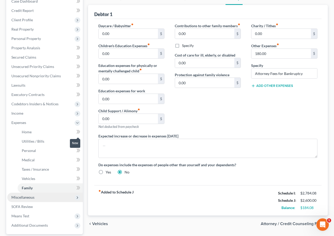
scroll to position [60, 0]
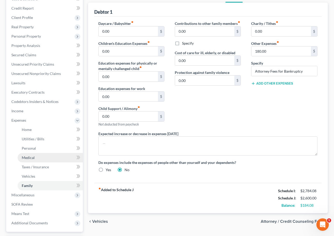
click at [55, 156] on link "Medical" at bounding box center [50, 157] width 65 height 9
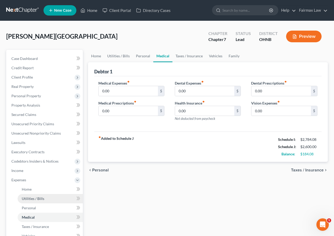
scroll to position [60, 0]
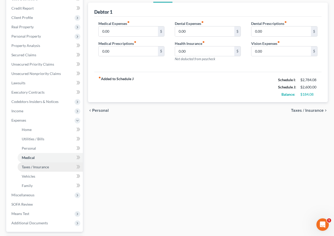
click at [48, 168] on span "Taxes / Insurance" at bounding box center [35, 166] width 27 height 4
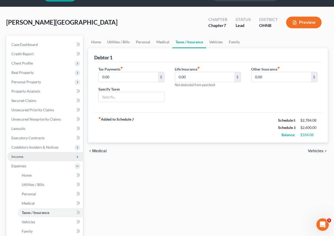
scroll to position [22, 0]
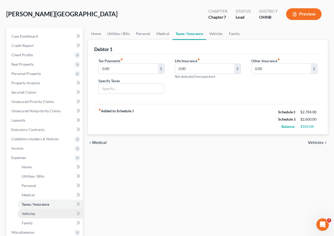
click at [35, 213] on link "Vehicles" at bounding box center [50, 213] width 65 height 9
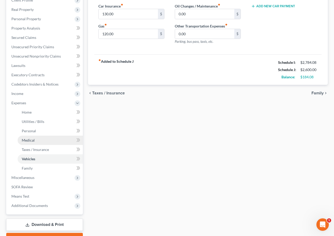
scroll to position [81, 0]
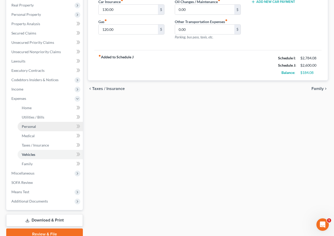
click at [50, 125] on link "Personal" at bounding box center [50, 126] width 65 height 9
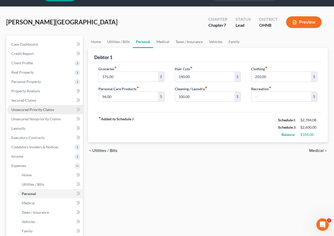
scroll to position [32, 0]
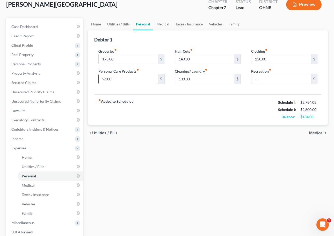
click at [105, 79] on input "96.00" at bounding box center [129, 79] width 60 height 10
type input "0"
type input "100.00"
click at [155, 195] on div "Home Utilities / Bills Personal Medical Taxes / Insurance Vehicles Family Debto…" at bounding box center [207, 153] width 245 height 271
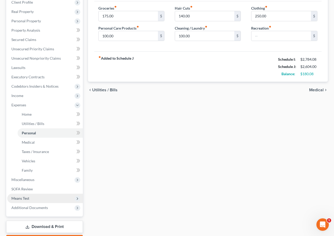
scroll to position [75, 0]
click at [148, 164] on div "Home Utilities / Bills Personal Medical Taxes / Insurance Vehicles Family Debto…" at bounding box center [207, 110] width 245 height 271
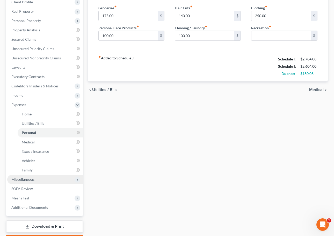
click at [54, 181] on span "Miscellaneous" at bounding box center [45, 178] width 76 height 9
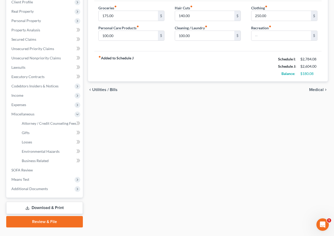
click at [240, 161] on div "Home Utilities / Bills Personal Medical Taxes / Insurance Vehicles Family Debto…" at bounding box center [207, 101] width 245 height 252
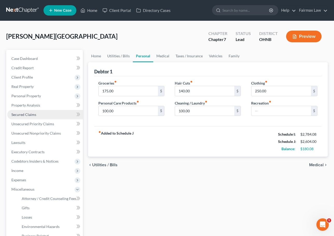
scroll to position [0, 0]
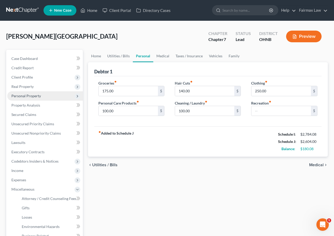
click at [40, 98] on span "Personal Property" at bounding box center [45, 95] width 76 height 9
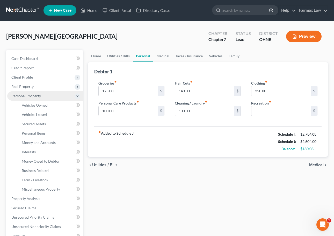
click at [40, 99] on span "Personal Property" at bounding box center [45, 95] width 76 height 9
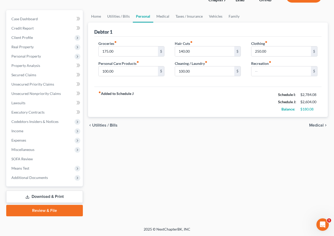
scroll to position [40, 0]
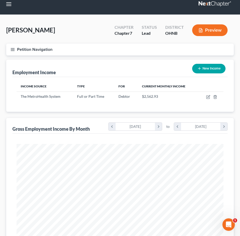
scroll to position [104, 217]
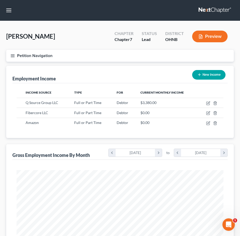
scroll to position [104, 217]
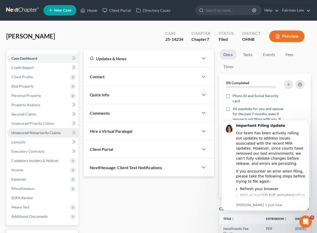
click at [41, 136] on link "Unsecured Nonpriority Claims" at bounding box center [42, 132] width 71 height 9
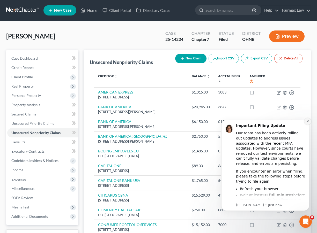
click at [307, 123] on icon "Dismiss notification" at bounding box center [307, 121] width 3 height 3
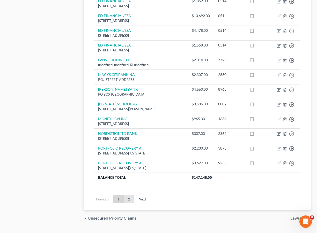
click at [129, 195] on link "2" at bounding box center [129, 199] width 10 height 8
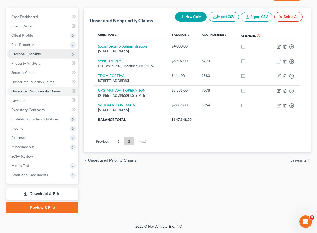
click at [57, 52] on span "Personal Property" at bounding box center [42, 53] width 71 height 9
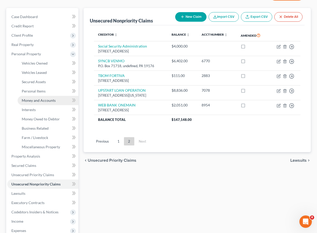
click at [47, 100] on span "Money and Accounts" at bounding box center [39, 100] width 34 height 4
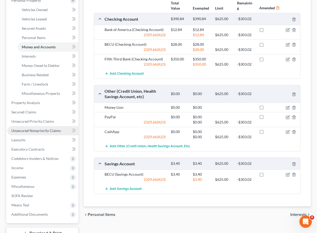
click at [41, 133] on link "Unsecured Nonpriority Claims" at bounding box center [42, 130] width 71 height 9
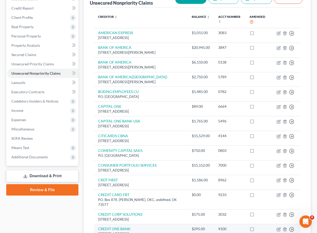
scroll to position [249, 0]
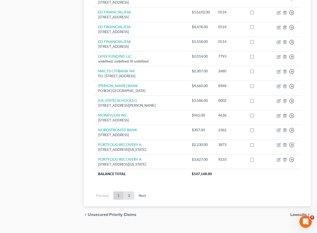
click at [130, 192] on link "2" at bounding box center [129, 196] width 10 height 8
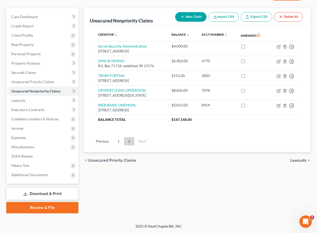
scroll to position [42, 0]
click at [119, 146] on link "1" at bounding box center [118, 141] width 10 height 8
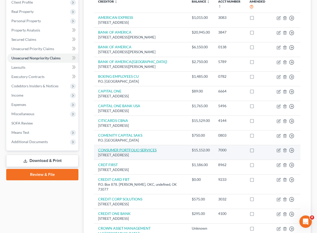
scroll to position [74, 0]
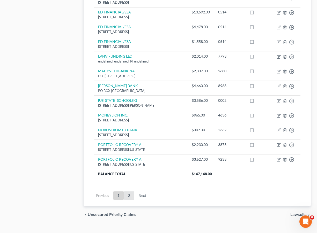
click at [130, 192] on link "2" at bounding box center [129, 196] width 10 height 8
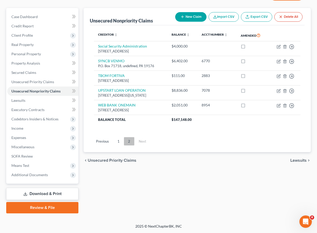
scroll to position [42, 0]
click at [119, 146] on link "1" at bounding box center [118, 141] width 10 height 8
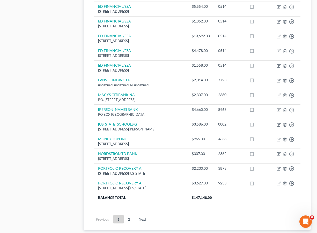
scroll to position [347, 0]
click at [130, 215] on link "2" at bounding box center [129, 219] width 10 height 8
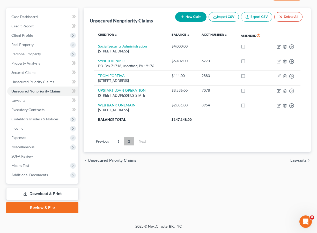
scroll to position [42, 0]
click at [120, 146] on link "1" at bounding box center [118, 141] width 10 height 8
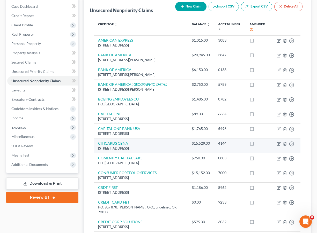
scroll to position [53, 0]
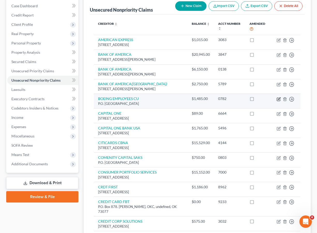
click at [279, 99] on icon "button" at bounding box center [279, 99] width 2 height 2
select select "50"
select select "2"
select select "0"
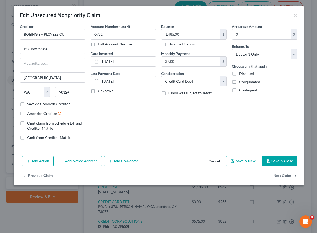
click at [214, 165] on button "Cancel" at bounding box center [214, 162] width 20 height 10
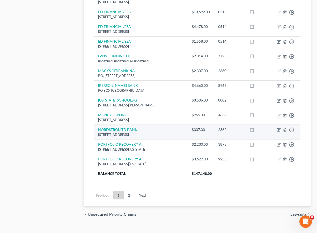
scroll to position [370, 0]
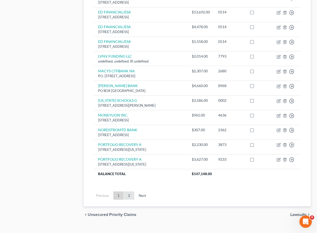
click at [128, 192] on link "2" at bounding box center [129, 196] width 10 height 8
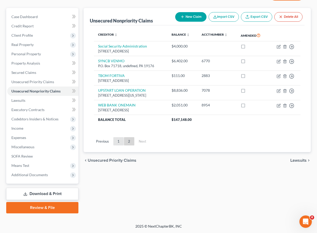
click at [117, 146] on link "1" at bounding box center [118, 141] width 10 height 8
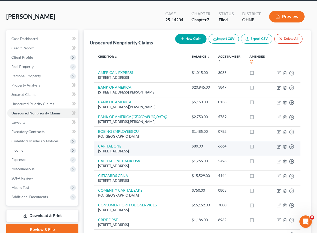
scroll to position [20, 0]
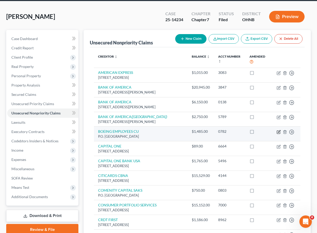
click at [279, 133] on icon "button" at bounding box center [279, 132] width 4 height 4
select select "50"
select select "2"
select select "0"
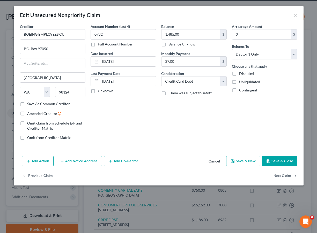
click at [41, 124] on span "Omit claim from Schedule E/F and Creditor Matrix" at bounding box center [54, 126] width 55 height 10
click at [33, 124] on input "Omit claim from Schedule E/F and Creditor Matrix" at bounding box center [30, 122] width 3 height 3
click at [1, 147] on div "Edit Unsecured Nonpriority Claim × Creditor * BOEING EMPLOYEES CU P.O. [GEOGRAP…" at bounding box center [158, 116] width 317 height 233
click at [33, 129] on span "Omit claim from Schedule E/F and Creditor Matrix" at bounding box center [54, 126] width 55 height 10
click at [33, 124] on input "Omit claim from Schedule E/F and Creditor Matrix" at bounding box center [30, 122] width 3 height 3
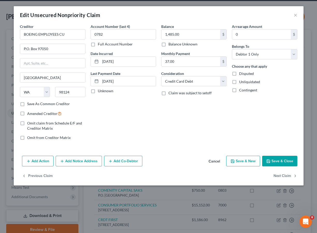
click at [33, 128] on span "Omit claim from Schedule E/F and Creditor Matrix" at bounding box center [54, 126] width 55 height 10
click at [33, 124] on input "Omit claim from Schedule E/F and Creditor Matrix" at bounding box center [30, 122] width 3 height 3
checkbox input "true"
click at [285, 163] on button "Save & Close" at bounding box center [279, 161] width 35 height 11
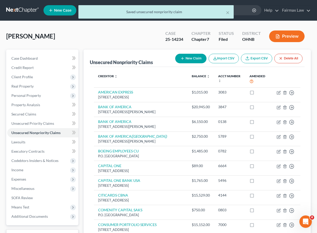
scroll to position [0, 0]
